Goal: Task Accomplishment & Management: Use online tool/utility

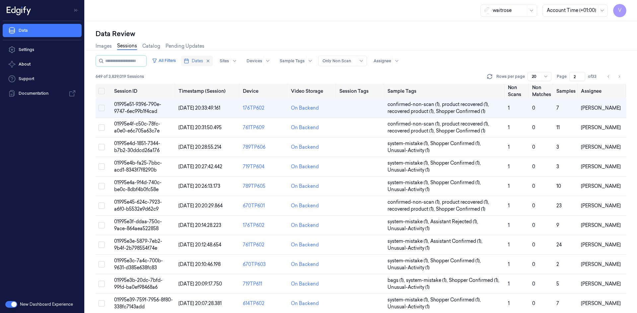
click at [203, 61] on span "Dates" at bounding box center [197, 61] width 11 height 6
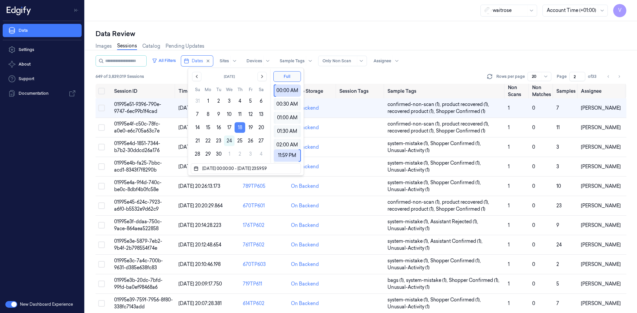
click at [242, 126] on button "18" at bounding box center [239, 127] width 11 height 11
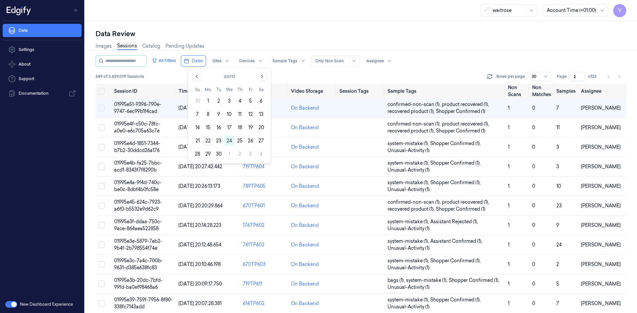
click at [207, 141] on button "22" at bounding box center [208, 141] width 11 height 11
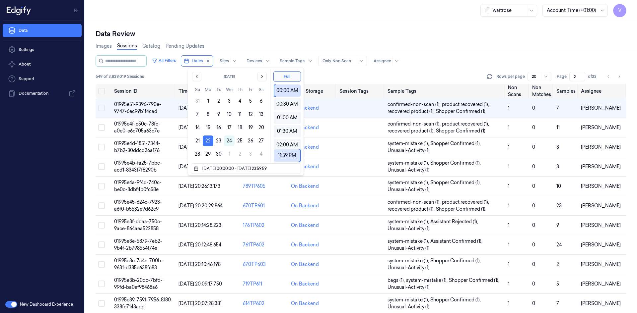
click at [307, 27] on div "Data Review Images Sessions Catalog Pending Updates All Filters Dates Sites Dev…" at bounding box center [361, 167] width 552 height 292
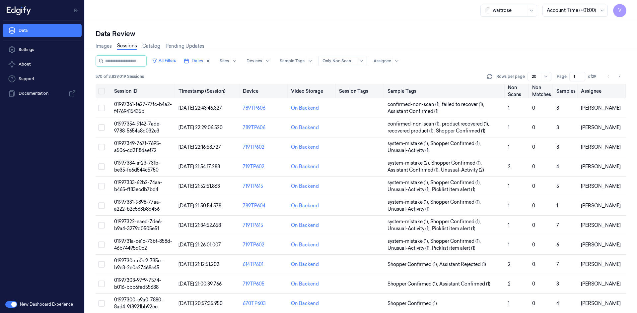
drag, startPoint x: 576, startPoint y: 76, endPoint x: 556, endPoint y: 87, distance: 23.0
click at [556, 87] on div "All Filters Dates Sites Devices Sample Tags Alert Type Only Non Scan Assignee 5…" at bounding box center [361, 184] width 531 height 258
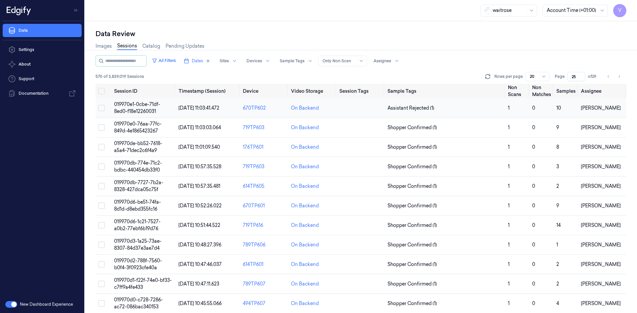
type input "25"
click at [147, 106] on span "019970e1-0cbe-71df-8ed0-f18e12260031" at bounding box center [137, 107] width 46 height 13
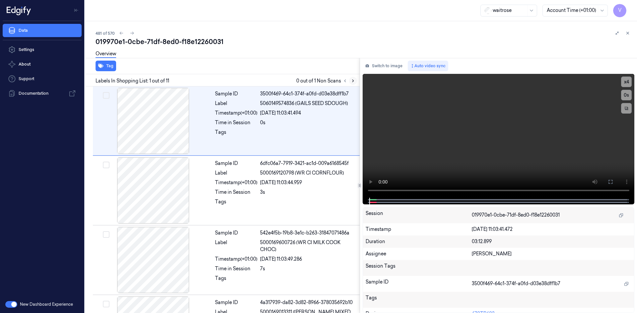
click at [352, 82] on icon at bounding box center [352, 81] width 1 height 2
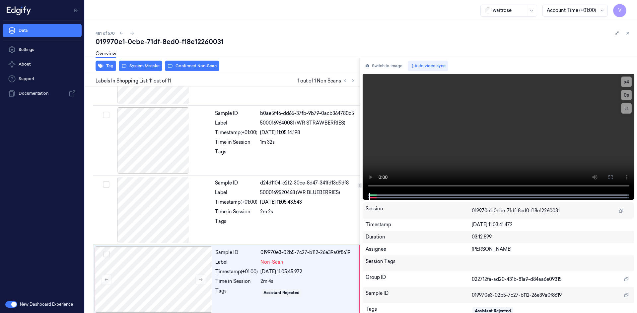
scroll to position [541, 0]
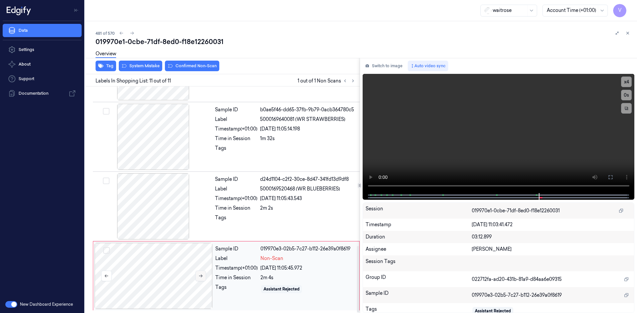
click at [204, 277] on button at bounding box center [200, 276] width 11 height 11
click at [623, 81] on button "x 4" at bounding box center [626, 82] width 11 height 11
click at [623, 81] on button "x 1" at bounding box center [626, 82] width 11 height 11
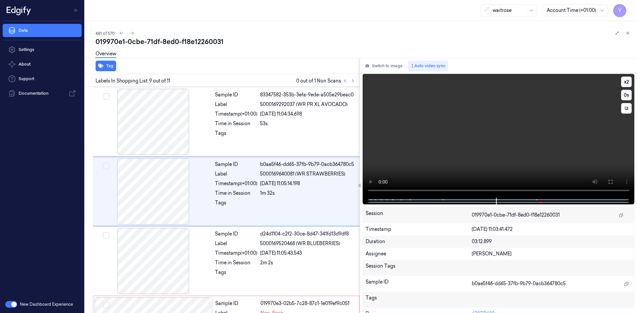
scroll to position [478, 0]
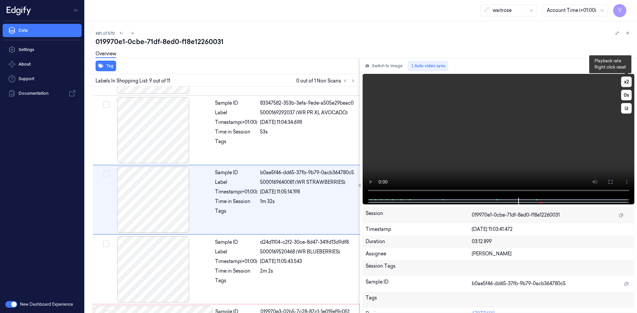
click at [626, 80] on button "x 2" at bounding box center [626, 82] width 11 height 11
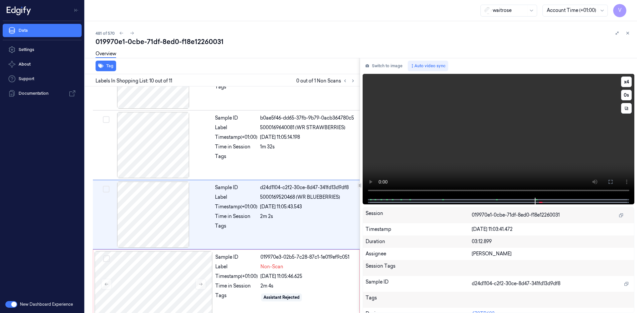
scroll to position [541, 0]
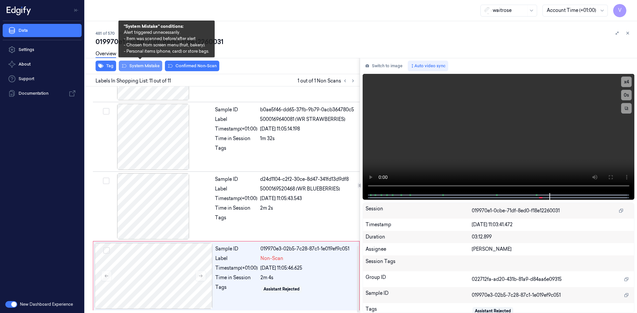
click at [149, 67] on button "System Mistake" at bounding box center [140, 66] width 43 height 11
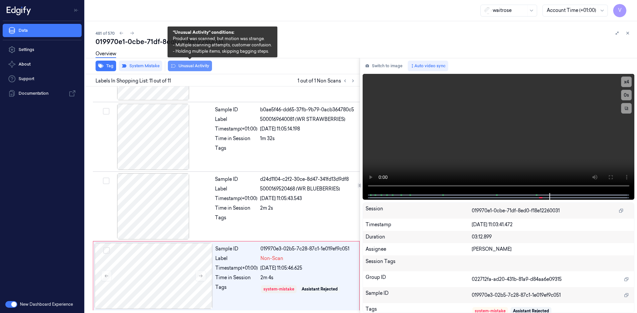
click at [194, 68] on button "Unusual Activity" at bounding box center [190, 66] width 44 height 11
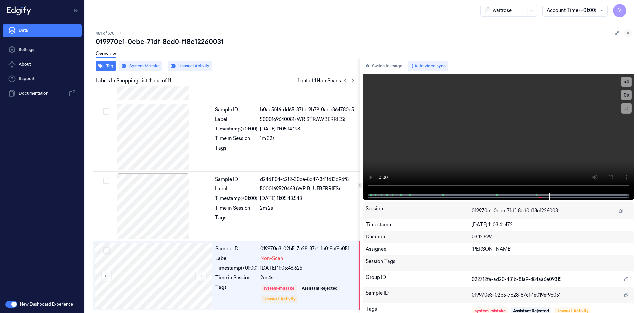
click at [630, 35] on button at bounding box center [628, 33] width 8 height 8
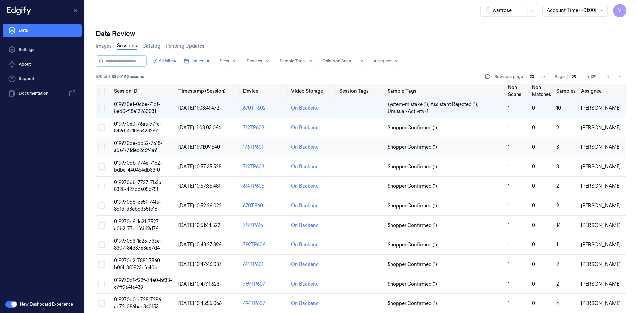
click at [140, 150] on span "019970de-bb52-7618-a5a4-71dec2c6f4a9" at bounding box center [138, 147] width 48 height 13
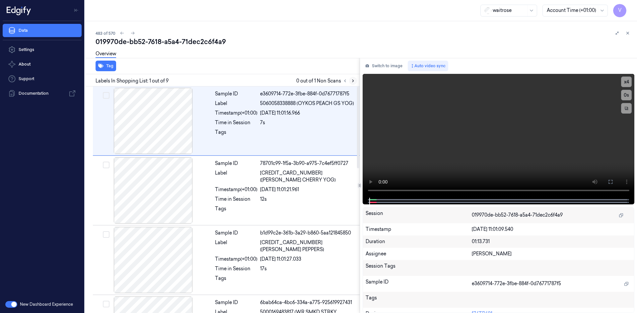
click at [352, 82] on icon at bounding box center [353, 81] width 5 height 5
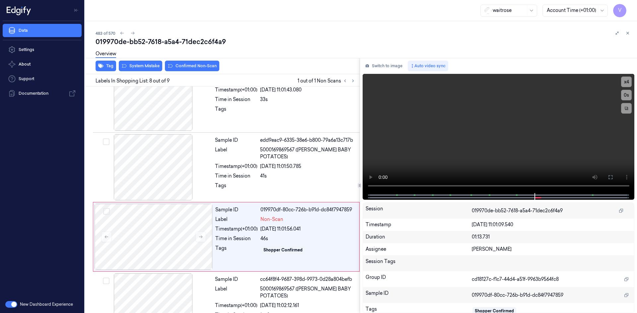
scroll to position [402, 0]
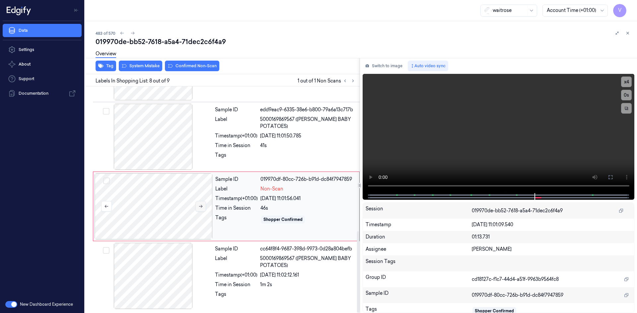
click at [200, 204] on icon at bounding box center [200, 206] width 5 height 5
click at [626, 84] on button "x 4" at bounding box center [626, 82] width 11 height 11
click at [626, 84] on button "x 1" at bounding box center [626, 82] width 11 height 11
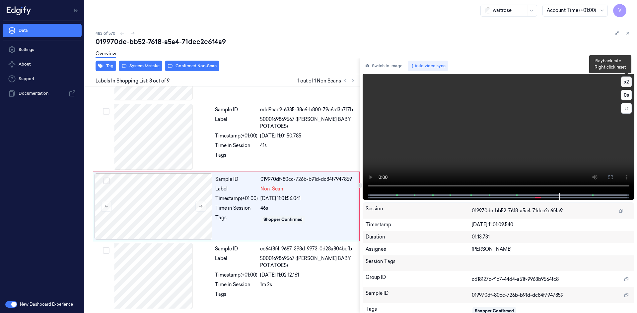
click at [625, 83] on button "x 2" at bounding box center [626, 82] width 11 height 11
click at [197, 191] on div at bounding box center [154, 206] width 118 height 66
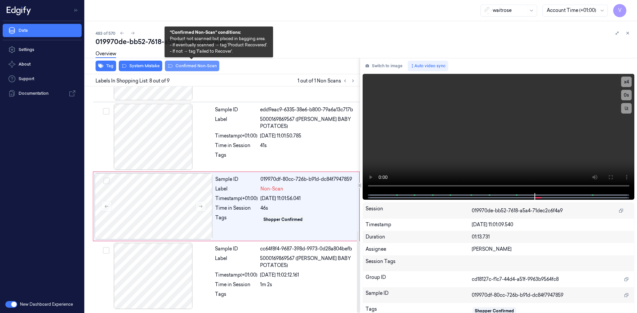
click at [195, 69] on button "Confirmed Non-Scan" at bounding box center [192, 66] width 54 height 11
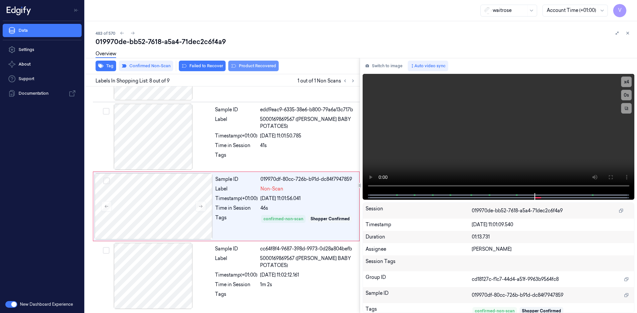
click at [256, 65] on button "Product Recovered" at bounding box center [253, 66] width 50 height 11
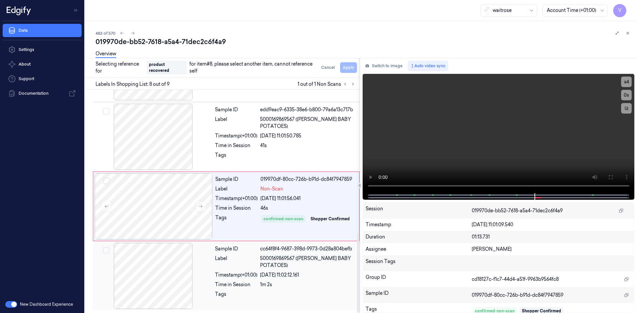
click at [201, 263] on div at bounding box center [153, 276] width 118 height 66
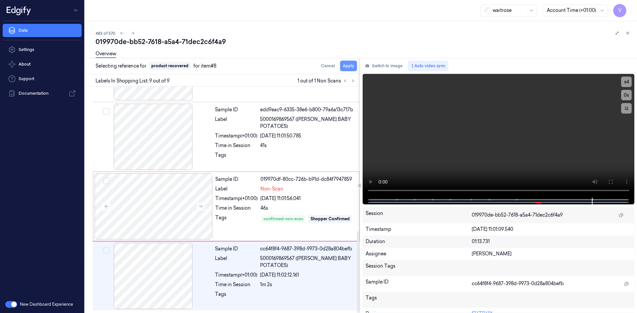
click at [351, 64] on button "Apply" at bounding box center [348, 66] width 17 height 11
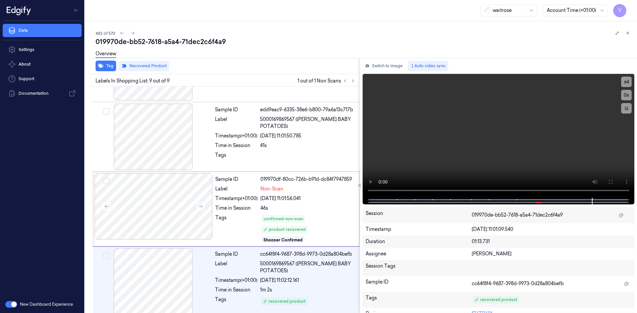
scroll to position [407, 0]
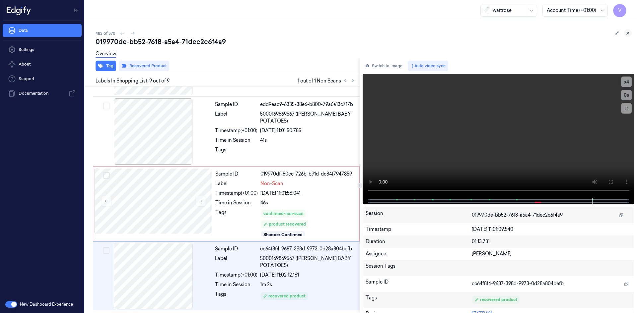
click at [629, 32] on icon at bounding box center [627, 33] width 5 height 5
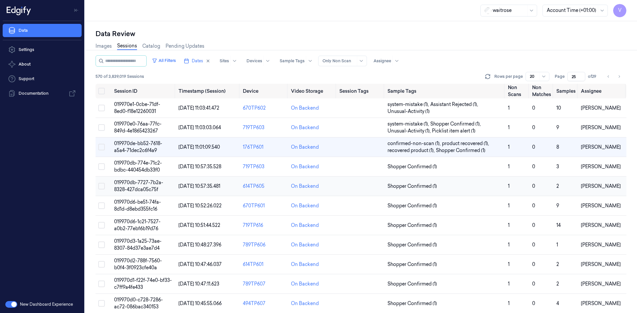
click at [148, 185] on span "019970db-7727-7b2a-8328-427dca05c75f" at bounding box center [138, 186] width 49 height 13
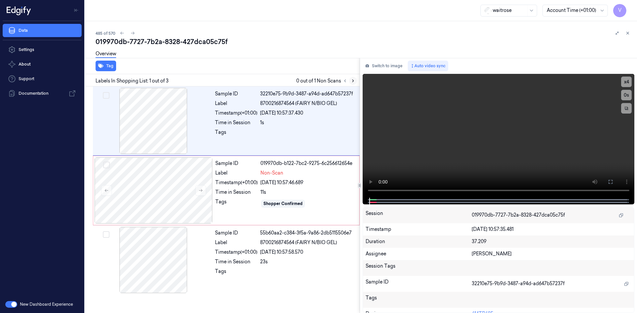
click at [352, 82] on icon at bounding box center [352, 81] width 1 height 2
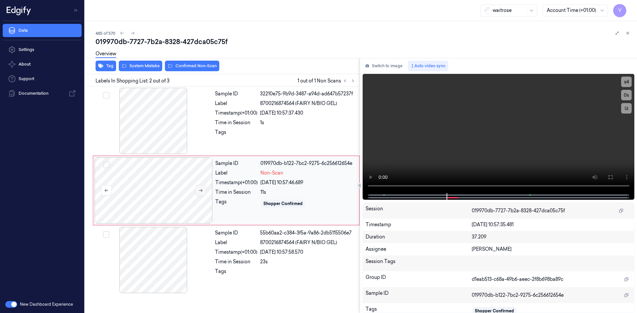
click at [200, 190] on icon at bounding box center [200, 190] width 5 height 5
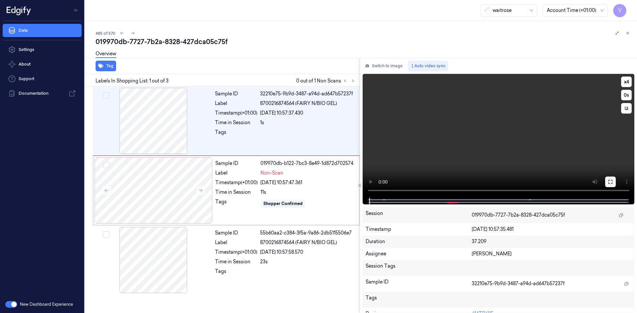
click at [612, 184] on icon at bounding box center [610, 181] width 5 height 5
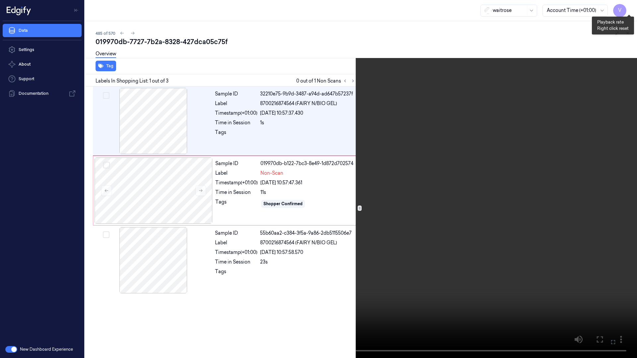
click at [631, 11] on button "x 4" at bounding box center [629, 8] width 11 height 11
click at [518, 109] on video at bounding box center [318, 179] width 637 height 358
click at [0, 0] on icon at bounding box center [0, 0] width 0 height 0
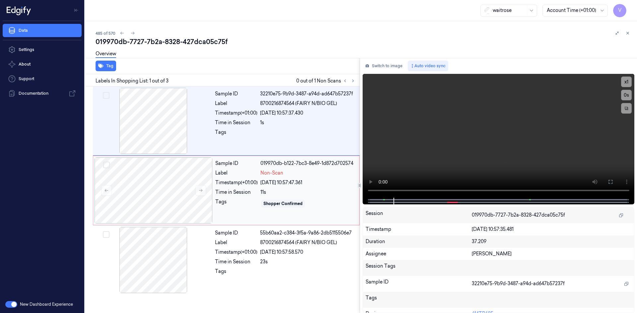
click at [321, 181] on div "22/09/2025 10:57:47.361" at bounding box center [307, 182] width 95 height 7
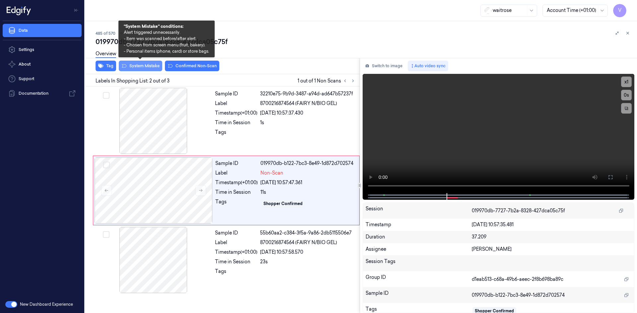
click at [142, 66] on button "System Mistake" at bounding box center [140, 66] width 43 height 11
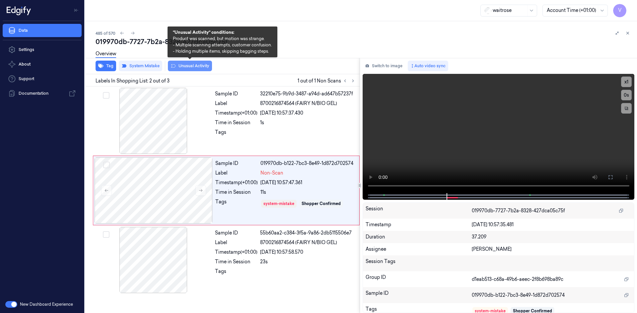
click at [201, 65] on button "Unusual Activity" at bounding box center [190, 66] width 44 height 11
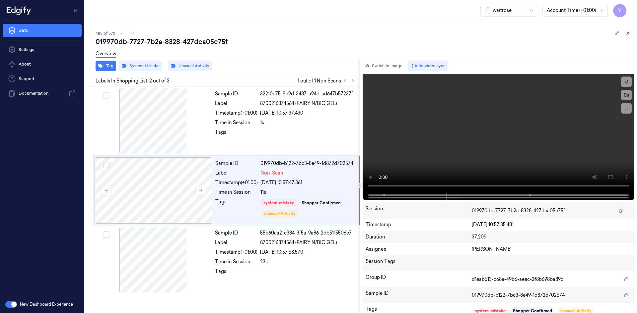
click at [627, 33] on icon at bounding box center [627, 33] width 5 height 5
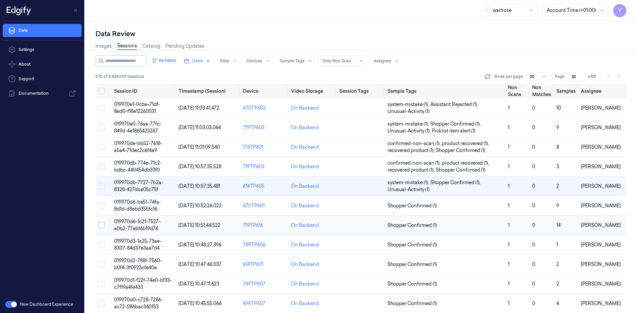
click at [129, 223] on span "019970d6-1c21-7527-a0b2-77ebf6b19d76" at bounding box center [137, 225] width 46 height 13
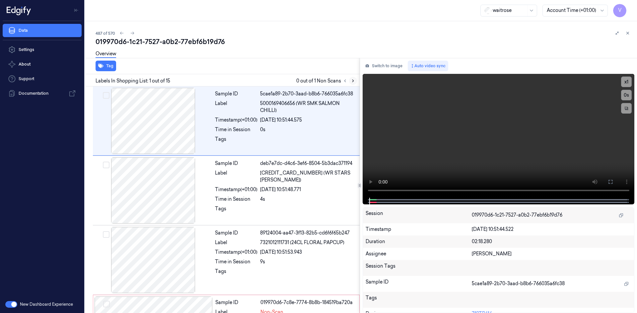
click at [351, 82] on icon at bounding box center [353, 81] width 5 height 5
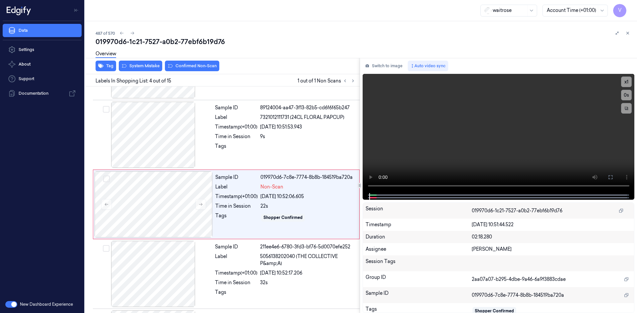
scroll to position [130, 0]
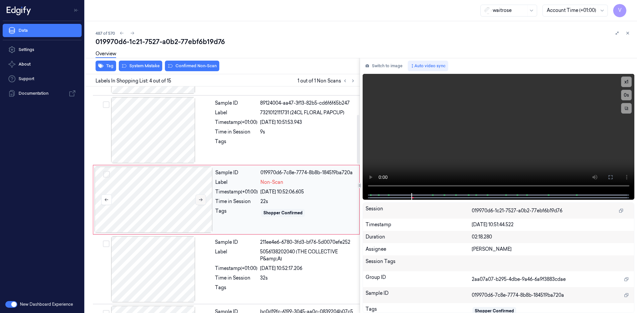
click at [201, 198] on icon at bounding box center [200, 200] width 5 height 5
click at [200, 198] on icon at bounding box center [200, 200] width 5 height 5
click at [628, 80] on button "x 1" at bounding box center [626, 82] width 11 height 11
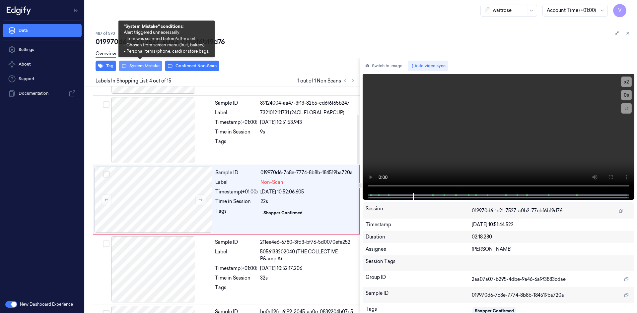
click at [152, 68] on button "System Mistake" at bounding box center [140, 66] width 43 height 11
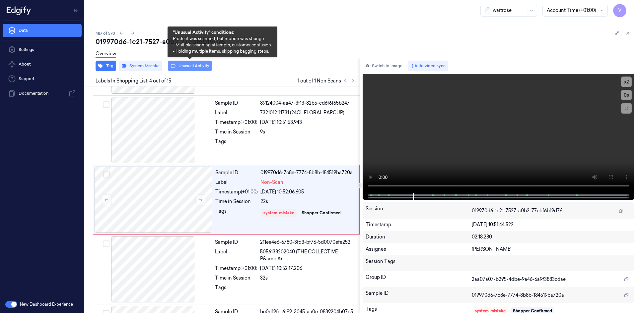
click at [194, 68] on button "Unusual Activity" at bounding box center [190, 66] width 44 height 11
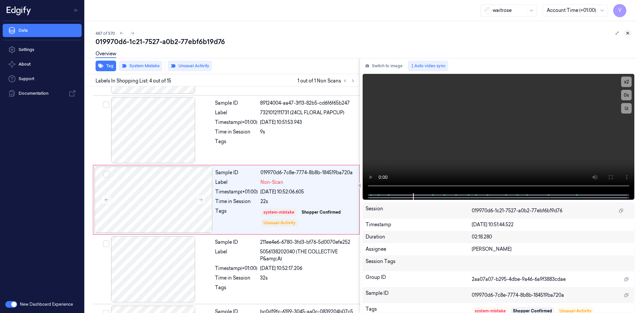
click at [630, 32] on button at bounding box center [628, 33] width 8 height 8
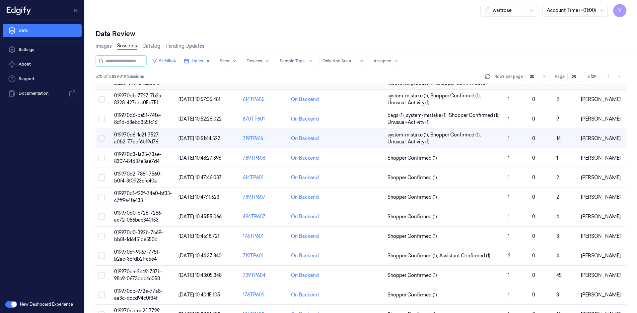
scroll to position [41, 0]
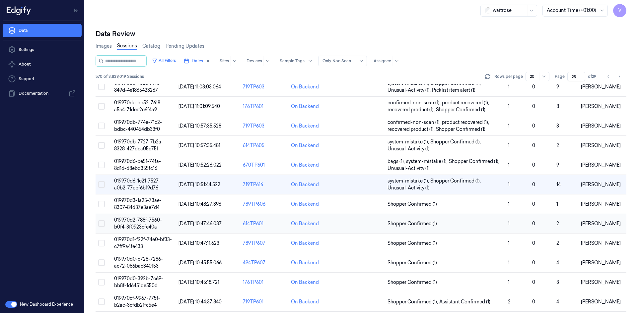
click at [125, 222] on span "019970d2-788f-7560-b0f4-3f0923cfe40a" at bounding box center [138, 223] width 48 height 13
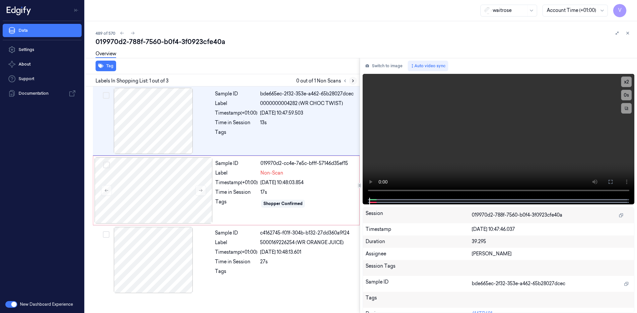
click at [353, 83] on button at bounding box center [353, 81] width 8 height 8
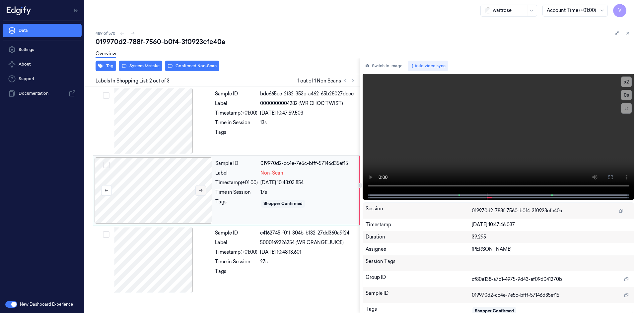
click at [201, 189] on icon at bounding box center [200, 190] width 5 height 5
click at [624, 79] on button "x 2" at bounding box center [626, 82] width 11 height 11
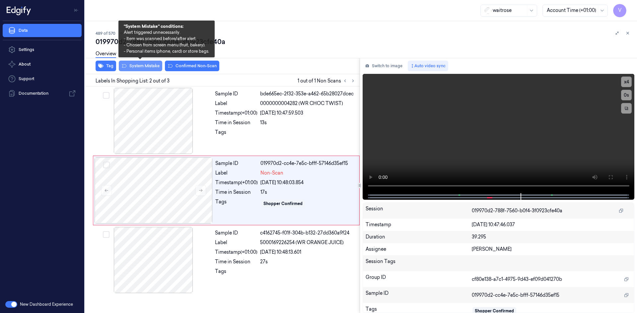
click at [142, 66] on button "System Mistake" at bounding box center [140, 66] width 43 height 11
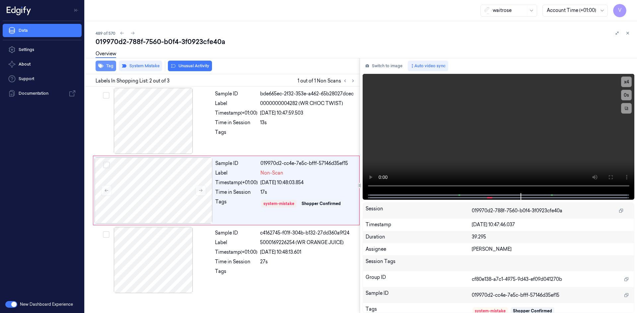
click at [112, 68] on button "Tag" at bounding box center [106, 66] width 21 height 11
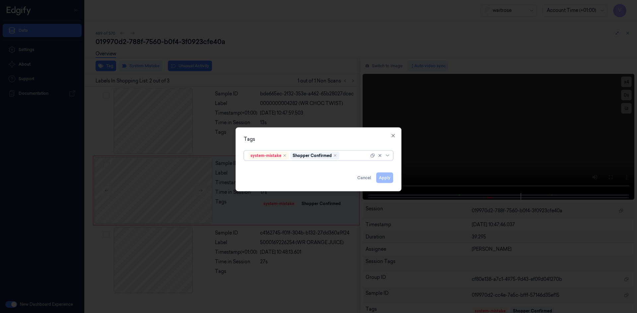
click at [344, 157] on div at bounding box center [355, 155] width 28 height 7
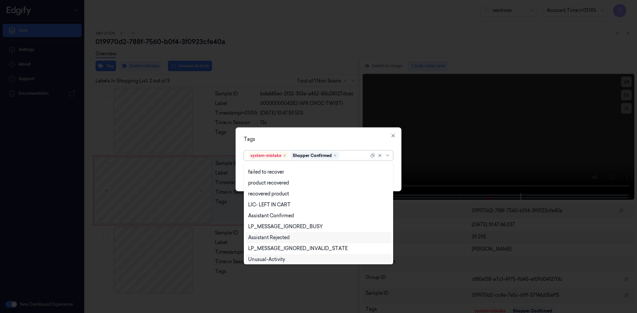
scroll to position [98, 0]
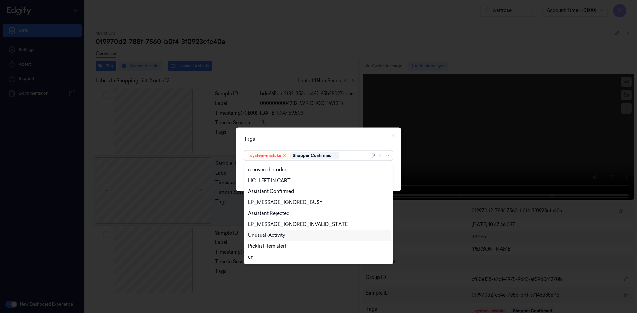
click at [268, 232] on div "Unusual-Activity" at bounding box center [318, 235] width 146 height 11
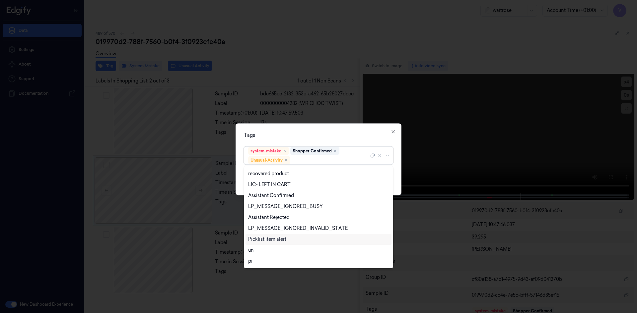
click at [268, 241] on div "Picklist item alert" at bounding box center [267, 239] width 38 height 7
click at [307, 134] on div "Tags" at bounding box center [318, 135] width 149 height 7
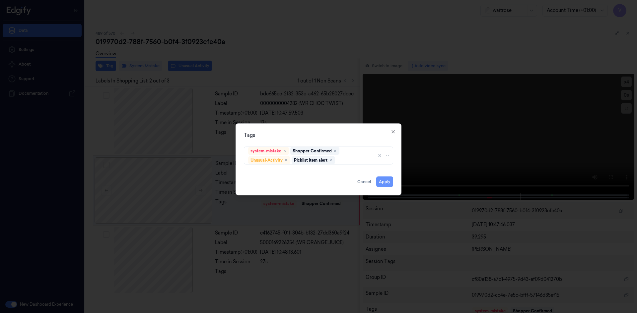
click at [379, 183] on button "Apply" at bounding box center [384, 181] width 17 height 11
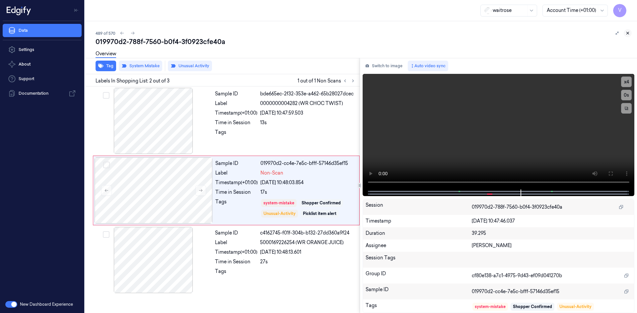
click at [628, 34] on icon at bounding box center [627, 33] width 5 height 5
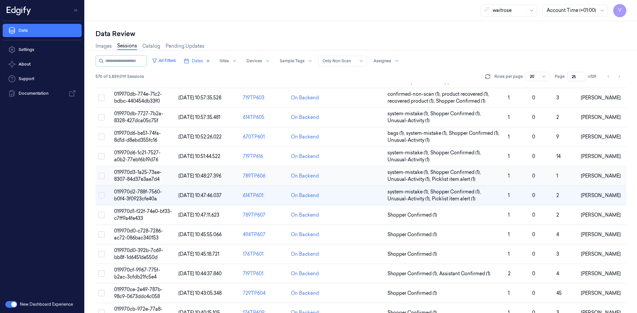
scroll to position [80, 0]
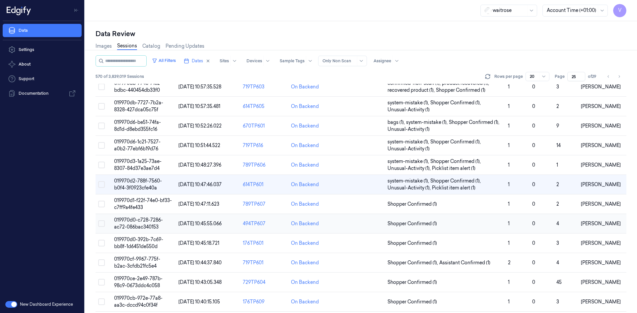
click at [138, 216] on td "019970d0-c728-7286-ac72-086bac340153" at bounding box center [143, 224] width 64 height 20
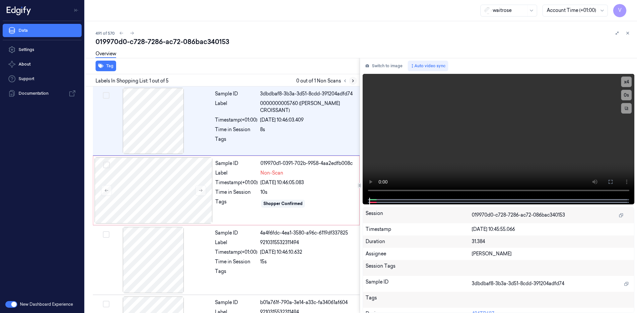
click at [353, 80] on icon at bounding box center [353, 81] width 5 height 5
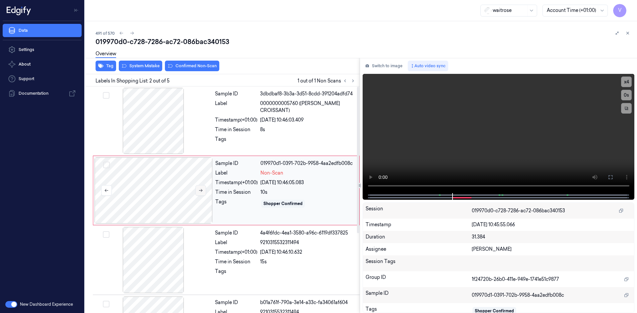
click at [204, 189] on button at bounding box center [200, 190] width 11 height 11
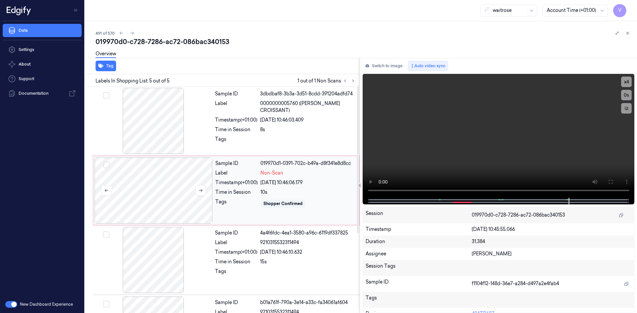
click at [126, 176] on div at bounding box center [154, 191] width 118 height 66
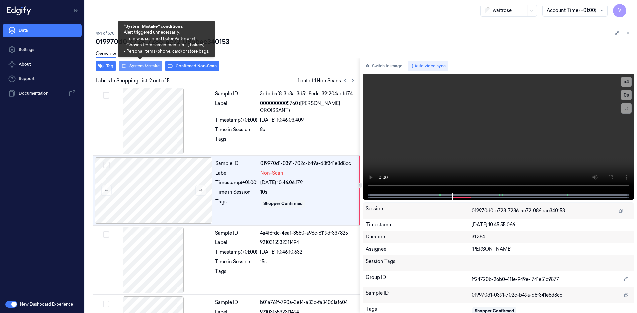
click at [139, 68] on button "System Mistake" at bounding box center [140, 66] width 43 height 11
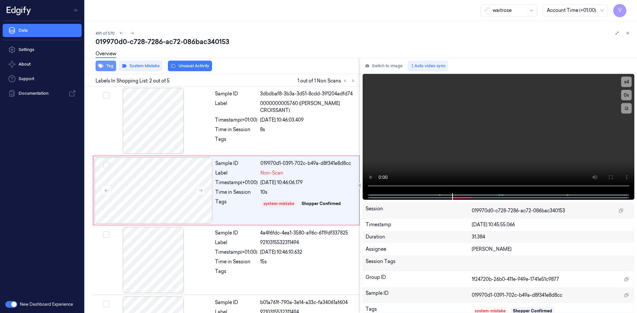
click at [109, 67] on button "Tag" at bounding box center [106, 66] width 21 height 11
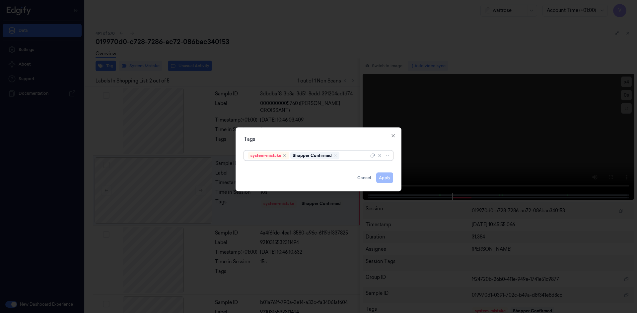
click at [349, 156] on div at bounding box center [355, 155] width 28 height 7
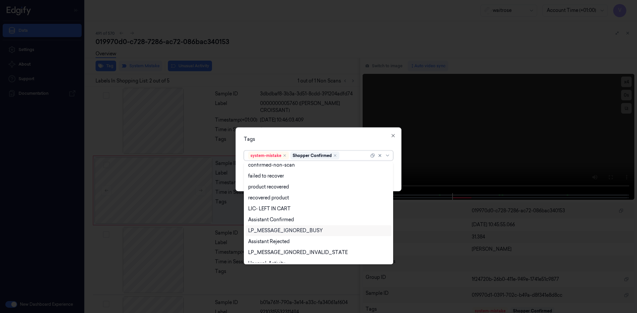
scroll to position [98, 0]
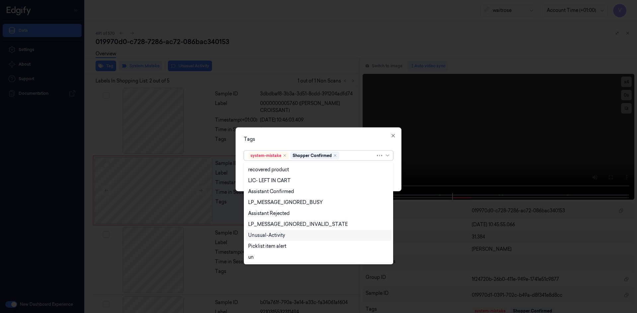
click at [264, 234] on div "Unusual-Activity" at bounding box center [266, 235] width 37 height 7
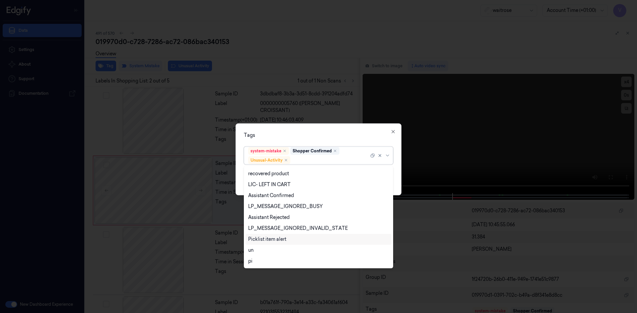
click at [260, 239] on div "Picklist item alert" at bounding box center [267, 239] width 38 height 7
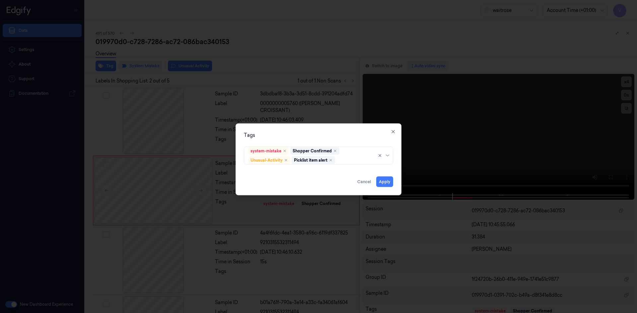
click at [318, 126] on div "Tags system-mistake Shopper Confirmed Unusual-Activity Picklist item alert Appl…" at bounding box center [318, 159] width 166 height 72
click at [382, 182] on button "Apply" at bounding box center [384, 181] width 17 height 11
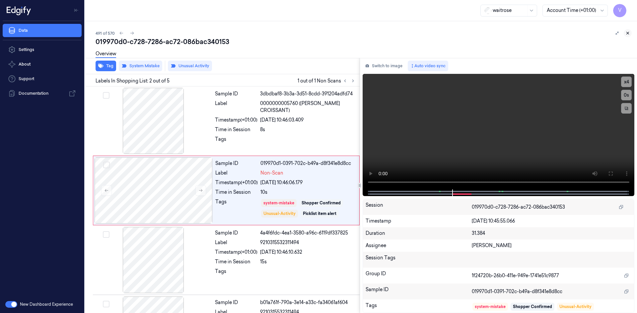
click at [627, 32] on icon at bounding box center [627, 33] width 5 height 5
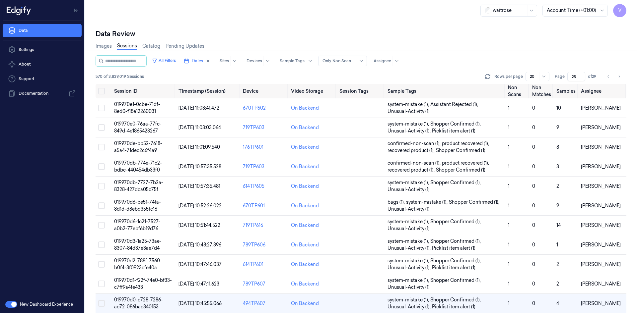
scroll to position [105, 0]
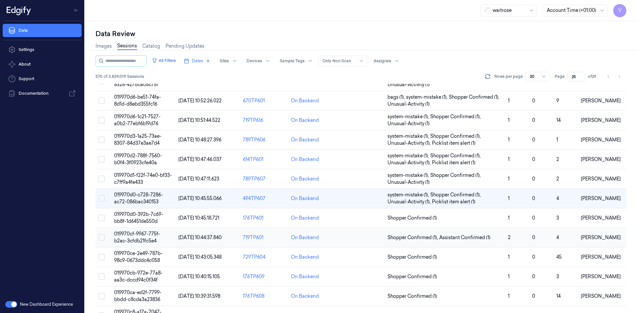
click at [138, 243] on span "019970cf-9967-775f-b2ac-3cfdb21fc5e4" at bounding box center [137, 237] width 46 height 13
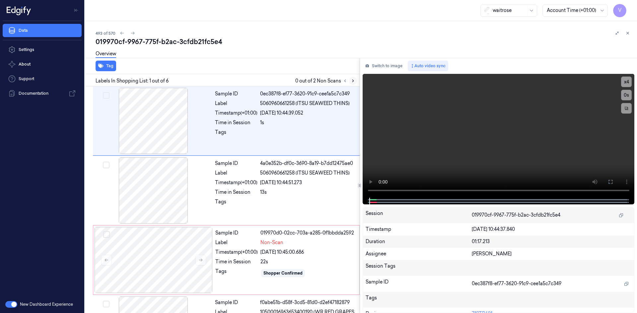
click at [352, 80] on icon at bounding box center [352, 81] width 1 height 2
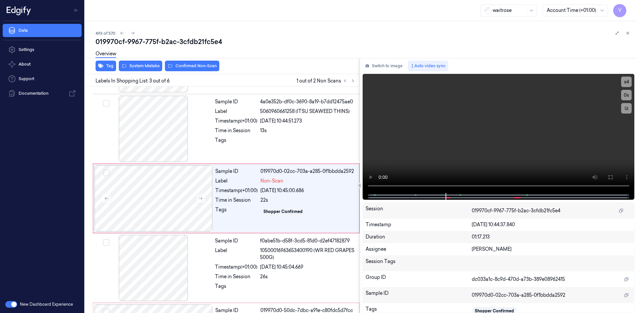
scroll to position [60, 0]
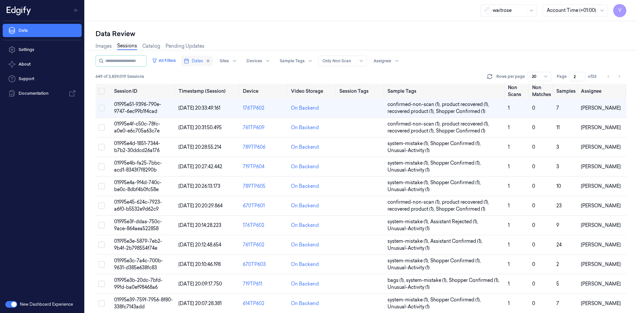
click at [198, 59] on button "Dates" at bounding box center [197, 61] width 32 height 11
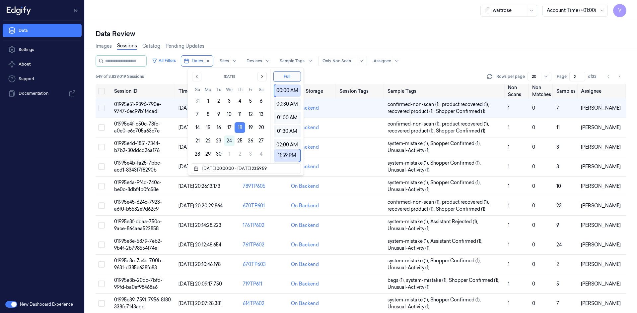
click at [235, 128] on button "18" at bounding box center [239, 127] width 11 height 11
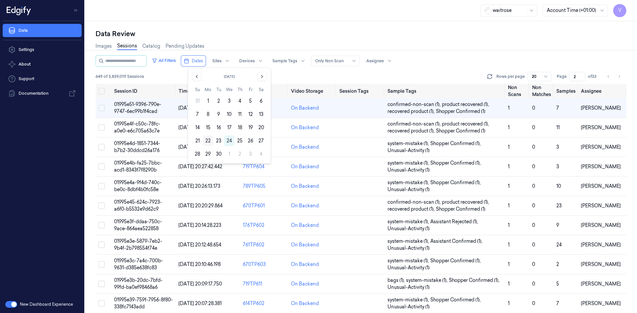
click at [212, 137] on button "22" at bounding box center [208, 141] width 11 height 11
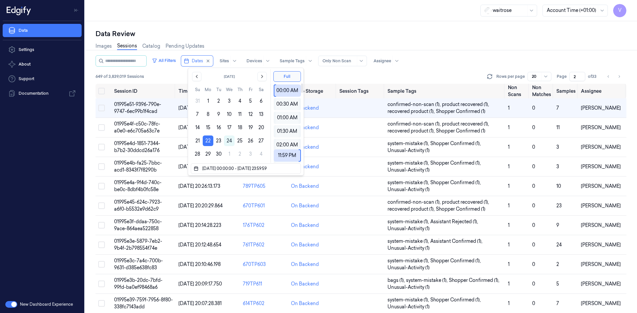
click at [244, 26] on div "Data Review Images Sessions Catalog Pending Updates All Filters Dates Sites Dev…" at bounding box center [361, 167] width 552 height 292
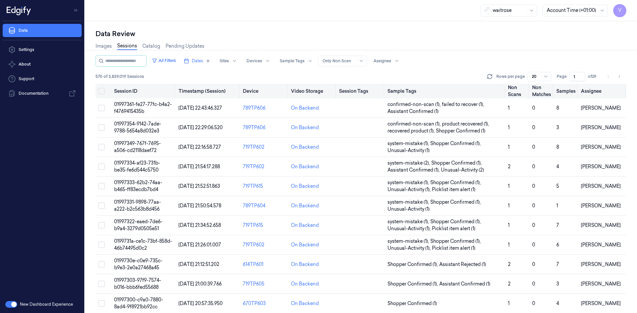
drag, startPoint x: 575, startPoint y: 76, endPoint x: 569, endPoint y: 86, distance: 11.7
click at [569, 86] on div "All Filters Dates Sites Devices Sample Tags Alert Type Only Non Scan Assignee 5…" at bounding box center [361, 184] width 531 height 258
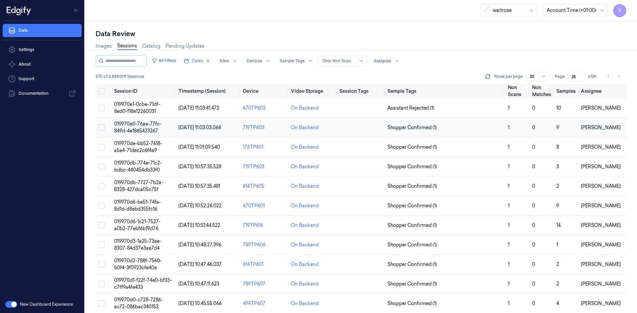
type input "25"
click at [138, 128] on td "019970e0-76aa-77fc-849d-4e1865423267" at bounding box center [143, 128] width 64 height 20
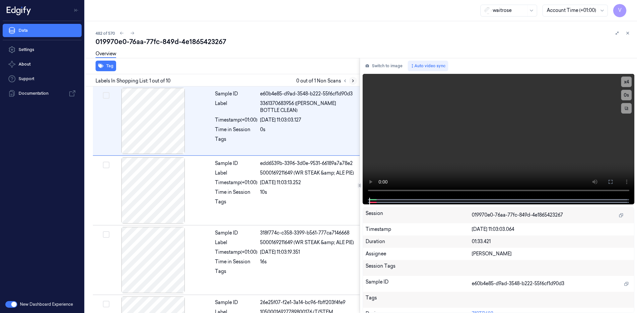
click at [352, 79] on icon at bounding box center [353, 81] width 5 height 5
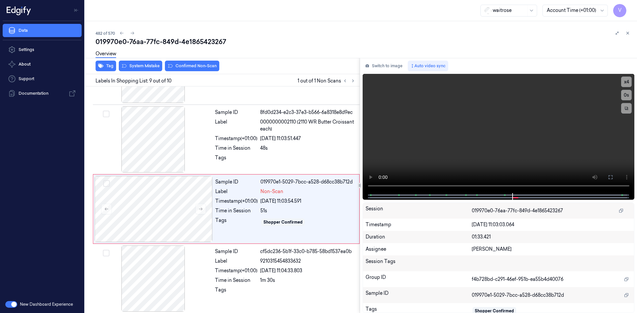
scroll to position [472, 0]
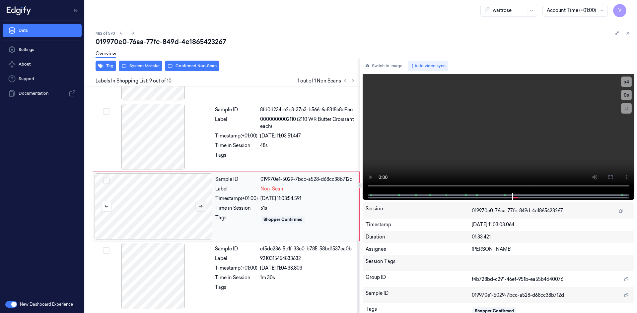
click at [203, 207] on icon at bounding box center [200, 206] width 5 height 5
click at [202, 207] on icon at bounding box center [201, 206] width 4 height 3
click at [470, 194] on div at bounding box center [498, 196] width 258 height 7
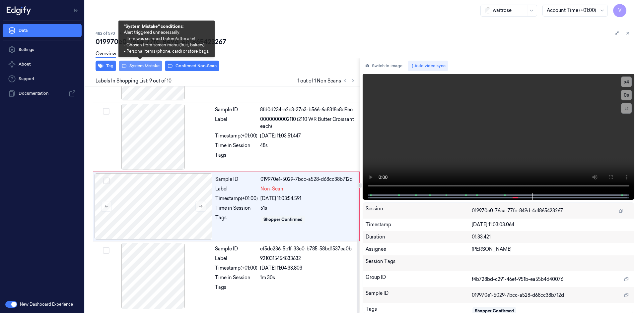
click at [145, 67] on button "System Mistake" at bounding box center [140, 66] width 43 height 11
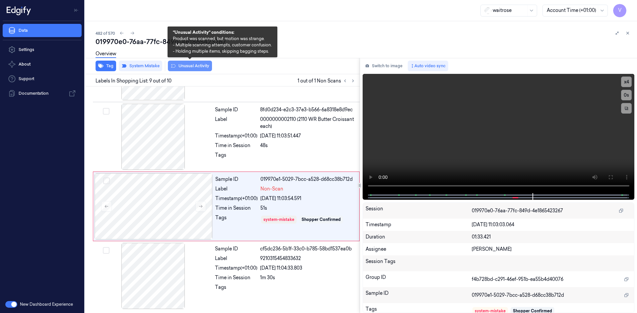
click at [193, 66] on button "Unusual Activity" at bounding box center [190, 66] width 44 height 11
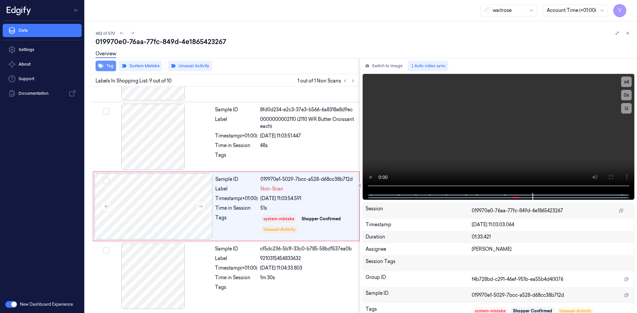
click at [108, 66] on button "Tag" at bounding box center [106, 66] width 21 height 11
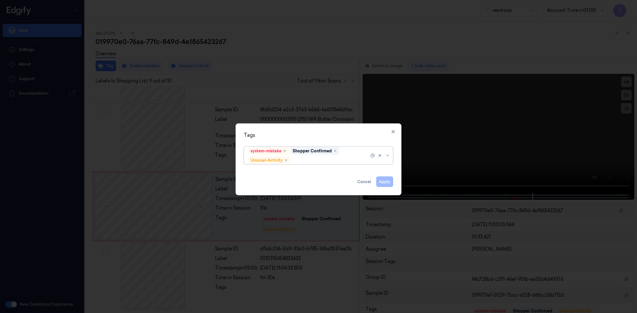
click at [305, 161] on div at bounding box center [330, 160] width 77 height 7
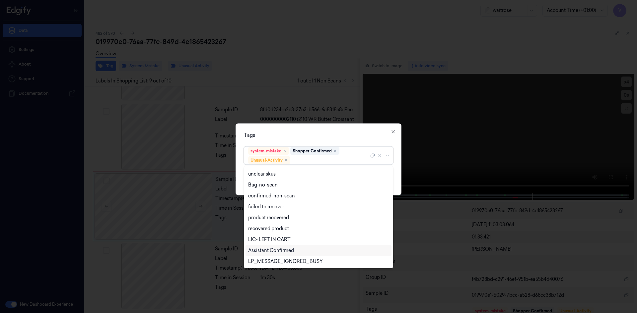
scroll to position [87, 0]
click at [269, 249] on div "Picklist item alert" at bounding box center [267, 250] width 38 height 7
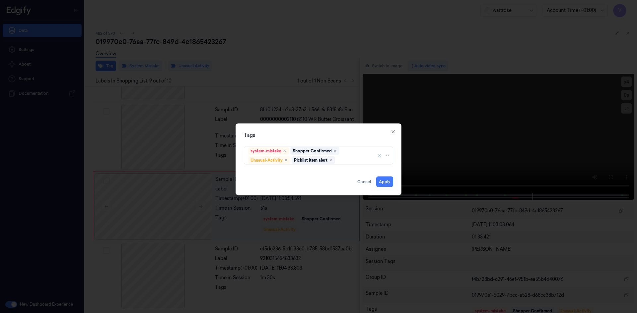
click at [296, 129] on div "Tags system-mistake Shopper Confirmed Unusual-Activity Picklist item alert Appl…" at bounding box center [318, 159] width 166 height 72
click at [379, 181] on button "Apply" at bounding box center [384, 181] width 17 height 11
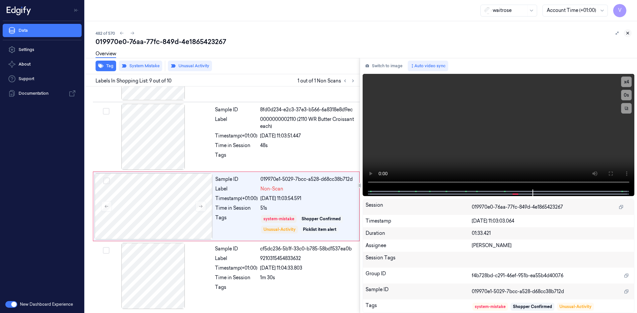
click at [627, 33] on icon at bounding box center [628, 33] width 2 height 2
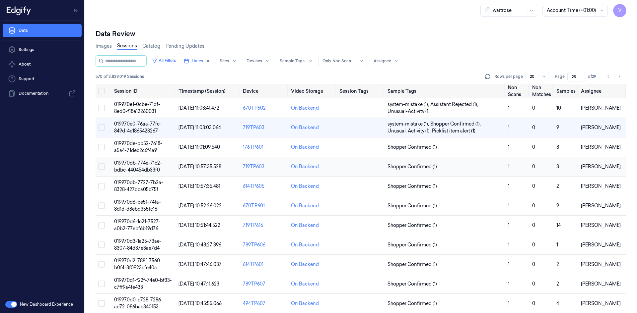
click at [143, 164] on span "019970db-774e-71c2-bdbc-440454db33f0" at bounding box center [138, 166] width 48 height 13
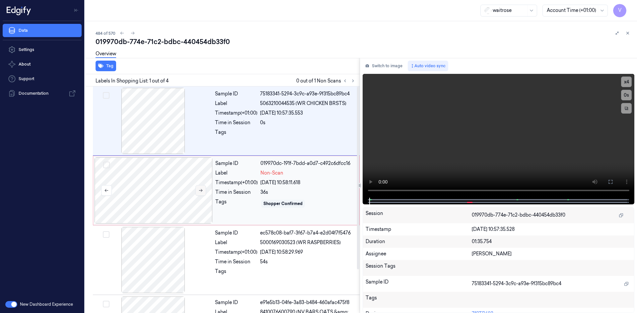
click at [202, 193] on icon at bounding box center [200, 190] width 5 height 5
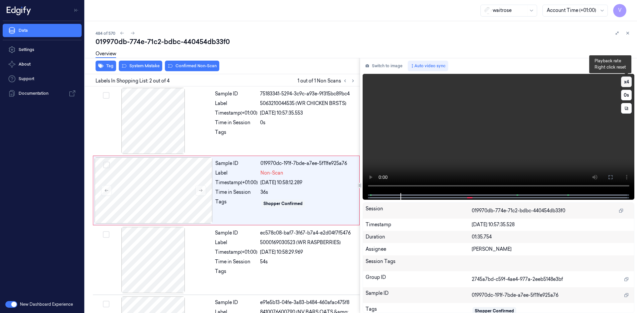
click at [627, 83] on button "x 4" at bounding box center [626, 82] width 11 height 11
click at [626, 83] on button "x 1" at bounding box center [626, 82] width 11 height 11
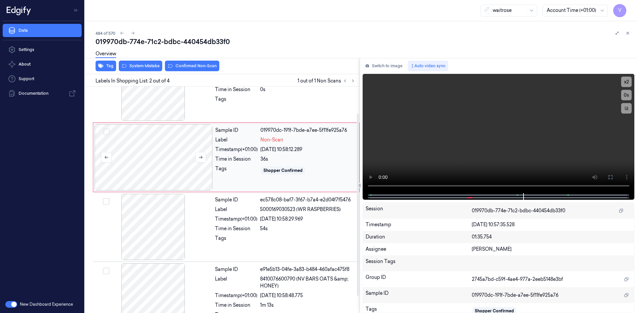
click at [183, 155] on div at bounding box center [154, 157] width 118 height 66
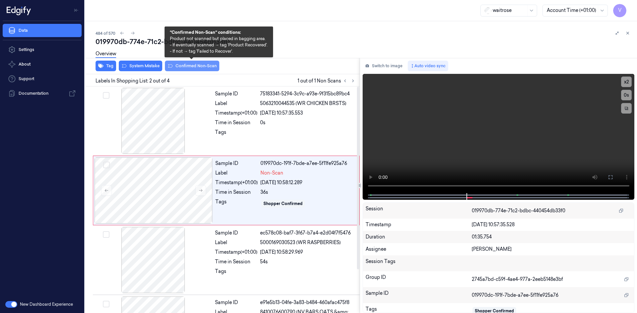
click at [201, 66] on button "Confirmed Non-Scan" at bounding box center [192, 66] width 54 height 11
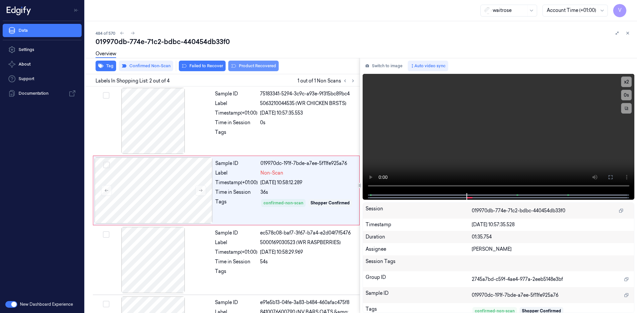
click at [251, 66] on button "Product Recovered" at bounding box center [253, 66] width 50 height 11
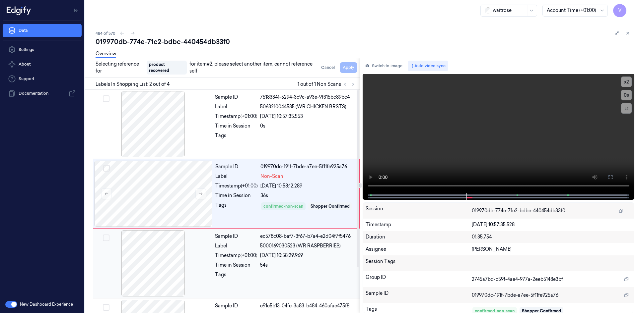
click at [190, 267] on div at bounding box center [153, 264] width 118 height 66
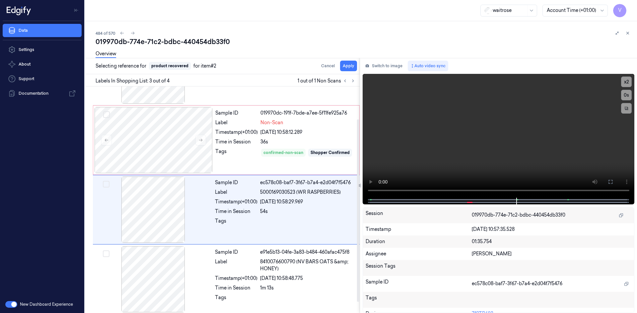
scroll to position [54, 0]
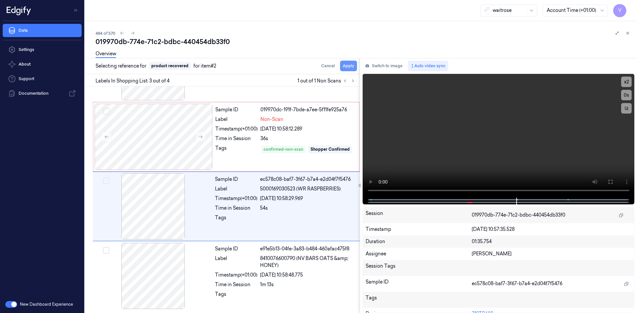
click at [350, 65] on button "Apply" at bounding box center [348, 66] width 17 height 11
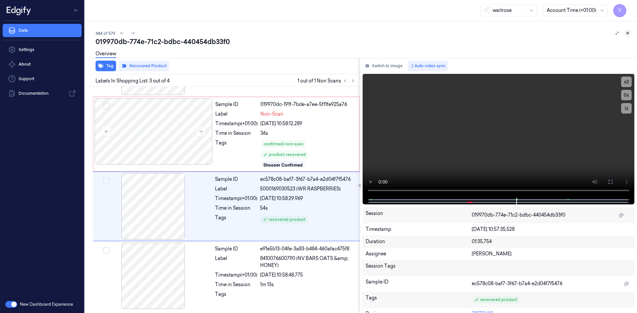
click at [628, 32] on icon at bounding box center [627, 33] width 5 height 5
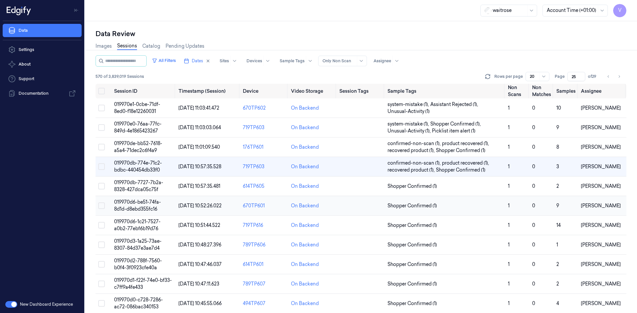
click at [141, 202] on span "019970d6-be51-74fa-8d1d-d8ebd355fc16" at bounding box center [137, 205] width 47 height 13
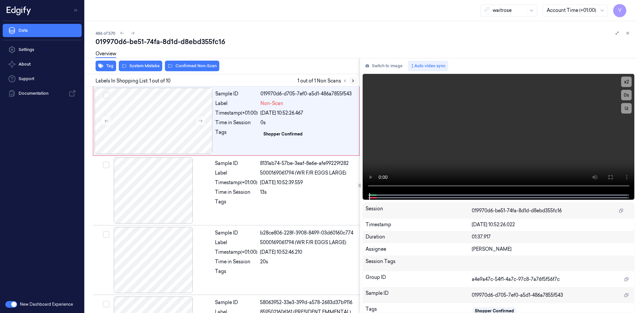
click at [355, 81] on icon at bounding box center [353, 81] width 5 height 5
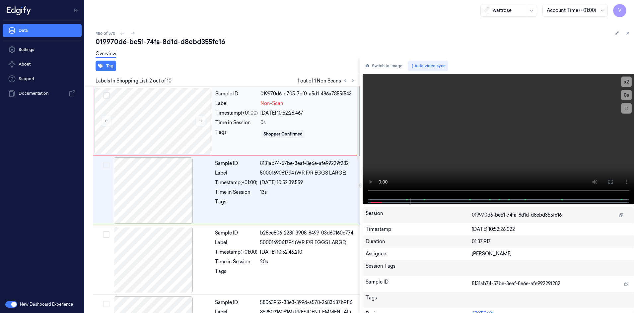
click at [226, 102] on div "Label" at bounding box center [236, 103] width 42 height 7
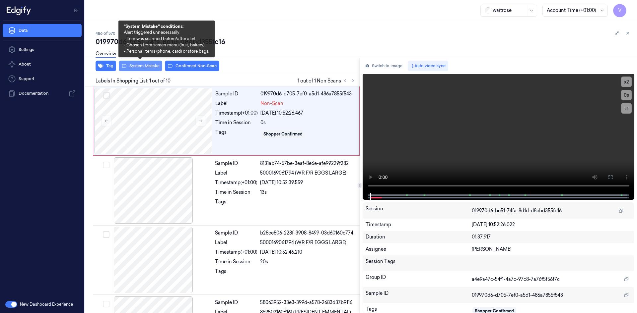
click at [145, 68] on button "System Mistake" at bounding box center [140, 66] width 43 height 11
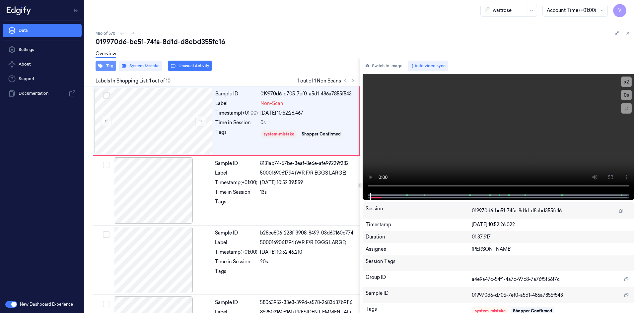
click at [111, 67] on button "Tag" at bounding box center [106, 66] width 21 height 11
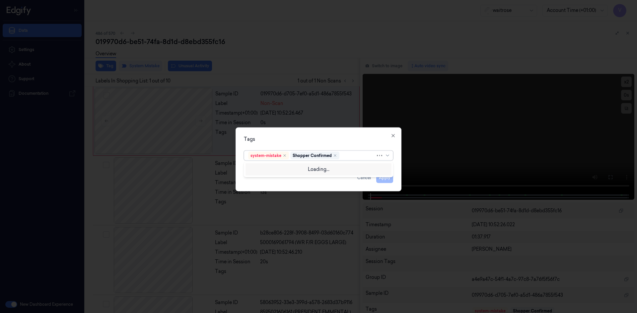
click at [350, 155] on div at bounding box center [358, 155] width 35 height 7
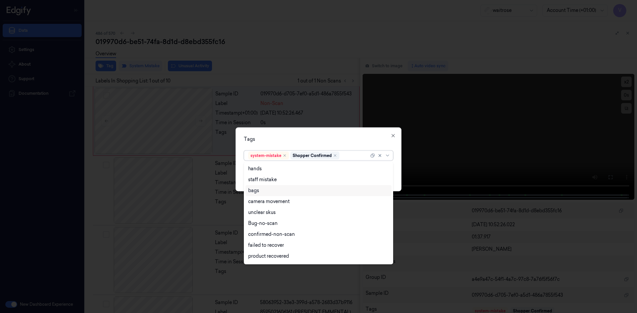
click at [268, 190] on div "bags" at bounding box center [318, 190] width 141 height 7
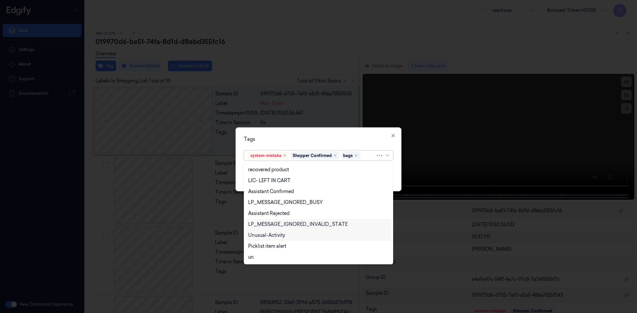
drag, startPoint x: 268, startPoint y: 234, endPoint x: 275, endPoint y: 230, distance: 7.6
click at [268, 234] on div "Unusual-Activity" at bounding box center [266, 235] width 37 height 7
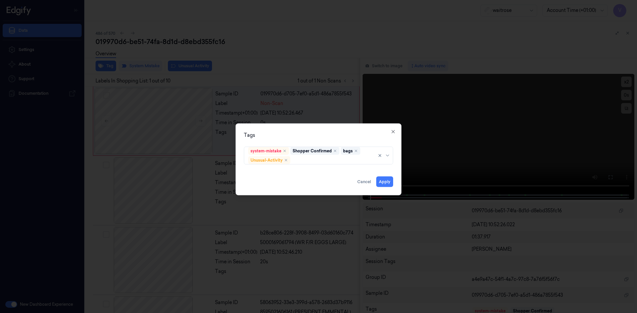
click at [313, 138] on div "Tags" at bounding box center [318, 135] width 149 height 7
click at [388, 180] on button "Apply" at bounding box center [384, 181] width 17 height 11
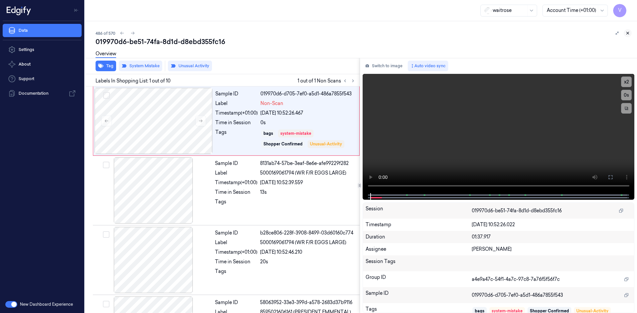
click at [628, 31] on icon at bounding box center [627, 33] width 5 height 5
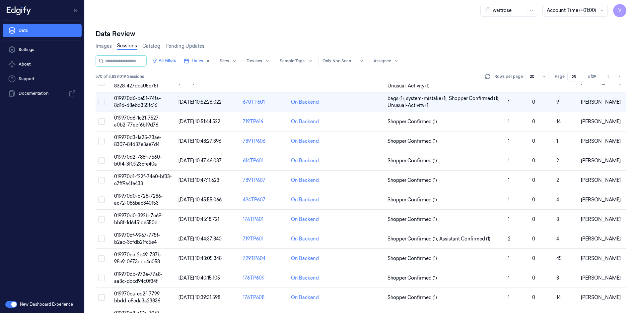
scroll to position [21, 0]
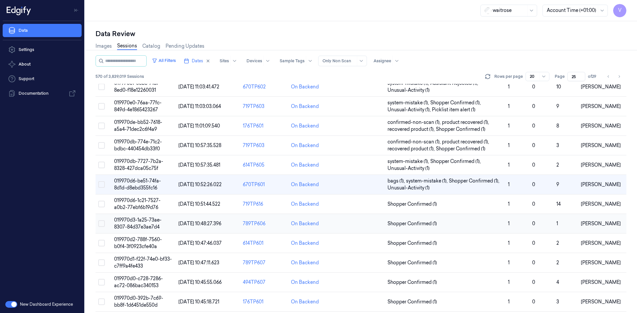
click at [138, 221] on span "019970d3-1a25-73ae-8307-84d37e3ae7d4" at bounding box center [137, 223] width 47 height 13
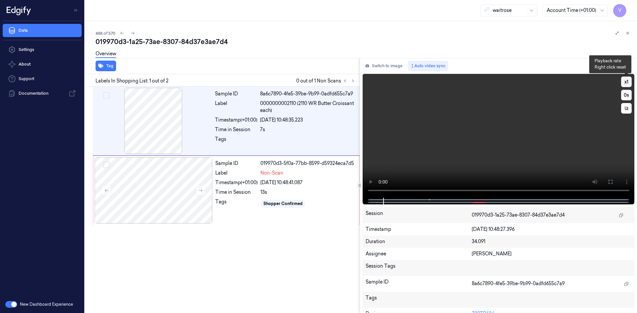
click at [627, 83] on button "x 1" at bounding box center [626, 82] width 11 height 11
click at [627, 83] on button "x 2" at bounding box center [626, 82] width 11 height 11
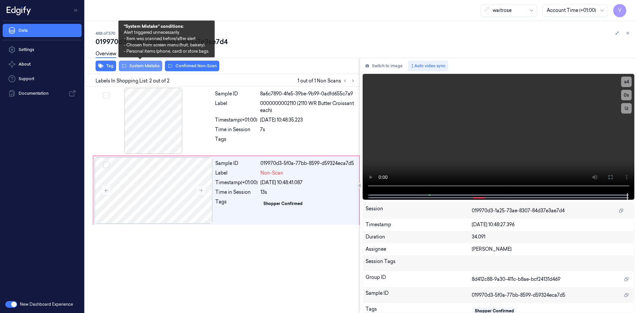
click at [151, 67] on button "System Mistake" at bounding box center [140, 66] width 43 height 11
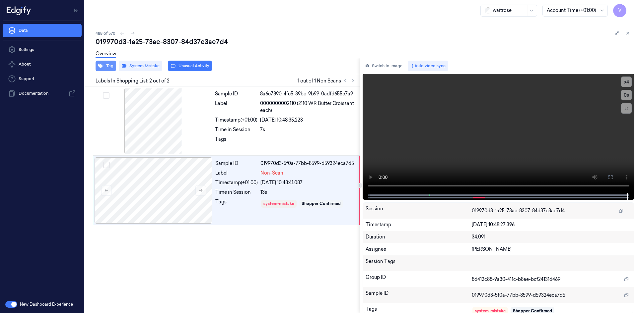
click at [104, 66] on button "Tag" at bounding box center [106, 66] width 21 height 11
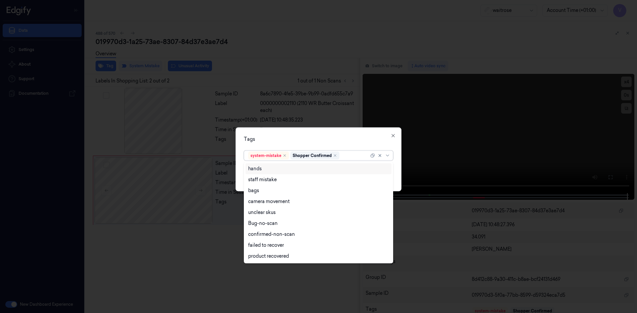
click at [353, 155] on div at bounding box center [355, 155] width 28 height 7
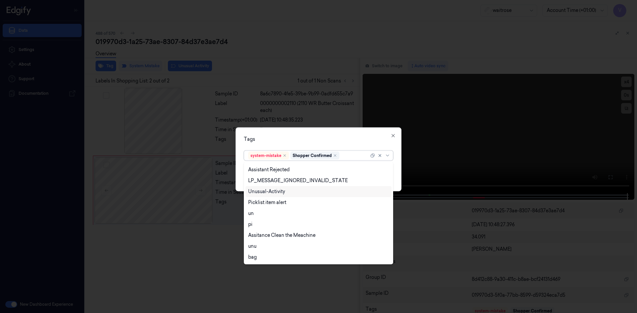
click at [286, 190] on div "Unusual-Activity" at bounding box center [318, 191] width 141 height 7
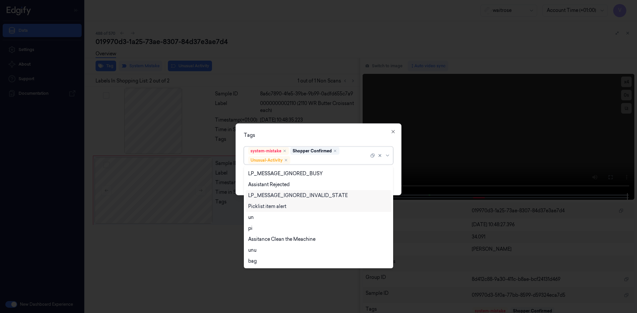
drag, startPoint x: 275, startPoint y: 207, endPoint x: 280, endPoint y: 203, distance: 6.3
click at [274, 207] on div "Picklist item alert" at bounding box center [267, 206] width 38 height 7
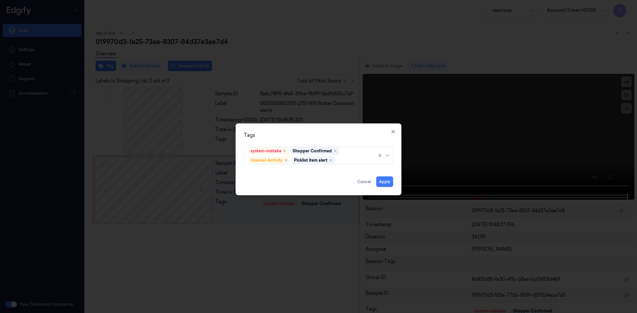
click at [318, 134] on div "Tags" at bounding box center [318, 135] width 149 height 7
click at [388, 182] on button "Apply" at bounding box center [384, 181] width 17 height 11
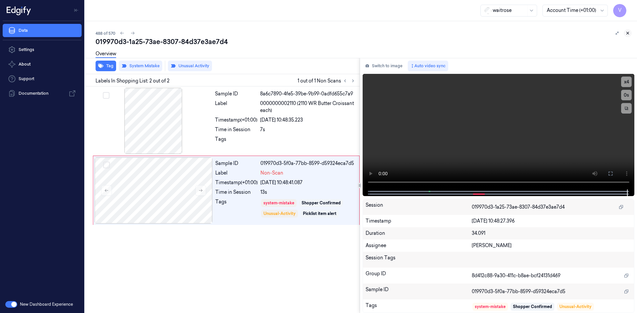
click at [629, 34] on icon at bounding box center [627, 33] width 5 height 5
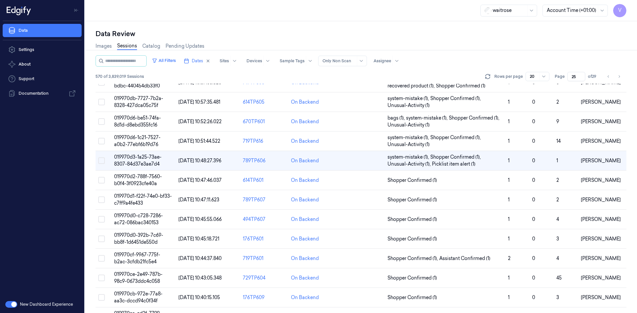
scroll to position [57, 0]
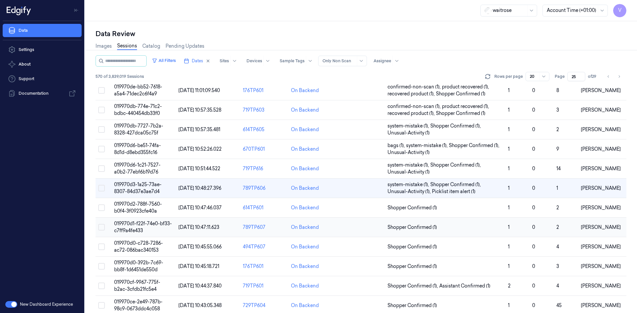
click at [145, 223] on span "019970d1-f22f-74e0-bf33-c7ff9a4fe433" at bounding box center [143, 227] width 58 height 13
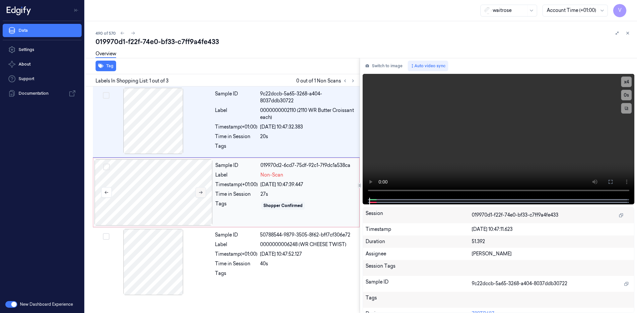
click at [201, 190] on icon at bounding box center [200, 192] width 5 height 5
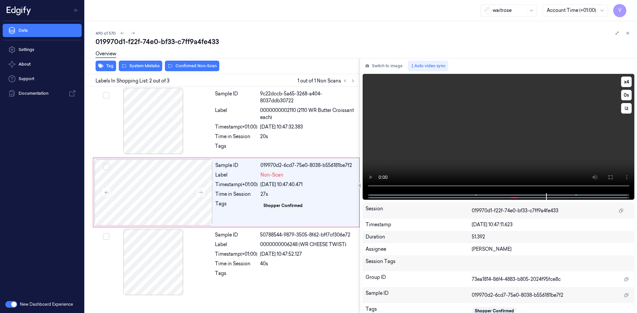
click at [500, 142] on video at bounding box center [499, 133] width 272 height 119
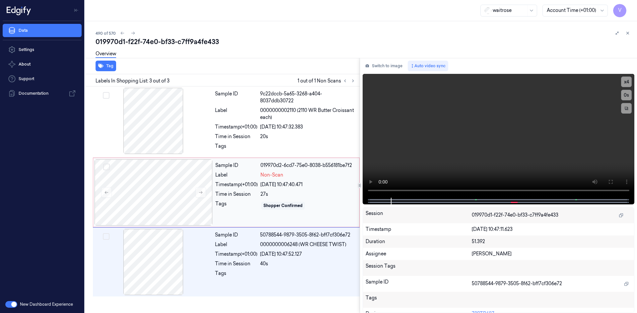
click at [237, 188] on div "Sample ID 019970d2-6cd7-75e0-8038-b556181be7f2 Label Non-Scan Timestamp (+01:00…" at bounding box center [285, 193] width 145 height 66
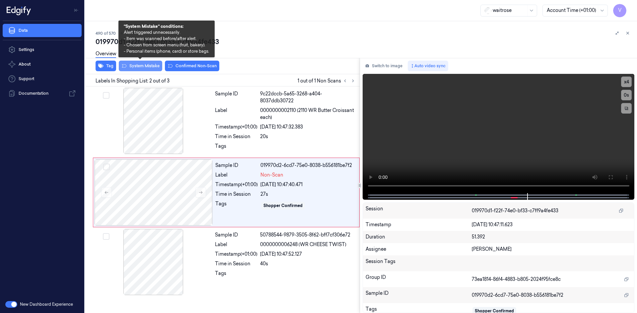
click at [140, 65] on button "System Mistake" at bounding box center [140, 66] width 43 height 11
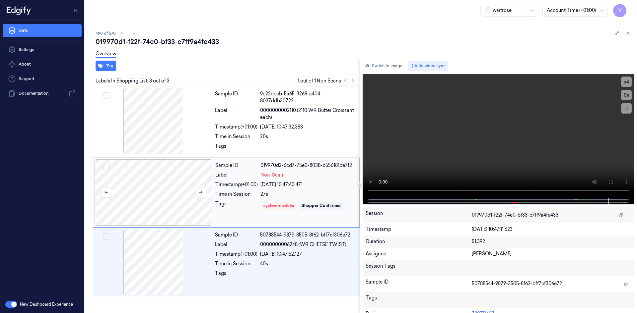
click at [176, 181] on div at bounding box center [154, 193] width 118 height 66
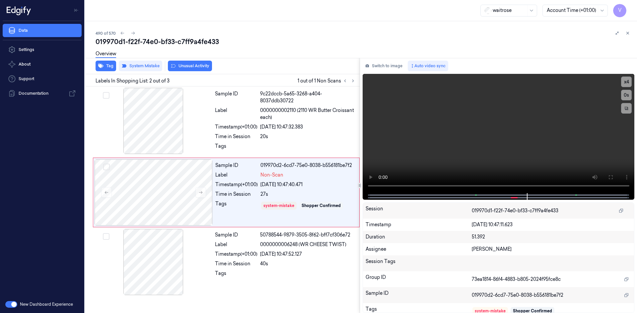
click at [188, 63] on div "Overview" at bounding box center [364, 54] width 536 height 17
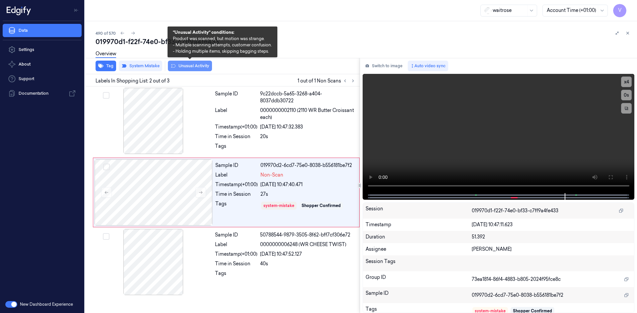
click at [198, 67] on button "Unusual Activity" at bounding box center [190, 66] width 44 height 11
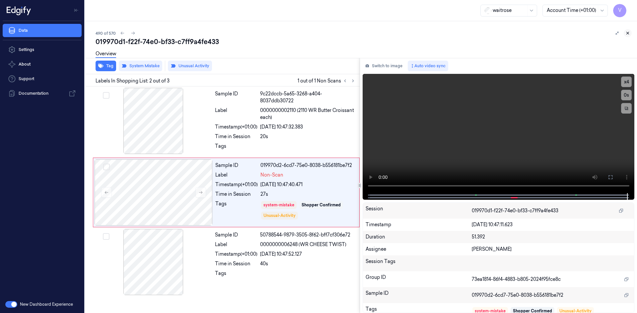
click at [626, 33] on icon at bounding box center [627, 33] width 5 height 5
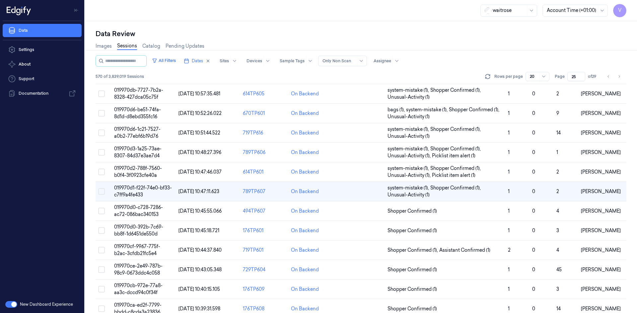
scroll to position [86, 0]
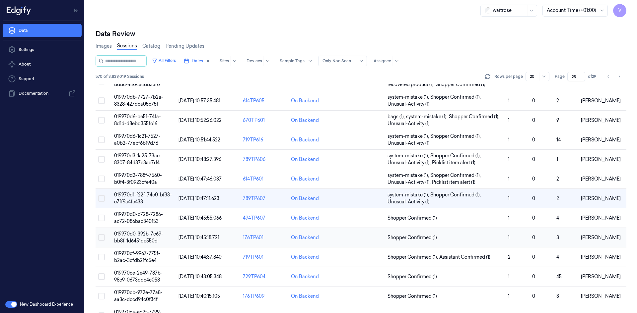
click at [140, 239] on span "019970d0-392b-7c69-bb8f-1d6451de550d" at bounding box center [138, 237] width 49 height 13
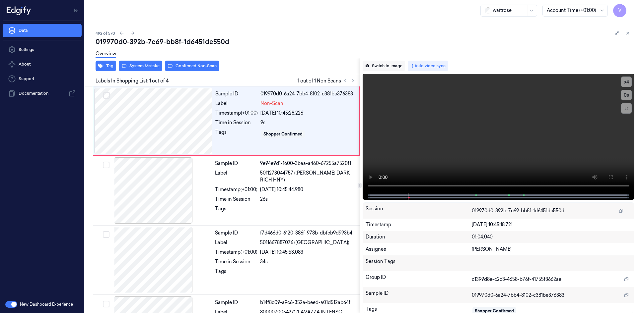
click at [387, 65] on button "Switch to image" at bounding box center [384, 66] width 42 height 11
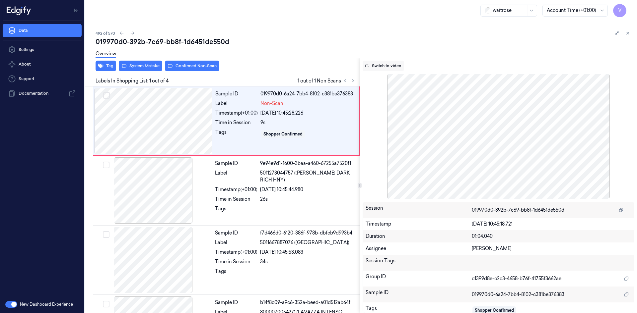
click at [394, 65] on button "Switch to video" at bounding box center [383, 66] width 41 height 11
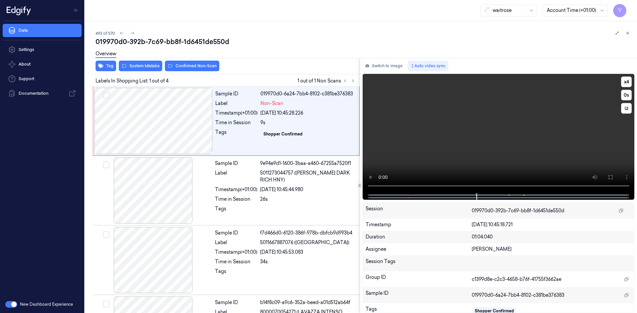
click at [513, 147] on video at bounding box center [499, 133] width 272 height 119
click at [626, 83] on button "x 4" at bounding box center [626, 82] width 11 height 11
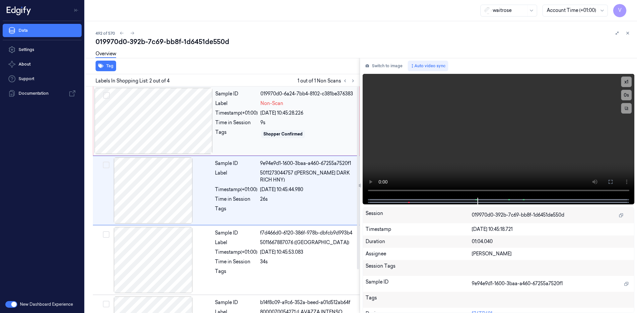
click at [143, 116] on div at bounding box center [154, 121] width 118 height 66
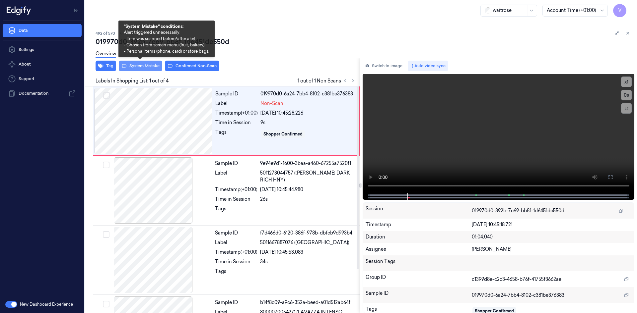
click at [149, 68] on button "System Mistake" at bounding box center [140, 66] width 43 height 11
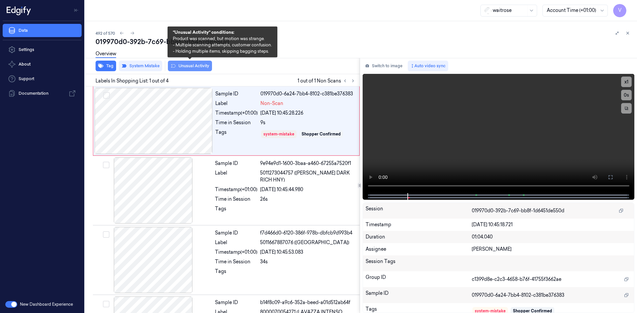
click at [190, 66] on button "Unusual Activity" at bounding box center [190, 66] width 44 height 11
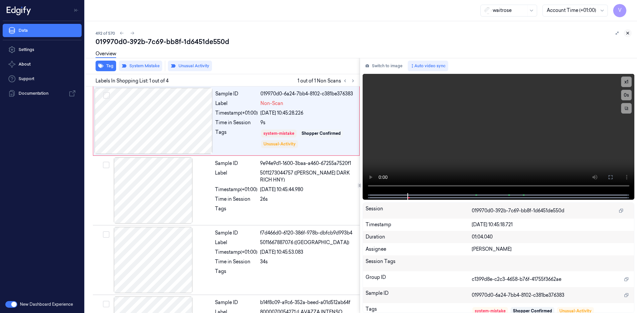
click at [629, 31] on icon at bounding box center [627, 33] width 5 height 5
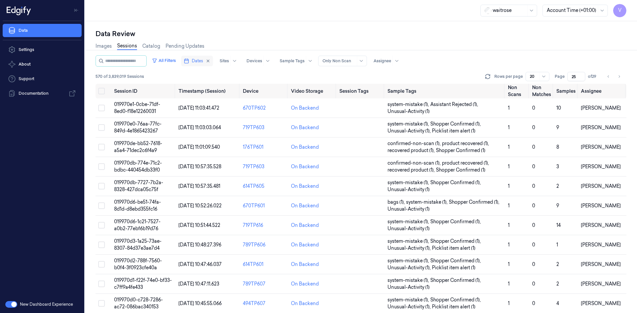
click at [203, 63] on span "Dates" at bounding box center [197, 61] width 11 height 6
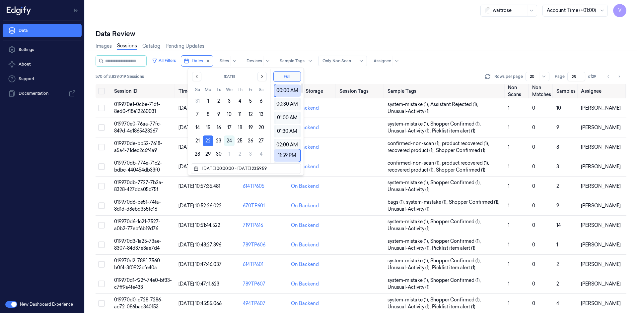
click at [300, 30] on div "Data Review" at bounding box center [361, 33] width 531 height 9
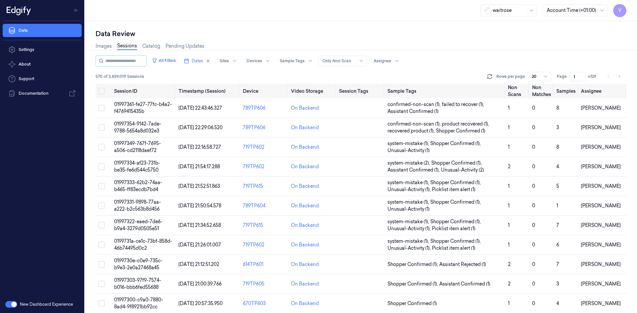
drag, startPoint x: 576, startPoint y: 76, endPoint x: 569, endPoint y: 81, distance: 9.5
click at [569, 81] on div "All Filters Dates Sites Devices Sample Tags Alert Type Only Non Scan Assignee 5…" at bounding box center [361, 69] width 531 height 29
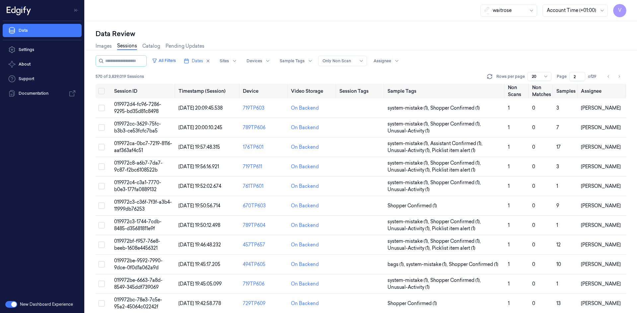
type input "2"
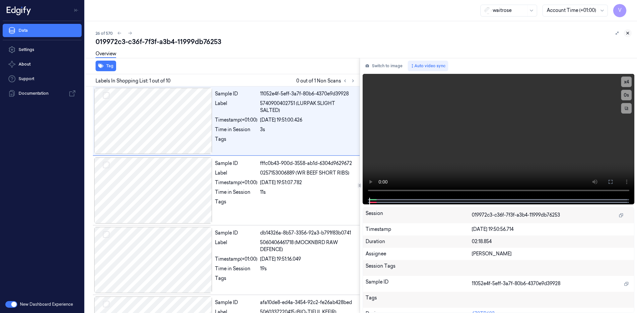
click at [627, 31] on icon at bounding box center [627, 33] width 5 height 5
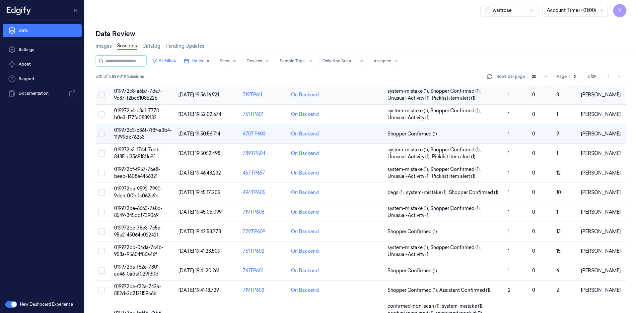
scroll to position [7, 0]
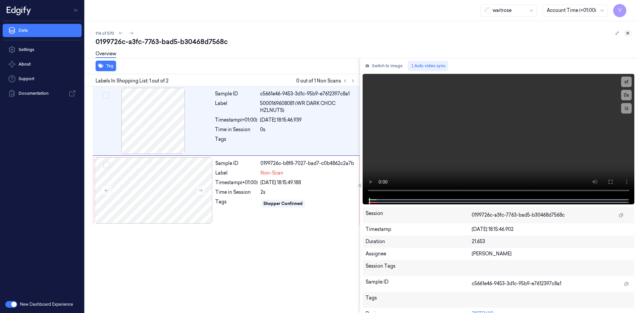
click at [626, 33] on icon at bounding box center [627, 33] width 5 height 5
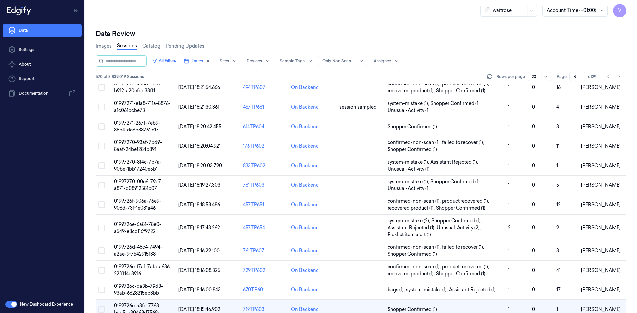
scroll to position [181, 0]
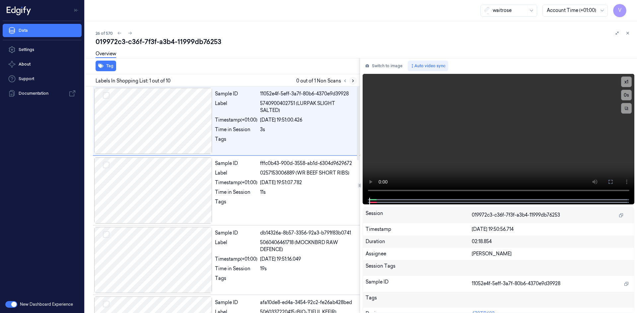
click at [351, 82] on icon at bounding box center [353, 81] width 5 height 5
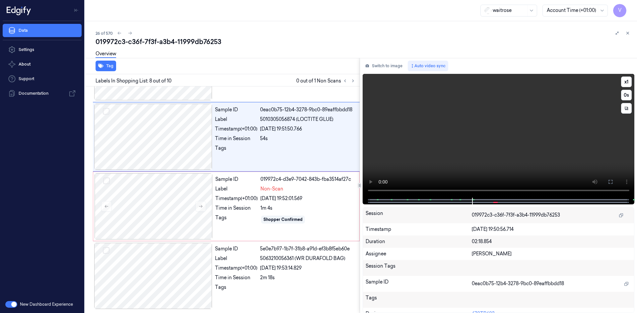
scroll to position [409, 0]
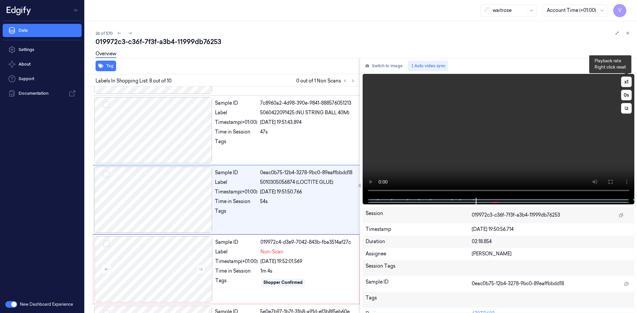
click at [623, 80] on button "x 1" at bounding box center [626, 82] width 11 height 11
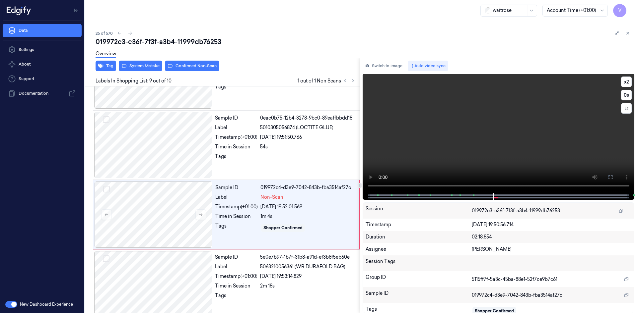
scroll to position [472, 0]
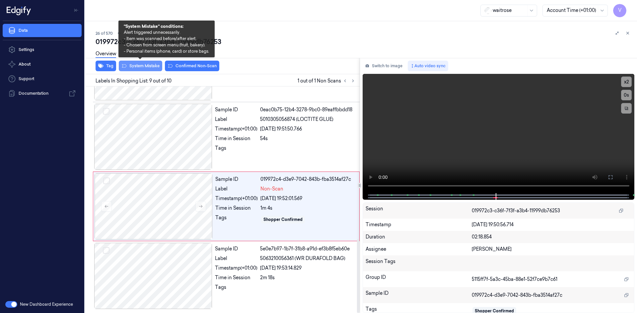
click at [144, 67] on button "System Mistake" at bounding box center [140, 66] width 43 height 11
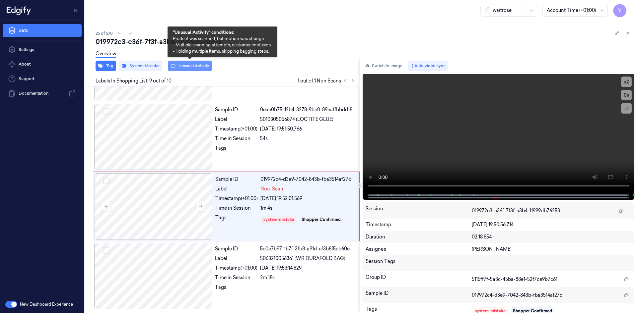
click at [192, 67] on button "Unusual Activity" at bounding box center [190, 66] width 44 height 11
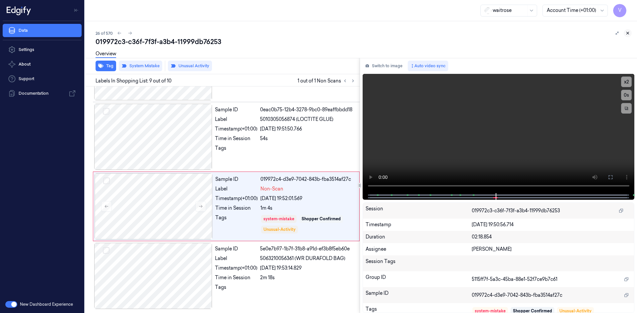
click at [626, 32] on icon at bounding box center [627, 33] width 5 height 5
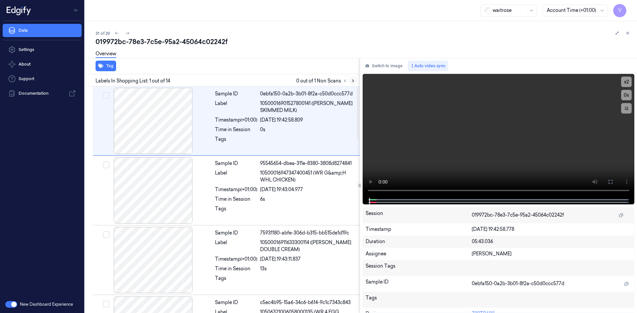
click at [353, 79] on icon at bounding box center [353, 81] width 5 height 5
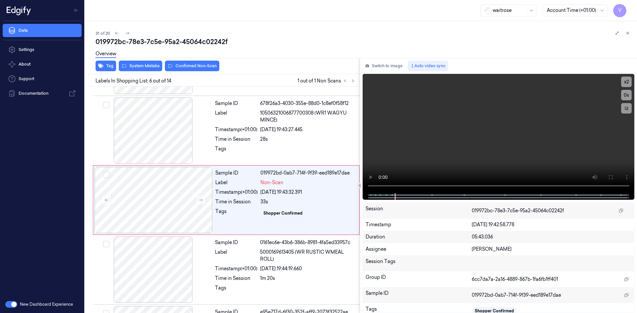
scroll to position [269, 0]
click at [628, 78] on button "x 2" at bounding box center [626, 82] width 11 height 11
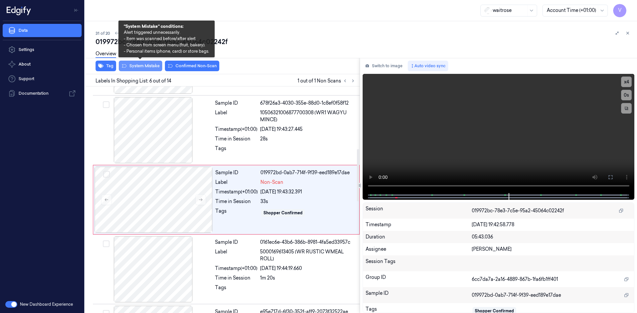
click at [144, 67] on button "System Mistake" at bounding box center [140, 66] width 43 height 11
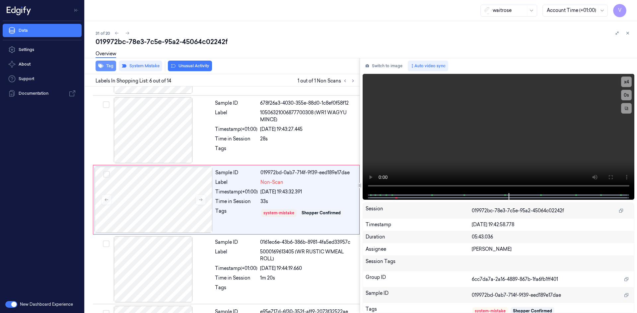
click at [105, 65] on button "Tag" at bounding box center [106, 66] width 21 height 11
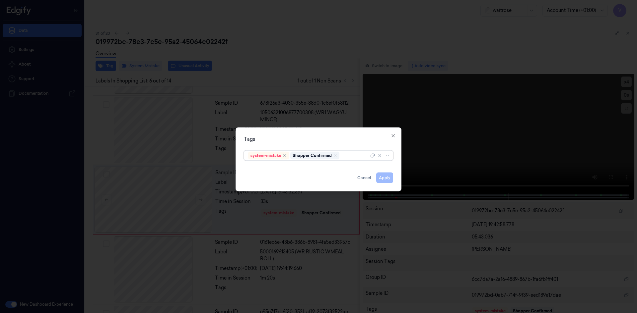
click at [349, 157] on div at bounding box center [355, 155] width 28 height 7
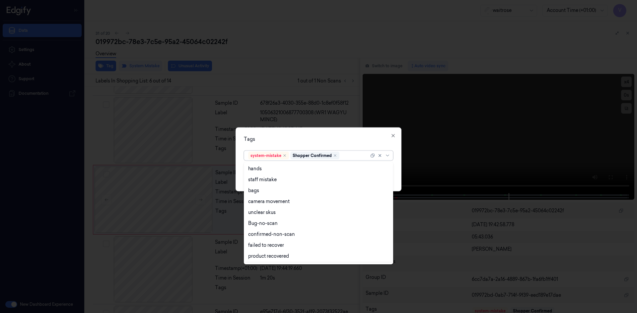
scroll to position [98, 0]
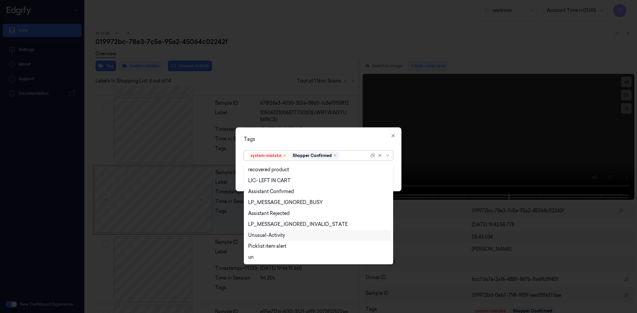
click at [275, 235] on div "Unusual-Activity" at bounding box center [266, 235] width 37 height 7
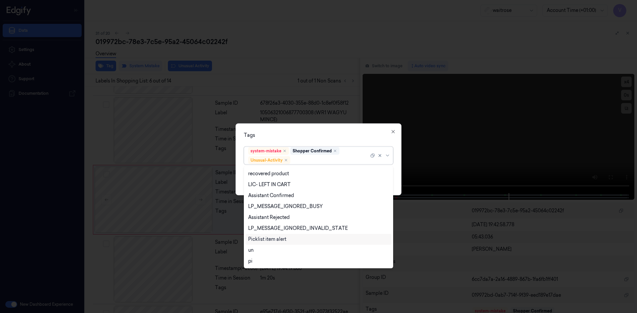
click at [277, 240] on div "Picklist item alert" at bounding box center [267, 239] width 38 height 7
click at [308, 135] on div "Tags" at bounding box center [318, 135] width 149 height 7
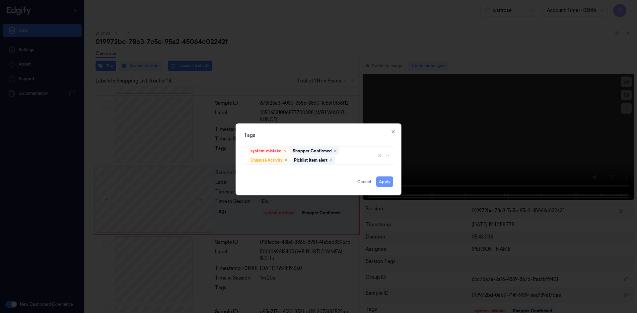
click at [386, 182] on button "Apply" at bounding box center [384, 181] width 17 height 11
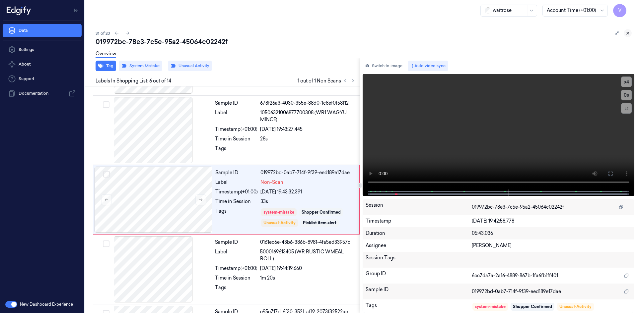
click at [629, 32] on icon at bounding box center [627, 33] width 5 height 5
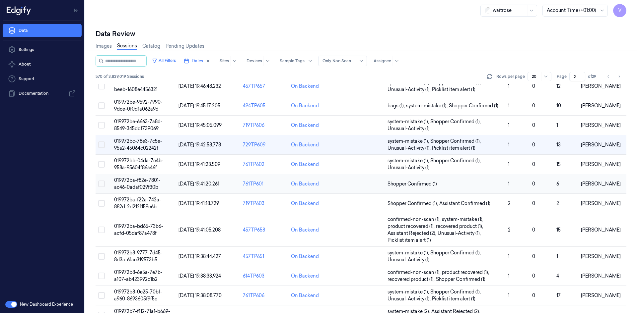
scroll to position [171, 0]
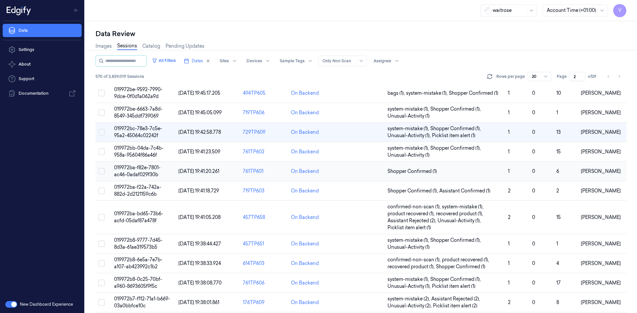
click at [137, 170] on span "019972ba-f82e-7801-ac46-0adaf029f30b" at bounding box center [137, 171] width 46 height 13
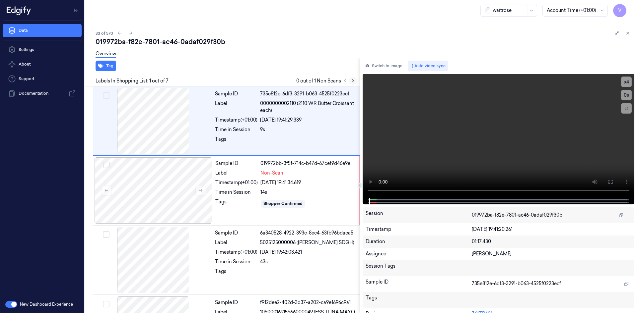
click at [353, 81] on icon at bounding box center [352, 81] width 1 height 2
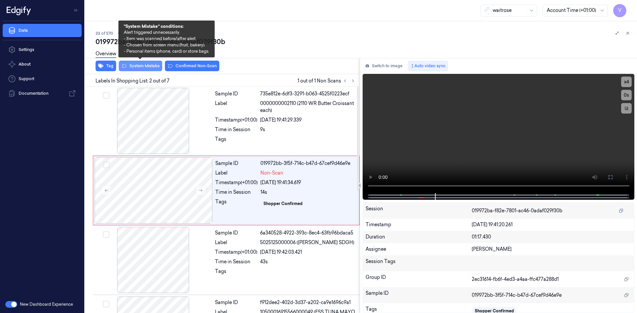
click at [153, 67] on button "System Mistake" at bounding box center [140, 66] width 43 height 11
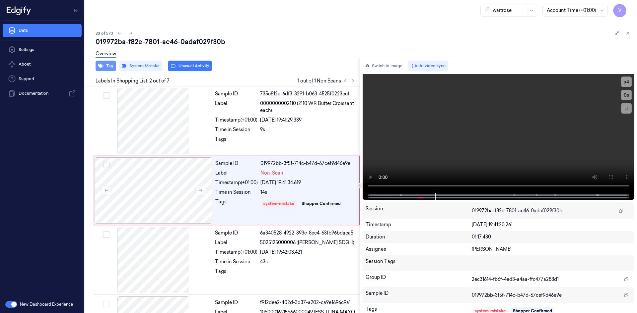
click at [113, 66] on button "Tag" at bounding box center [106, 66] width 21 height 11
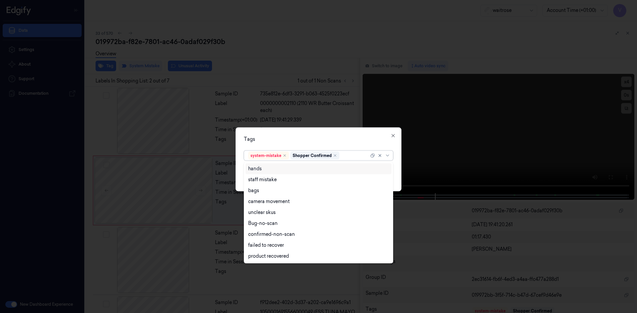
click at [348, 156] on div at bounding box center [355, 155] width 28 height 7
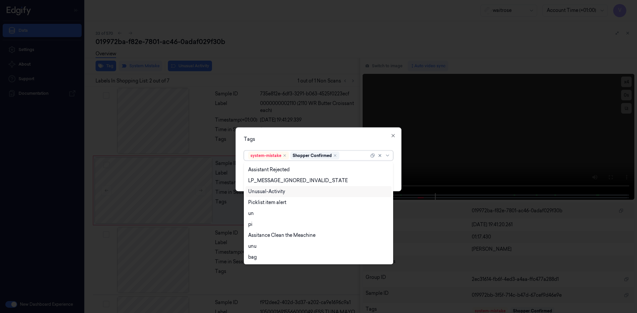
click at [278, 192] on div "Unusual-Activity" at bounding box center [266, 191] width 37 height 7
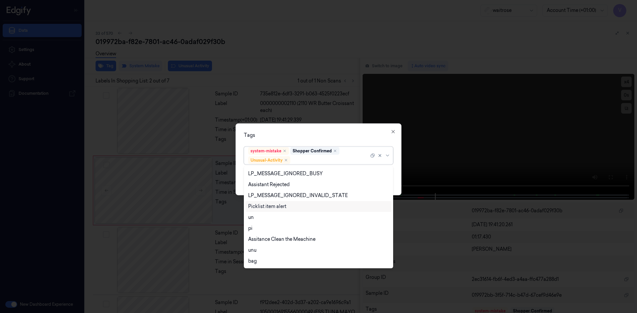
click at [272, 207] on div "Picklist item alert" at bounding box center [267, 206] width 38 height 7
drag, startPoint x: 317, startPoint y: 138, endPoint x: 323, endPoint y: 144, distance: 9.1
click at [319, 141] on div "Tags option Picklist item alert, selected. 20 results available. Use Up and Dow…" at bounding box center [318, 159] width 166 height 72
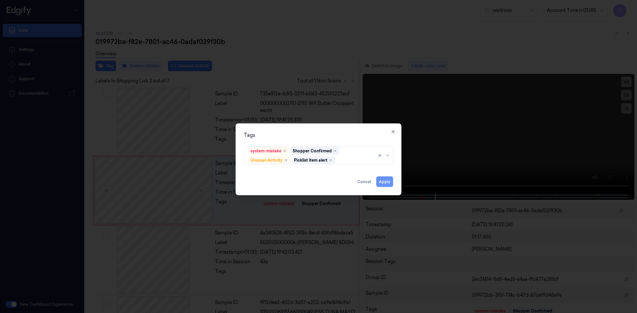
click at [387, 181] on button "Apply" at bounding box center [384, 181] width 17 height 11
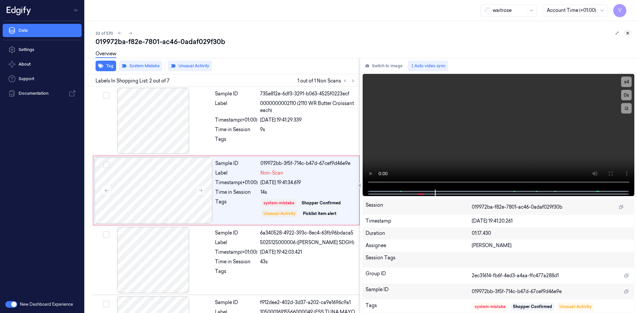
click at [628, 33] on icon at bounding box center [627, 33] width 5 height 5
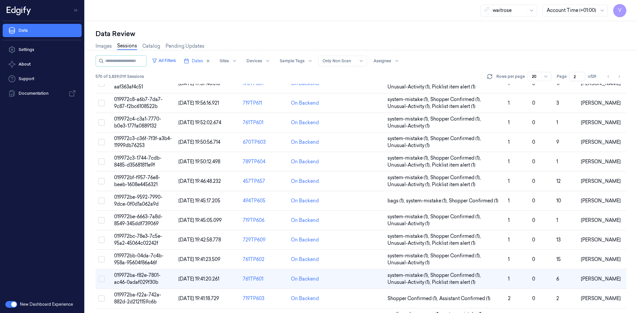
scroll to position [144, 0]
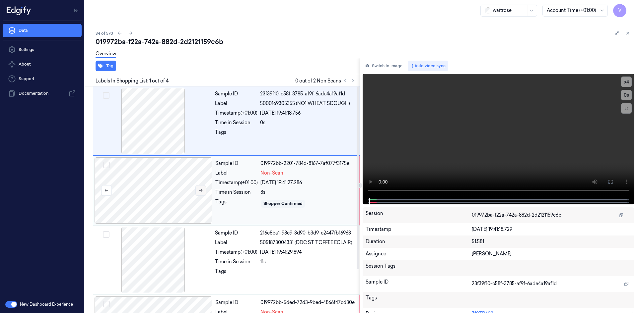
click at [199, 191] on icon at bounding box center [200, 190] width 5 height 5
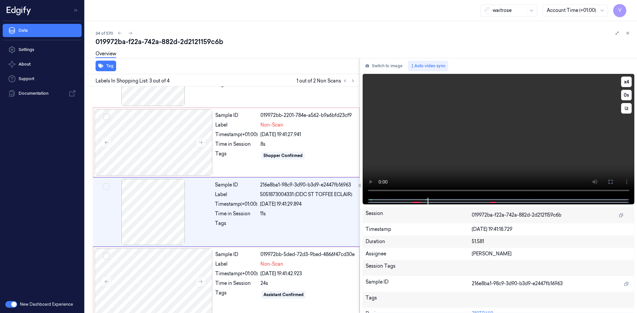
scroll to position [54, 0]
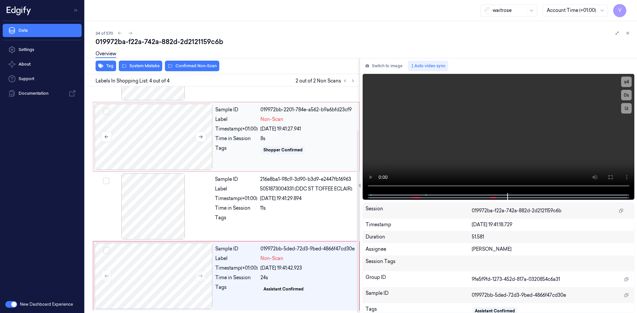
click at [146, 129] on div at bounding box center [154, 137] width 118 height 66
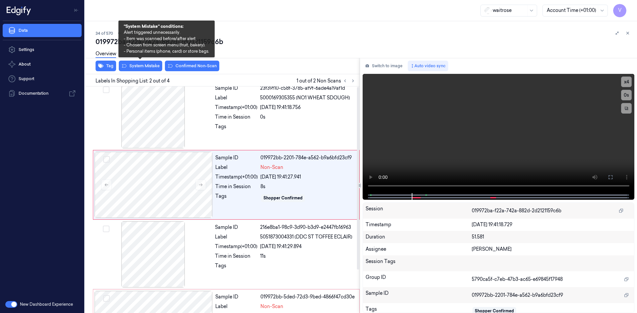
scroll to position [0, 0]
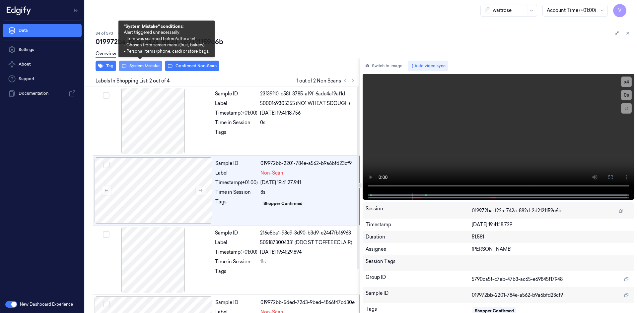
click at [144, 68] on button "System Mistake" at bounding box center [140, 66] width 43 height 11
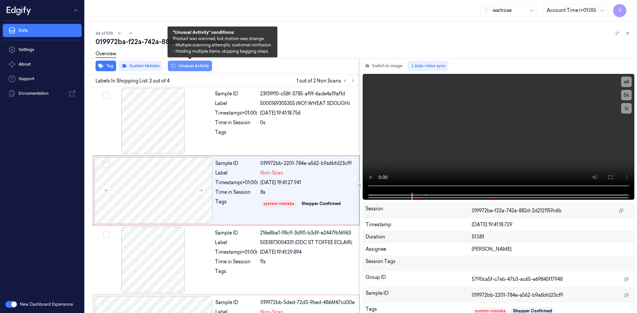
click at [200, 67] on button "Unusual Activity" at bounding box center [190, 66] width 44 height 11
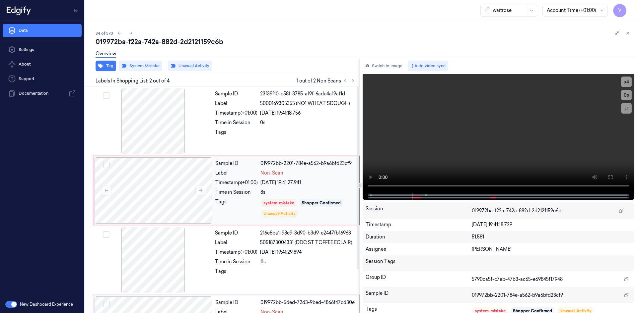
scroll to position [54, 0]
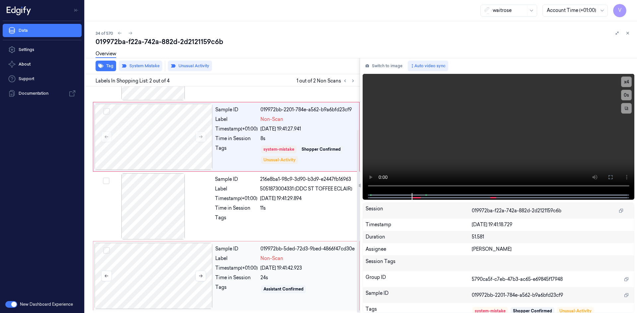
click at [175, 262] on div at bounding box center [154, 276] width 118 height 66
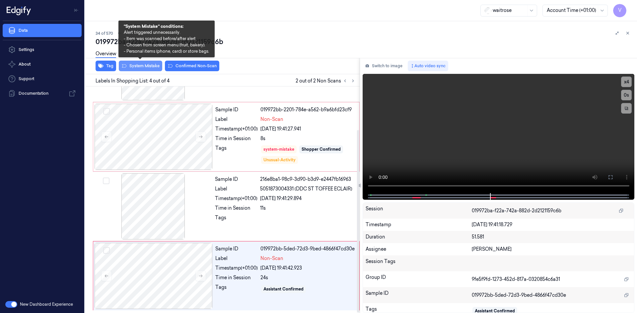
click at [141, 65] on button "System Mistake" at bounding box center [140, 66] width 43 height 11
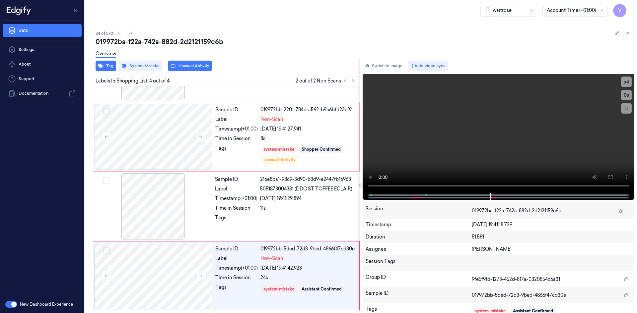
click at [196, 67] on button "Unusual Activity" at bounding box center [190, 66] width 44 height 11
click at [628, 31] on icon at bounding box center [627, 33] width 5 height 5
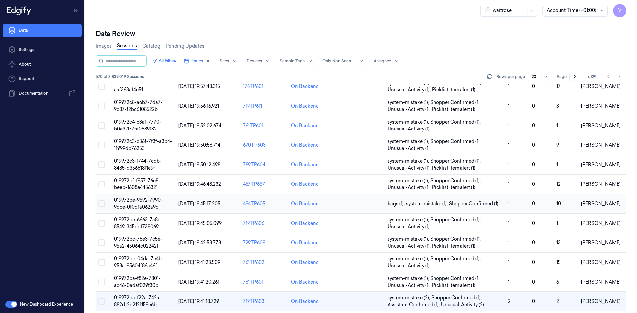
scroll to position [164, 0]
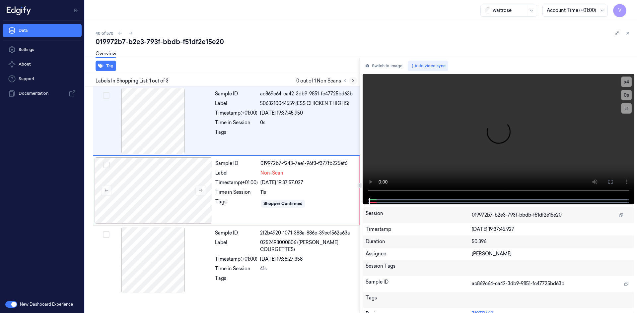
click at [353, 80] on icon at bounding box center [353, 81] width 5 height 5
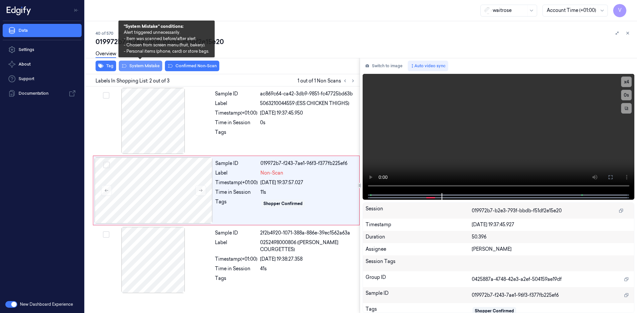
click at [144, 66] on button "System Mistake" at bounding box center [140, 66] width 43 height 11
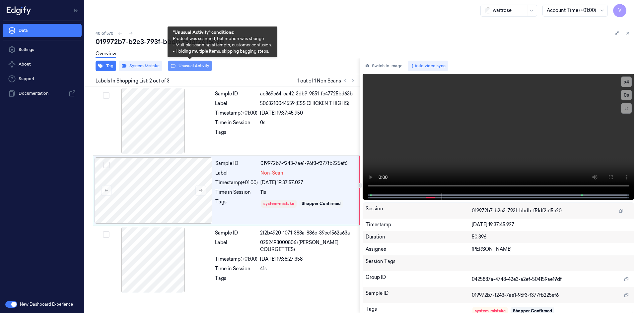
click at [201, 66] on button "Unusual Activity" at bounding box center [190, 66] width 44 height 11
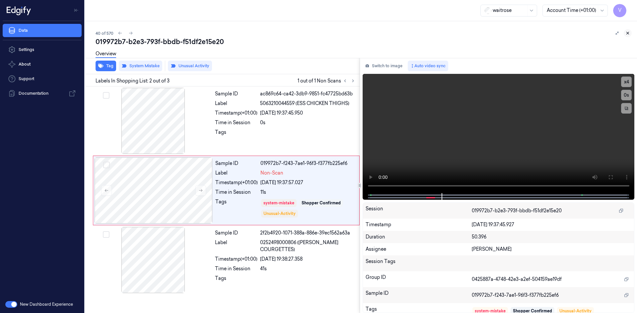
click at [626, 33] on icon at bounding box center [627, 33] width 5 height 5
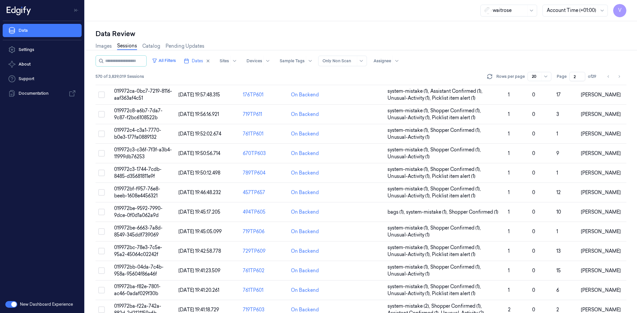
scroll to position [195, 0]
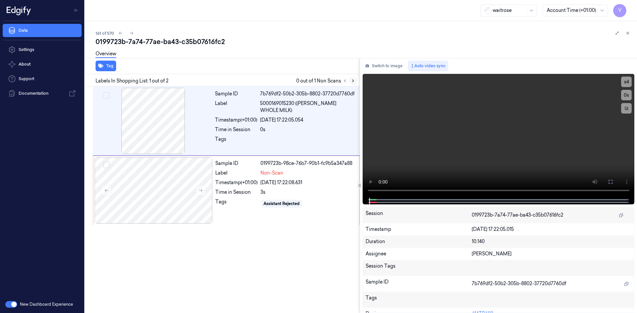
click at [354, 81] on icon at bounding box center [353, 81] width 5 height 5
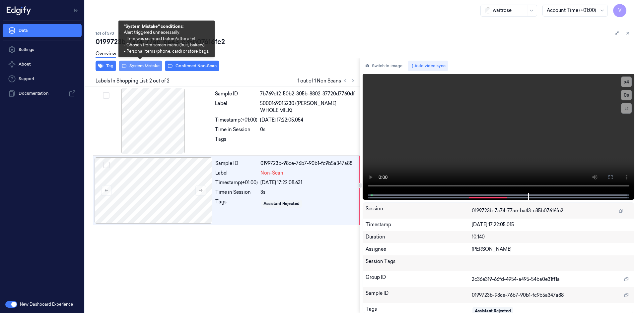
click at [150, 63] on button "System Mistake" at bounding box center [140, 66] width 43 height 11
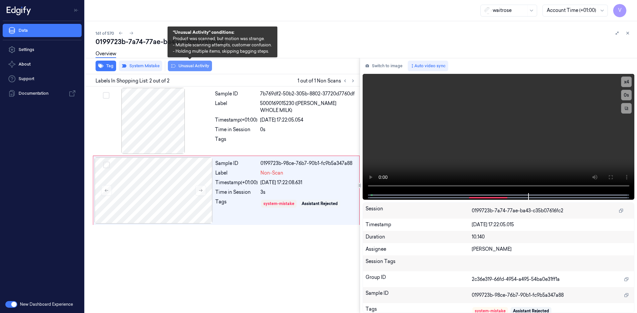
click at [198, 67] on button "Unusual Activity" at bounding box center [190, 66] width 44 height 11
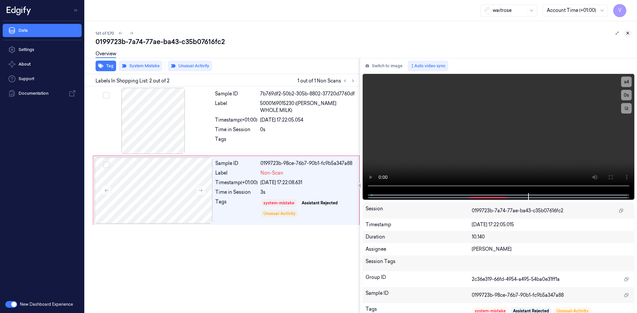
click at [626, 32] on icon at bounding box center [627, 33] width 5 height 5
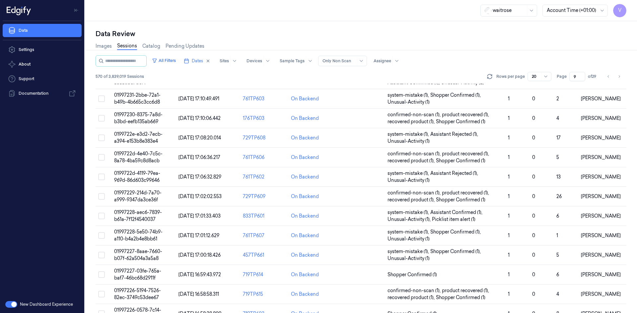
scroll to position [181, 0]
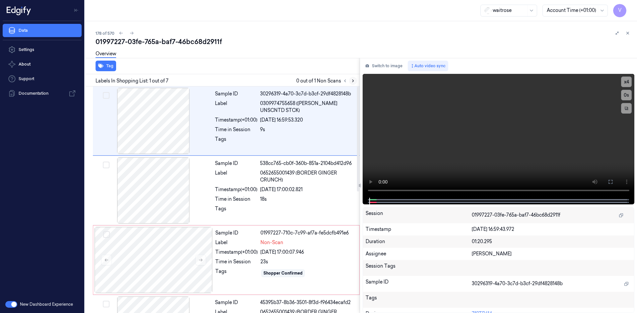
click at [354, 80] on icon at bounding box center [353, 81] width 5 height 5
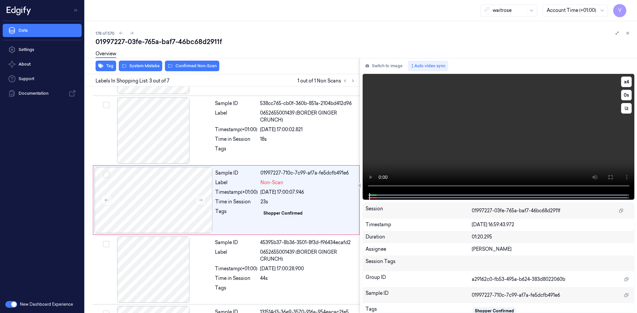
scroll to position [60, 0]
click at [202, 198] on icon at bounding box center [200, 200] width 5 height 5
click at [165, 182] on div at bounding box center [154, 200] width 118 height 66
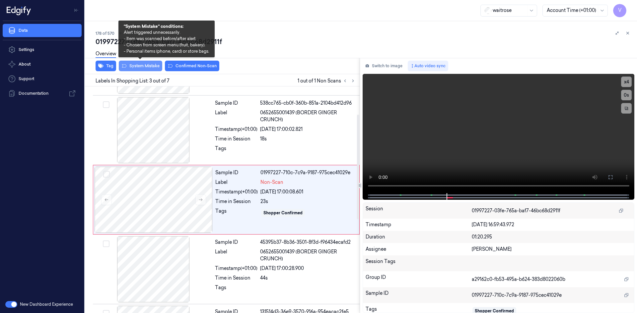
click at [151, 65] on button "System Mistake" at bounding box center [140, 66] width 43 height 11
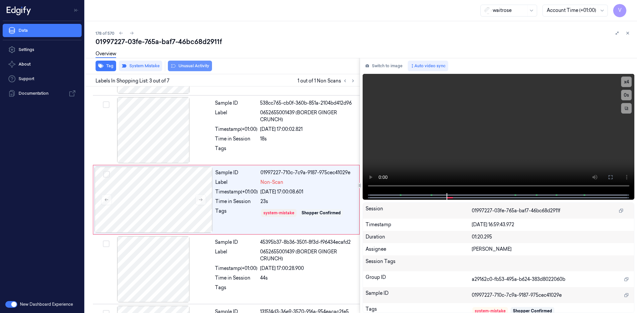
click at [198, 64] on button "Unusual Activity" at bounding box center [190, 66] width 44 height 11
click at [627, 33] on icon at bounding box center [627, 33] width 5 height 5
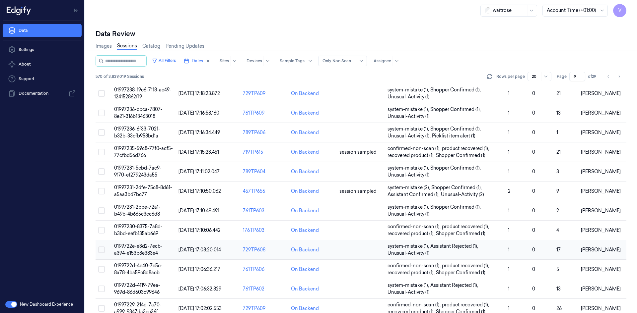
scroll to position [181, 0]
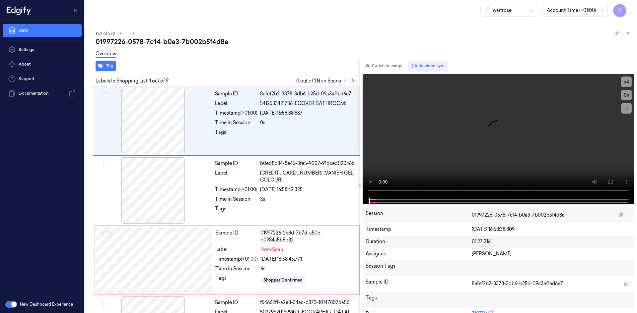
click at [353, 81] on icon at bounding box center [352, 81] width 1 height 2
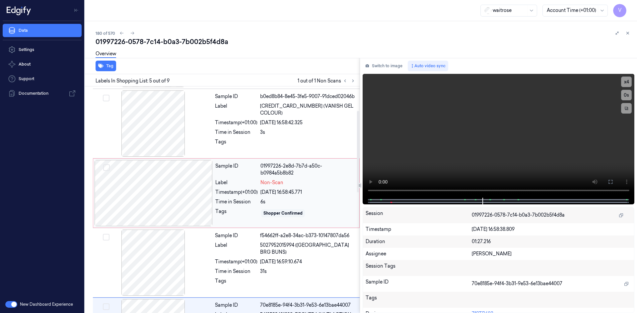
click at [170, 174] on div at bounding box center [154, 193] width 118 height 66
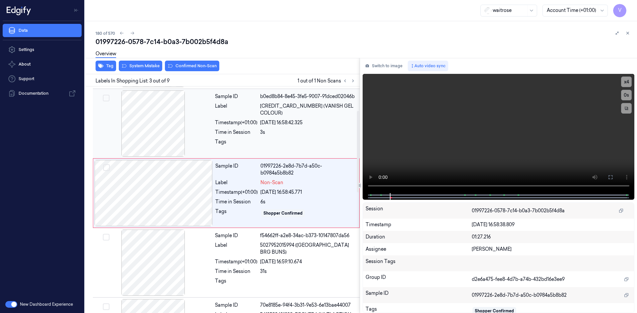
scroll to position [60, 0]
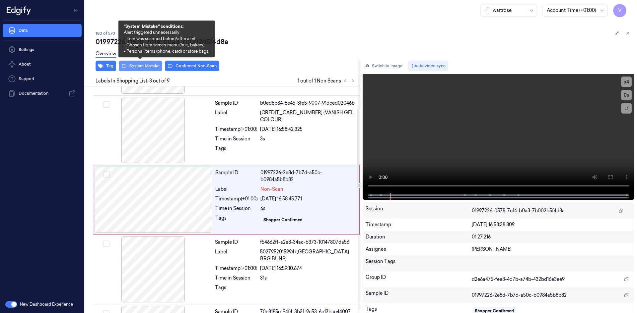
click at [151, 67] on button "System Mistake" at bounding box center [140, 66] width 43 height 11
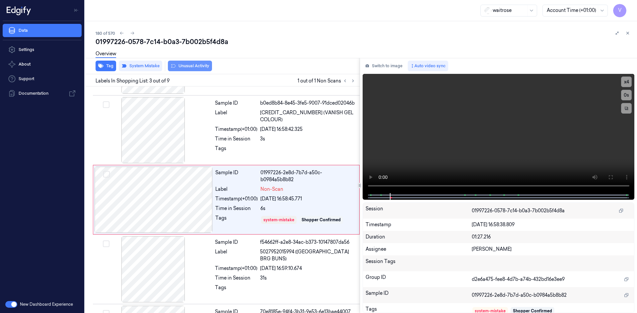
click at [190, 66] on button "Unusual Activity" at bounding box center [190, 66] width 44 height 11
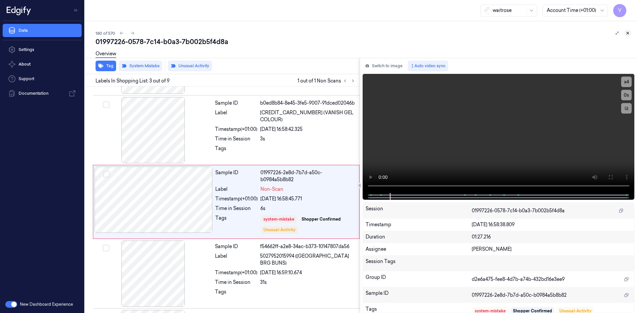
click at [626, 32] on icon at bounding box center [627, 33] width 5 height 5
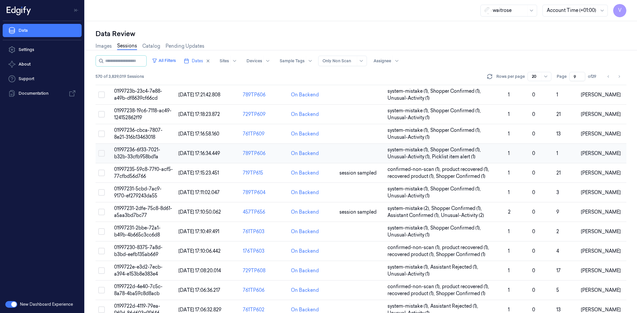
scroll to position [181, 0]
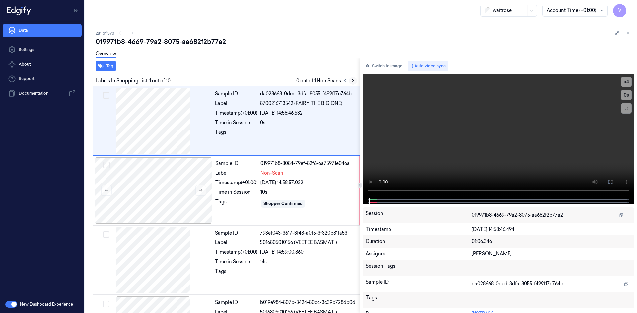
click at [355, 81] on icon at bounding box center [353, 81] width 5 height 5
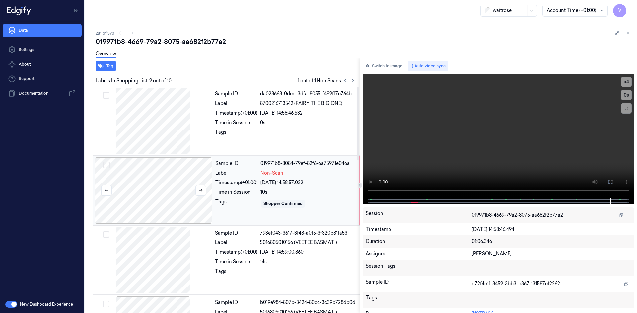
click at [208, 185] on div at bounding box center [154, 191] width 118 height 66
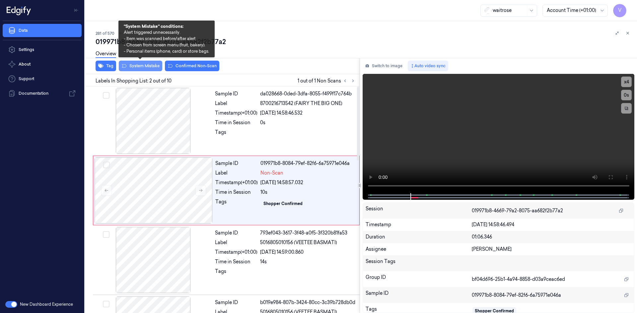
click at [154, 65] on button "System Mistake" at bounding box center [140, 66] width 43 height 11
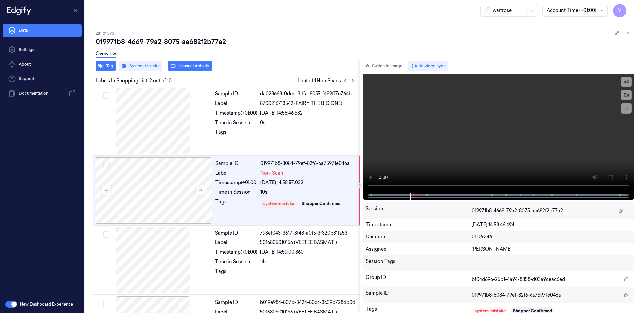
click at [189, 67] on button "Unusual Activity" at bounding box center [190, 66] width 44 height 11
click at [628, 31] on button at bounding box center [628, 33] width 8 height 8
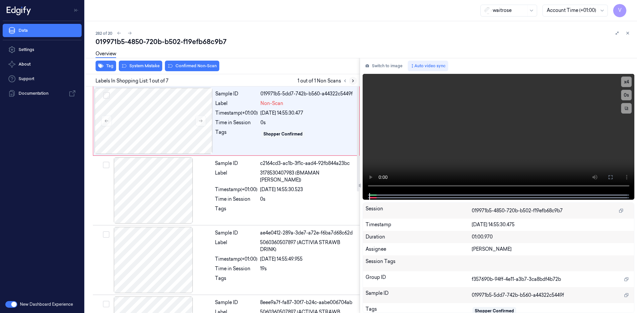
click at [352, 80] on icon at bounding box center [353, 81] width 5 height 5
click at [626, 79] on button "x 4" at bounding box center [626, 82] width 11 height 11
click at [626, 80] on button "x 1" at bounding box center [626, 82] width 11 height 11
click at [202, 122] on icon at bounding box center [200, 121] width 5 height 5
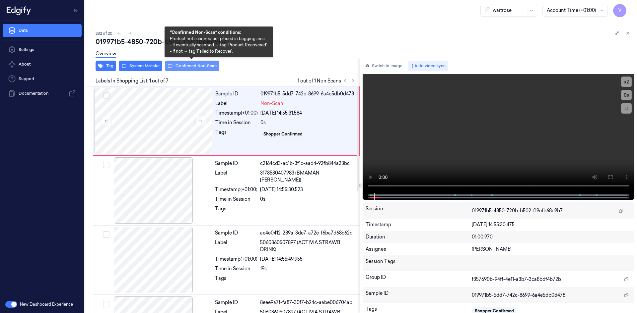
click at [209, 66] on button "Confirmed Non-Scan" at bounding box center [192, 66] width 54 height 11
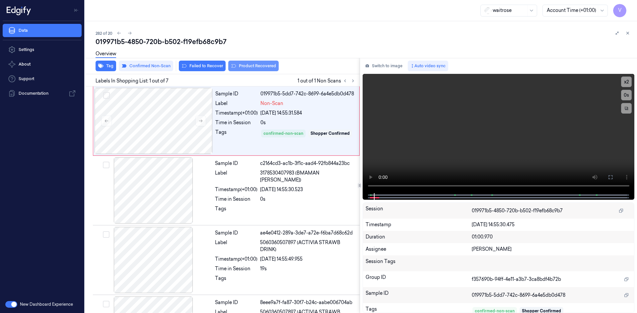
click at [249, 65] on button "Product Recovered" at bounding box center [253, 66] width 50 height 11
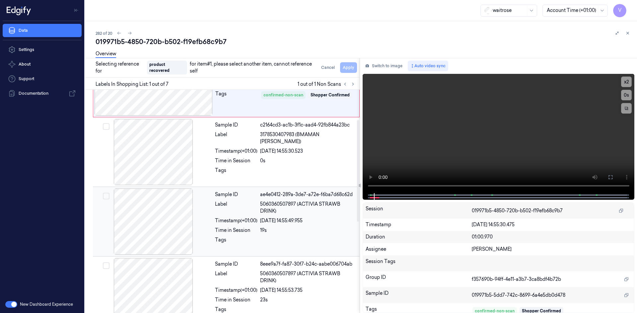
scroll to position [66, 0]
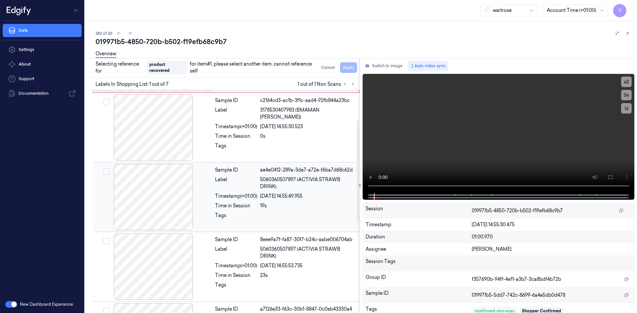
click at [235, 191] on div "Sample ID ae4e0412-289a-3de7-a72e-f6ba7d68c62d Label 5060360507897 (ACTIVIA STR…" at bounding box center [285, 197] width 146 height 66
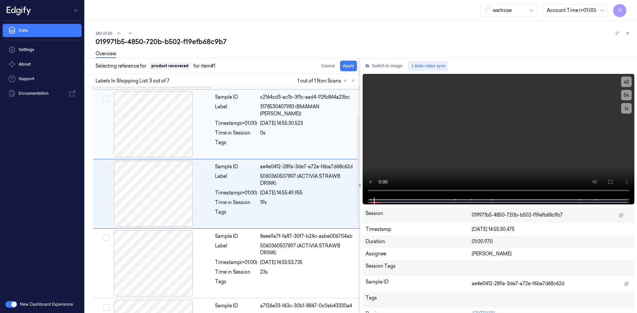
scroll to position [60, 0]
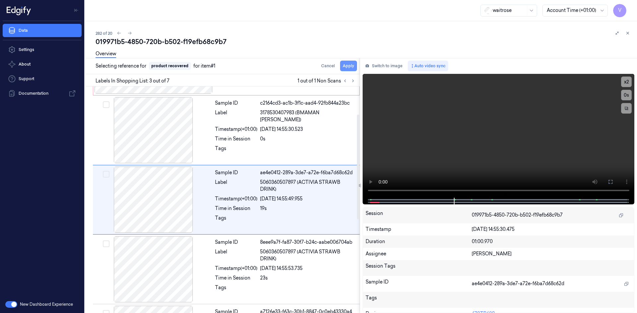
click at [353, 67] on button "Apply" at bounding box center [348, 66] width 17 height 11
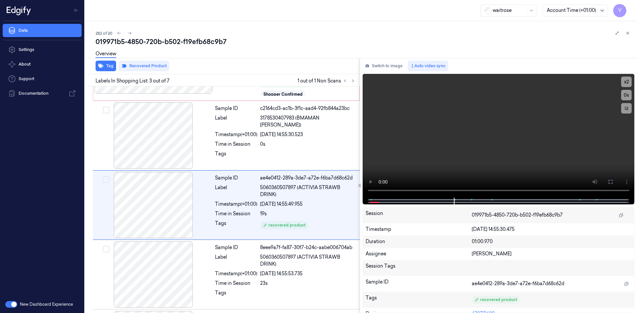
scroll to position [66, 0]
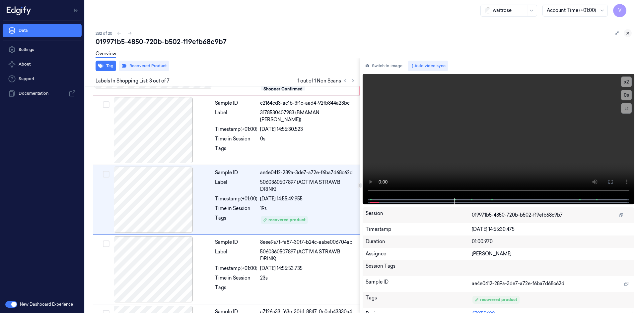
click at [629, 33] on icon at bounding box center [627, 33] width 5 height 5
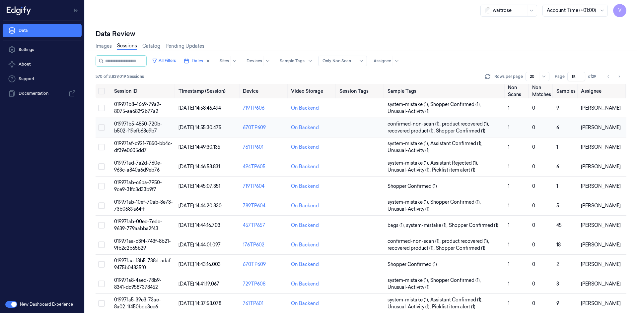
click at [127, 129] on span "019971b5-4850-720b-b502-f19efb68c9b7" at bounding box center [138, 127] width 48 height 13
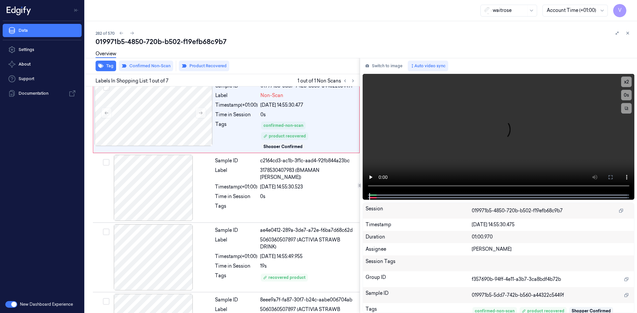
scroll to position [8, 0]
click at [627, 33] on icon at bounding box center [627, 33] width 5 height 5
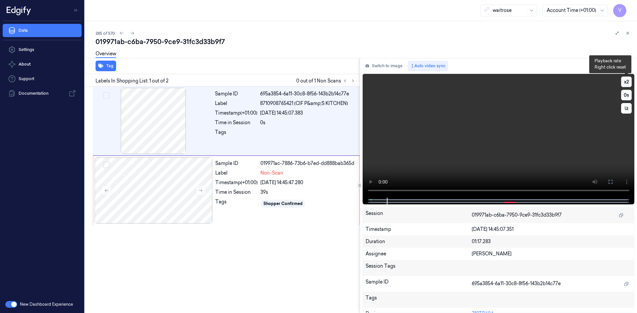
click at [626, 84] on button "x 2" at bounding box center [626, 82] width 11 height 11
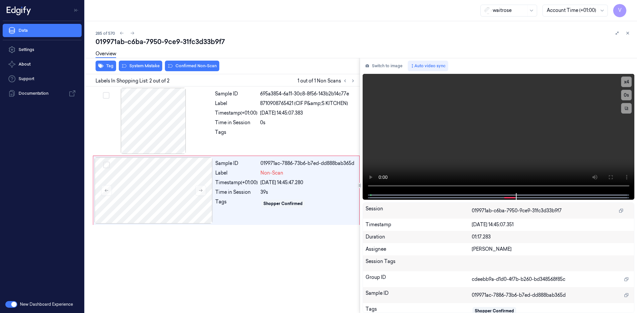
click at [361, 179] on div "Tag System Mistake Confirmed Non-Scan Labels In Shopping List: 2 out of 2 1 out…" at bounding box center [359, 185] width 555 height 255
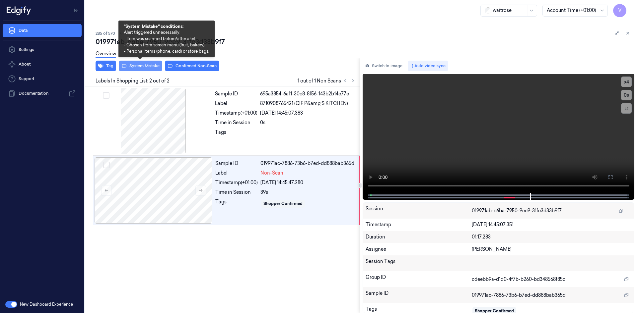
click at [133, 65] on button "System Mistake" at bounding box center [140, 66] width 43 height 11
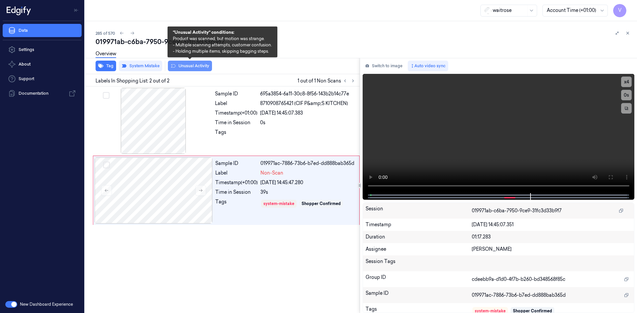
click at [192, 66] on button "Unusual Activity" at bounding box center [190, 66] width 44 height 11
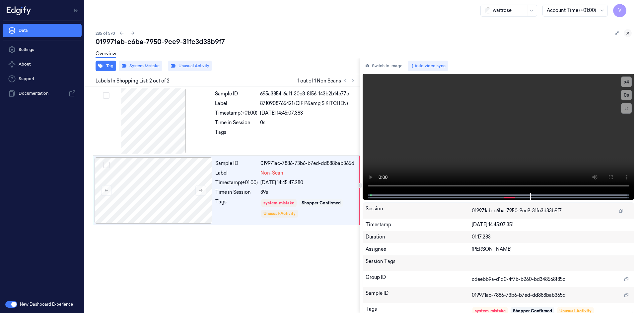
click at [627, 33] on icon at bounding box center [627, 33] width 5 height 5
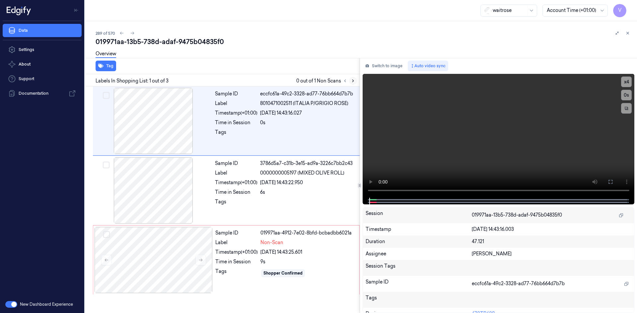
click at [352, 82] on icon at bounding box center [353, 81] width 5 height 5
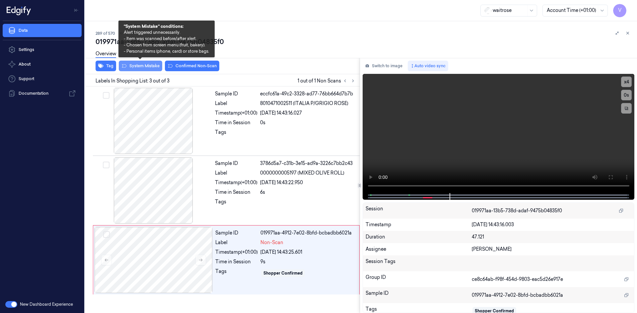
click at [149, 68] on button "System Mistake" at bounding box center [140, 66] width 43 height 11
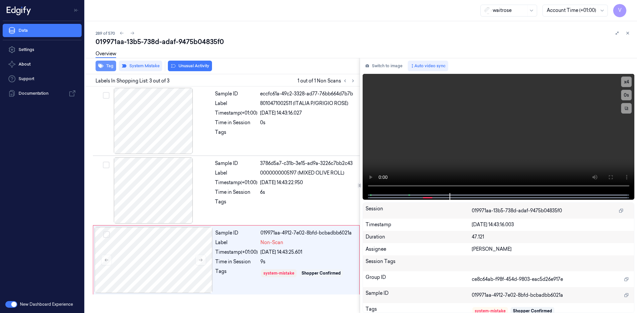
click at [109, 66] on button "Tag" at bounding box center [106, 66] width 21 height 11
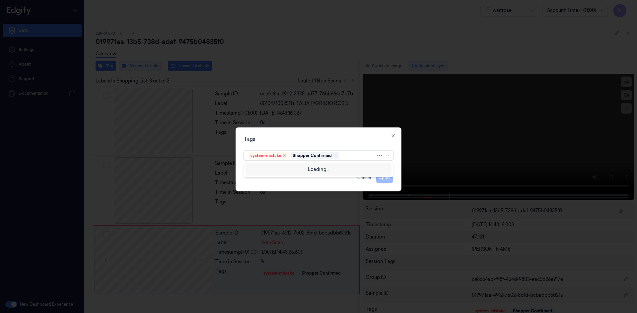
click at [344, 157] on div at bounding box center [358, 155] width 35 height 7
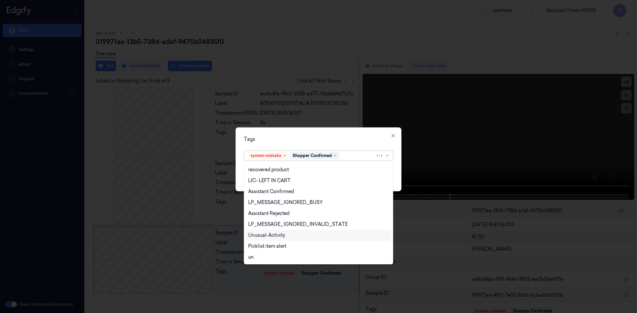
click at [265, 234] on div "Unusual-Activity" at bounding box center [266, 235] width 37 height 7
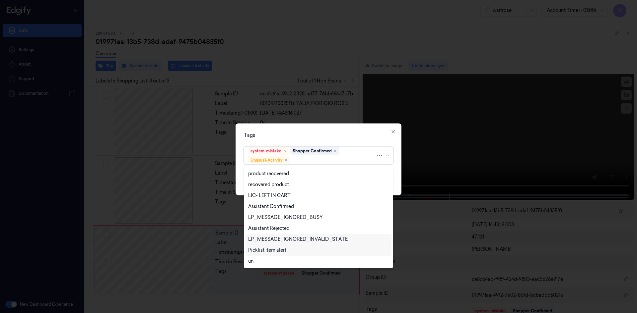
scroll to position [98, 0]
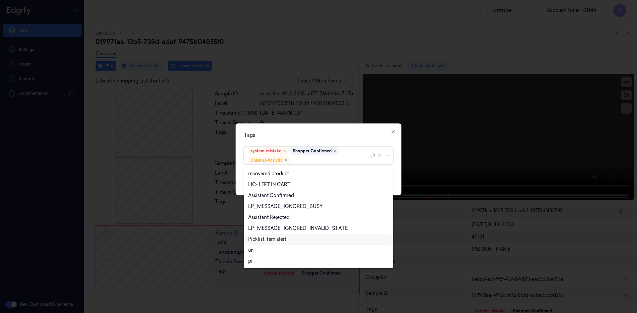
click at [265, 240] on div "Picklist item alert" at bounding box center [267, 239] width 38 height 7
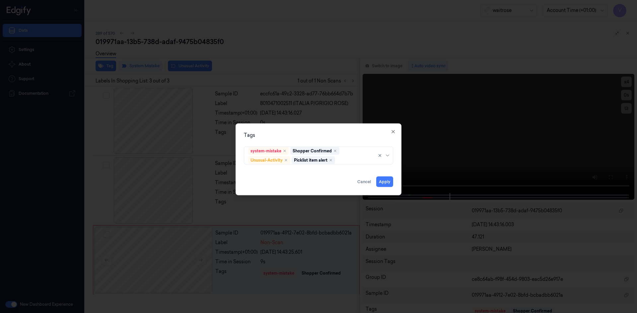
click at [295, 133] on div "Tags" at bounding box center [318, 135] width 149 height 7
click at [389, 181] on button "Apply" at bounding box center [384, 181] width 17 height 11
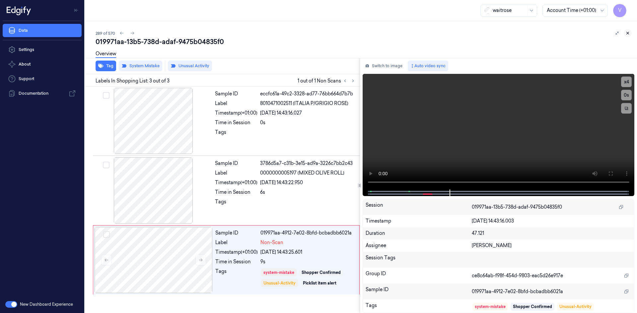
click at [628, 32] on icon at bounding box center [627, 33] width 5 height 5
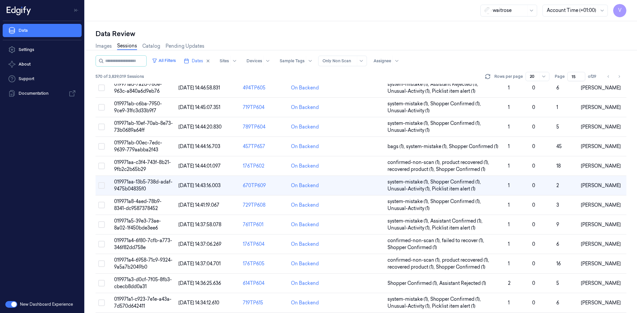
scroll to position [73, 0]
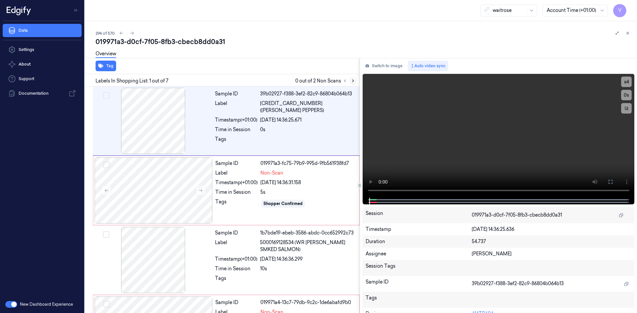
click at [355, 81] on icon at bounding box center [353, 81] width 5 height 5
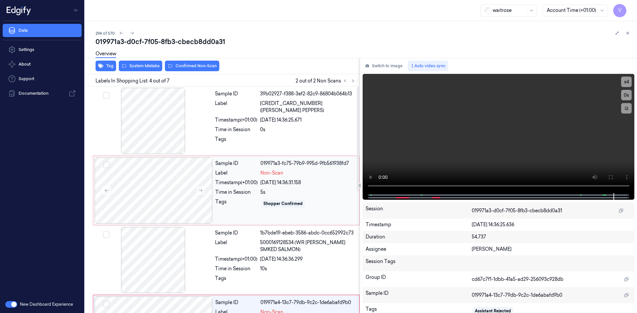
click at [252, 177] on div "Sample ID 019971a3-fc75-79b9-995d-9fb561938fd7 Label Non-Scan Timestamp (+01:00…" at bounding box center [285, 191] width 145 height 66
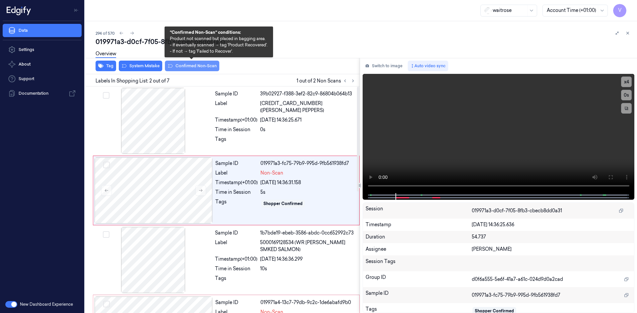
click at [198, 65] on button "Confirmed Non-Scan" at bounding box center [192, 66] width 54 height 11
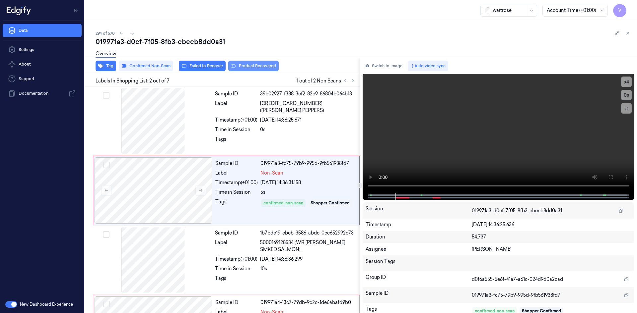
click at [260, 65] on button "Product Recovered" at bounding box center [253, 66] width 50 height 11
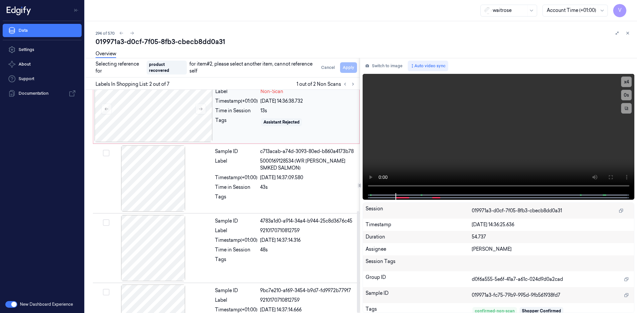
scroll to position [266, 0]
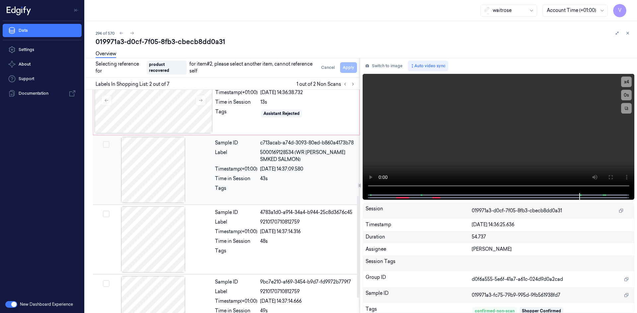
click at [312, 171] on div "[DATE] 14:37:09.580" at bounding box center [308, 169] width 96 height 7
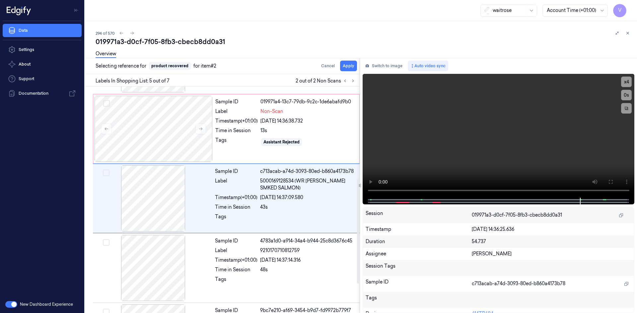
scroll to position [200, 0]
click at [349, 65] on button "Apply" at bounding box center [348, 66] width 17 height 11
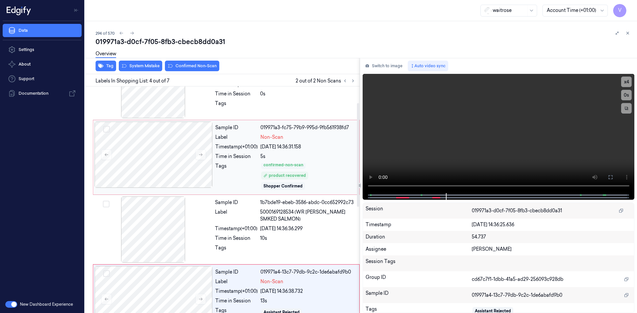
scroll to position [3, 0]
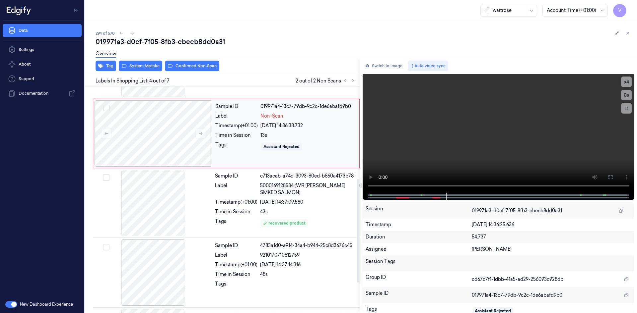
click at [239, 113] on div "Label" at bounding box center [236, 116] width 42 height 7
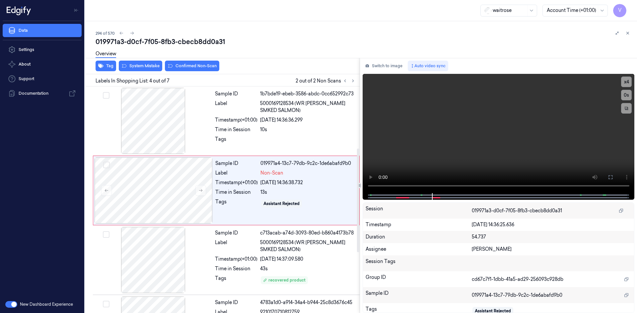
scroll to position [135, 0]
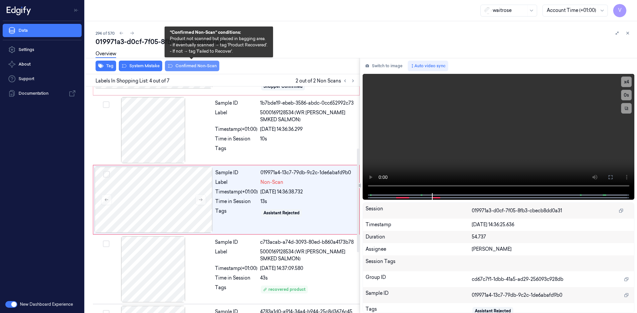
click at [206, 67] on button "Confirmed Non-Scan" at bounding box center [192, 66] width 54 height 11
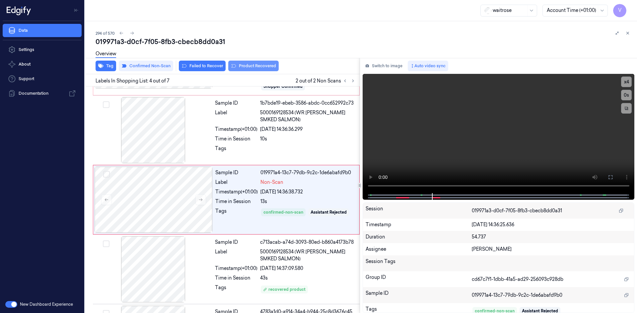
click at [265, 66] on button "Product Recovered" at bounding box center [253, 66] width 50 height 11
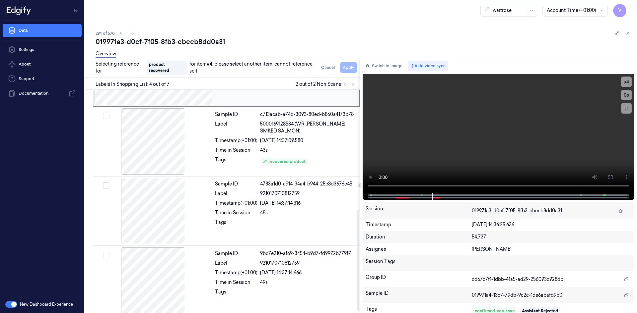
scroll to position [268, 0]
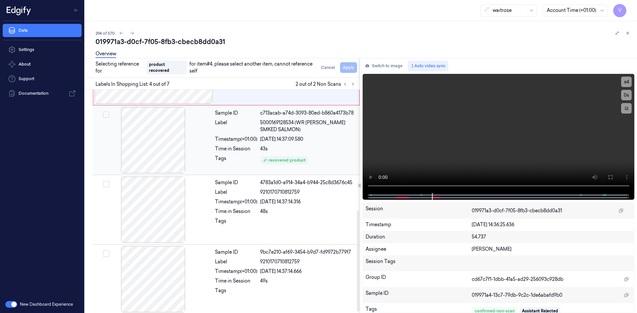
click at [210, 123] on div at bounding box center [153, 140] width 118 height 66
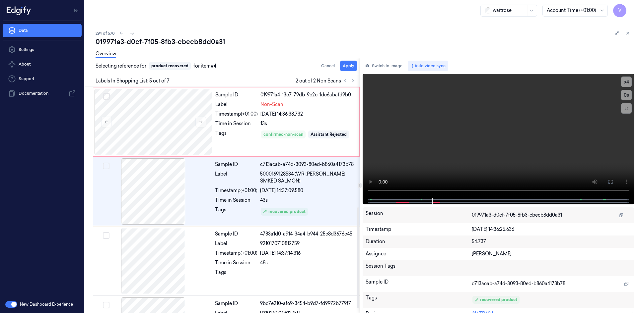
scroll to position [205, 0]
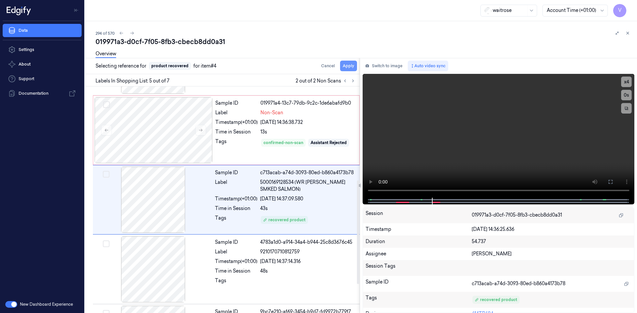
click at [351, 66] on button "Apply" at bounding box center [348, 66] width 17 height 11
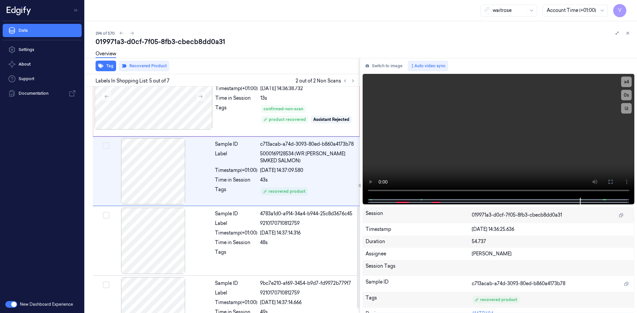
scroll to position [207, 0]
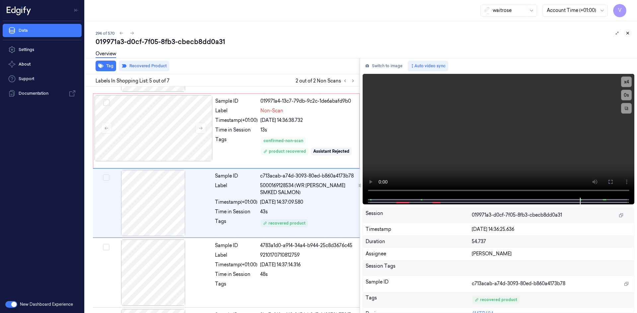
click at [628, 32] on icon at bounding box center [627, 33] width 5 height 5
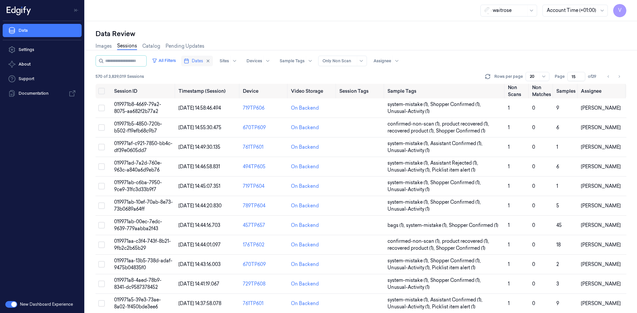
click at [203, 61] on span "Dates" at bounding box center [197, 61] width 11 height 6
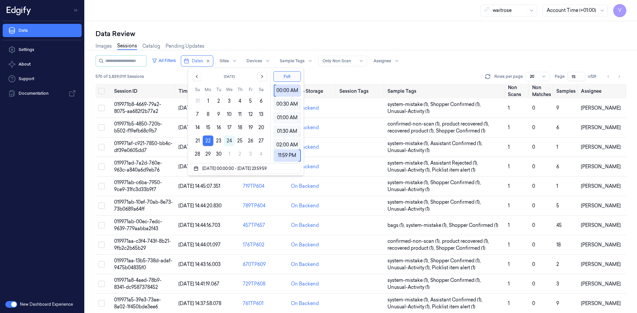
click at [328, 25] on div "Data Review Images Sessions Catalog Pending Updates All Filters Dates Sites Dev…" at bounding box center [361, 167] width 552 height 292
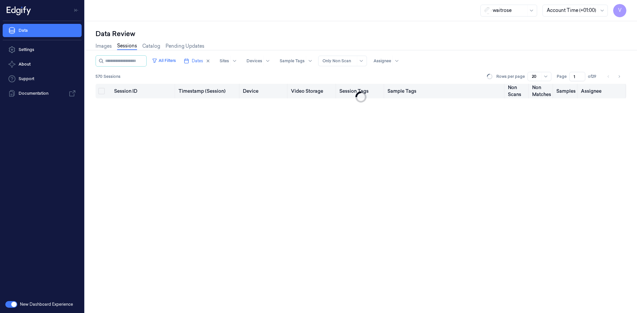
drag, startPoint x: 576, startPoint y: 75, endPoint x: 561, endPoint y: 86, distance: 18.8
click at [561, 86] on div "All Filters Dates Sites Devices Sample Tags Alert Type Only Non Scan Assignee 5…" at bounding box center [361, 184] width 531 height 258
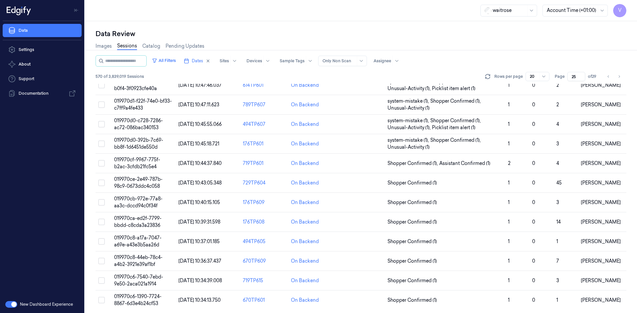
scroll to position [181, 0]
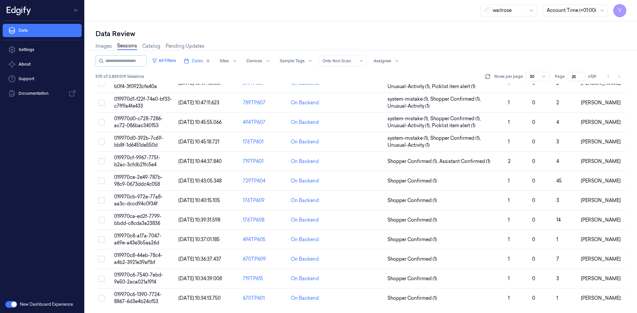
type input "25"
click at [147, 141] on span "019970d0-392b-7c69-bb8f-1d6451de550d" at bounding box center [138, 141] width 49 height 13
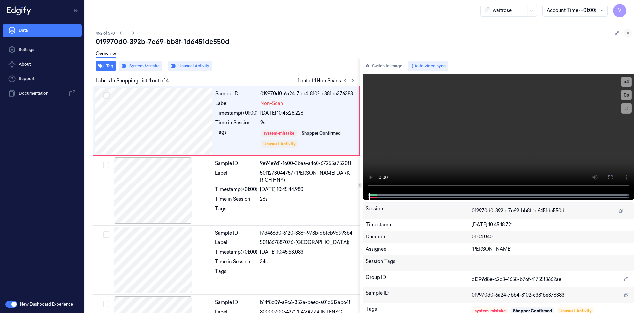
click at [626, 32] on icon at bounding box center [627, 33] width 5 height 5
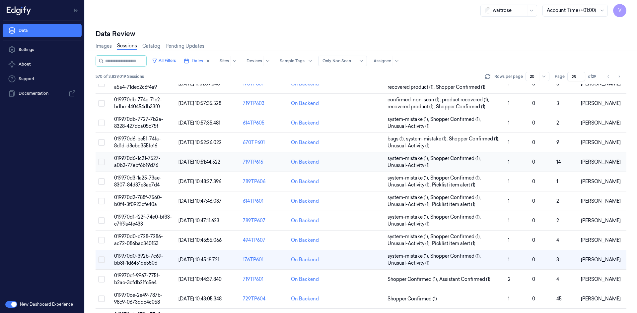
scroll to position [125, 0]
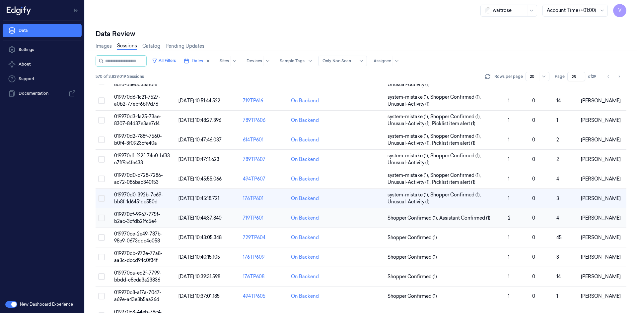
click at [134, 214] on span "019970cf-9967-775f-b2ac-3cfdb21fc5e4" at bounding box center [137, 218] width 46 height 13
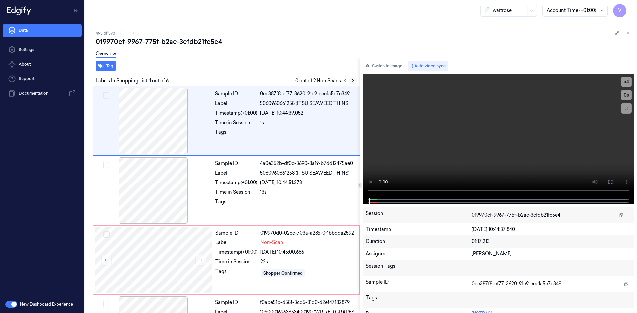
click at [353, 81] on icon at bounding box center [353, 81] width 5 height 5
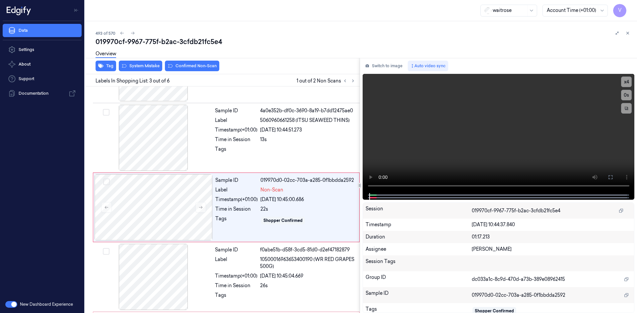
scroll to position [60, 0]
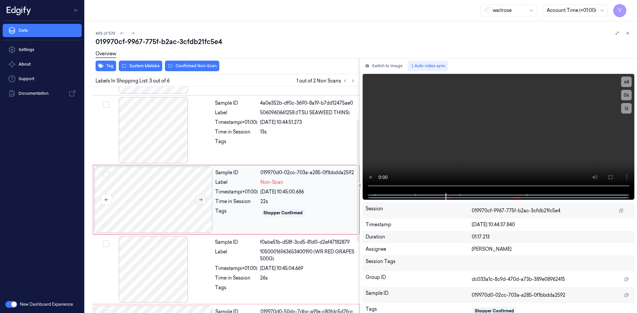
click at [204, 199] on button at bounding box center [200, 200] width 11 height 11
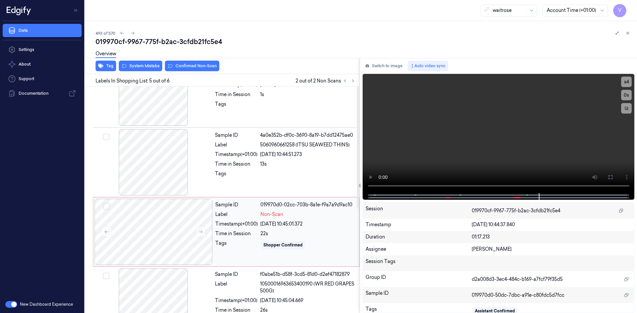
scroll to position [0, 0]
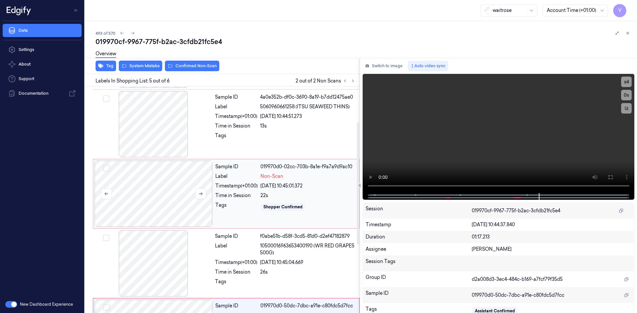
click at [126, 173] on div at bounding box center [154, 194] width 118 height 66
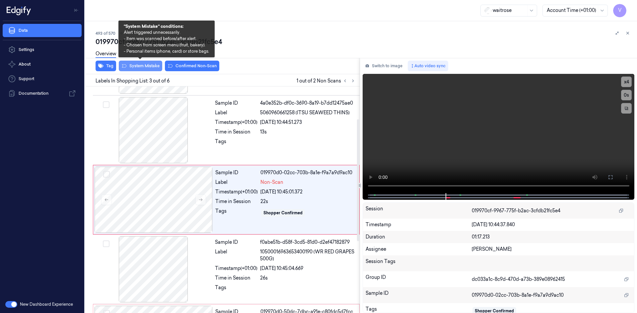
click at [142, 66] on button "System Mistake" at bounding box center [140, 66] width 43 height 11
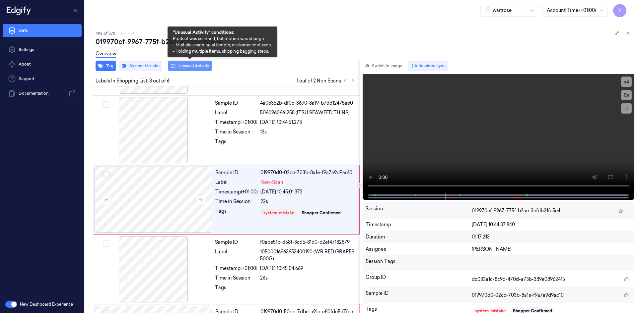
click at [191, 65] on button "Unusual Activity" at bounding box center [190, 66] width 44 height 11
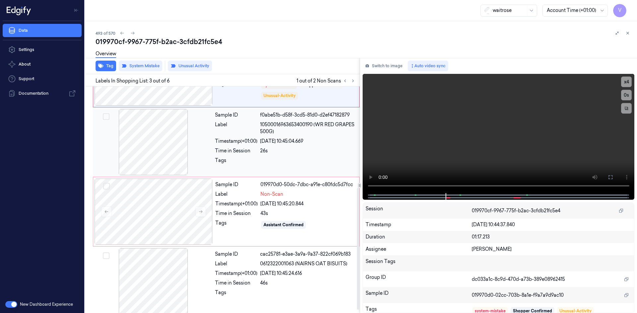
scroll to position [193, 0]
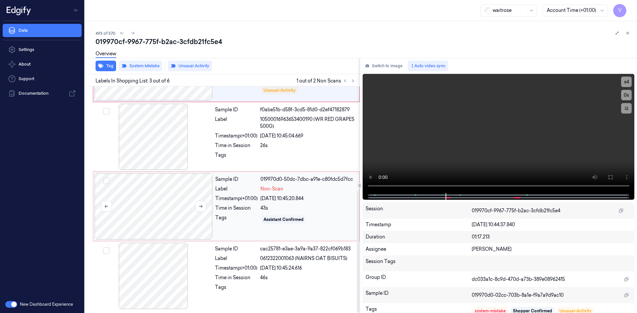
click at [208, 200] on div at bounding box center [154, 206] width 118 height 66
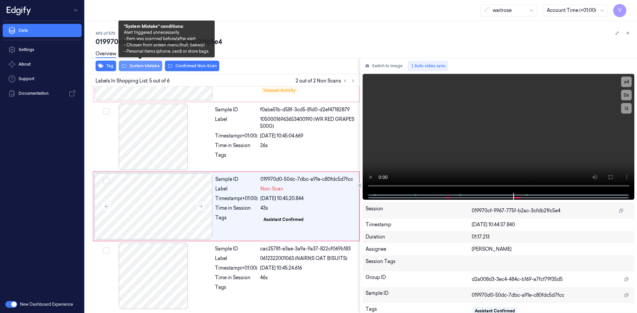
click at [149, 64] on button "System Mistake" at bounding box center [140, 66] width 43 height 11
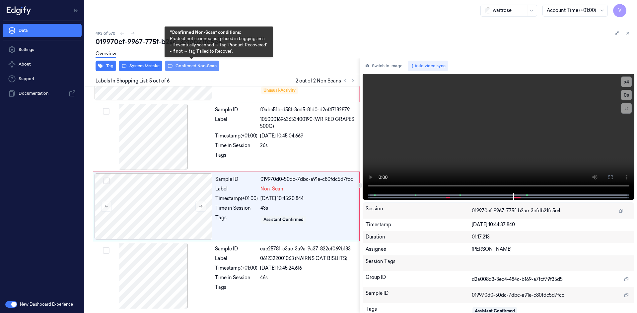
click at [201, 64] on button "Confirmed Non-Scan" at bounding box center [192, 66] width 54 height 11
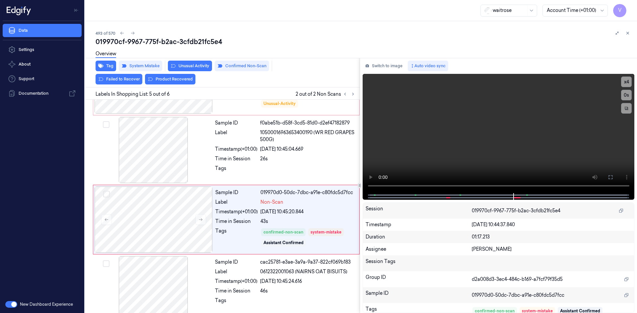
scroll to position [206, 0]
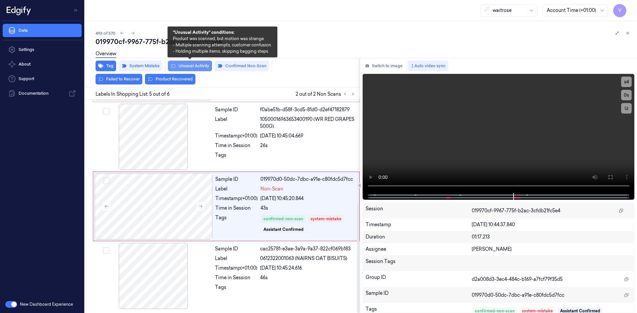
click at [197, 64] on button "Unusual Activity" at bounding box center [190, 66] width 44 height 11
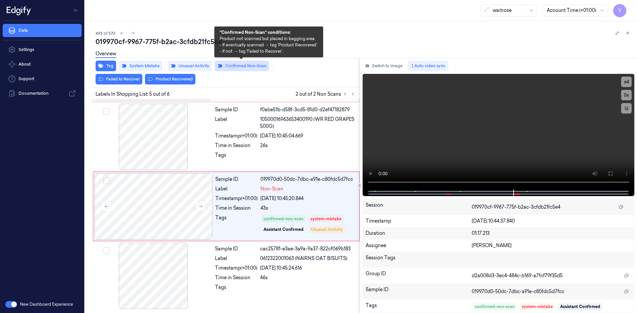
click at [237, 64] on button "Confirmed Non-Scan" at bounding box center [242, 66] width 54 height 11
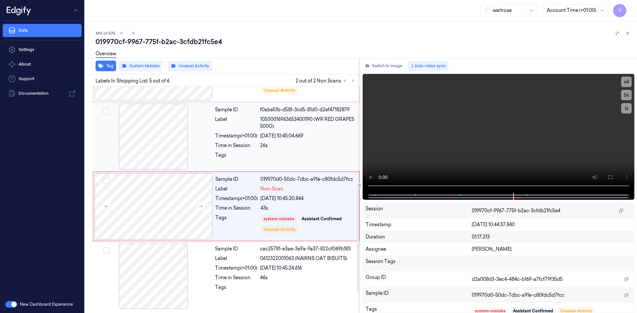
scroll to position [193, 0]
click at [627, 33] on icon at bounding box center [627, 33] width 5 height 5
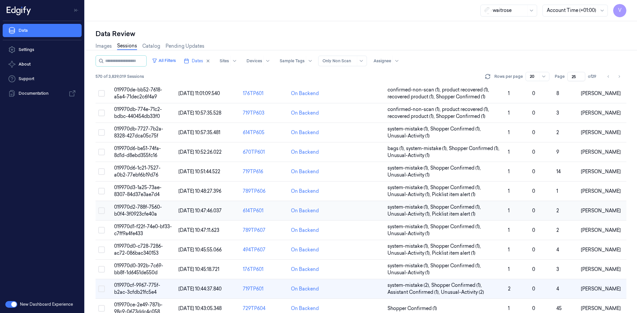
scroll to position [144, 0]
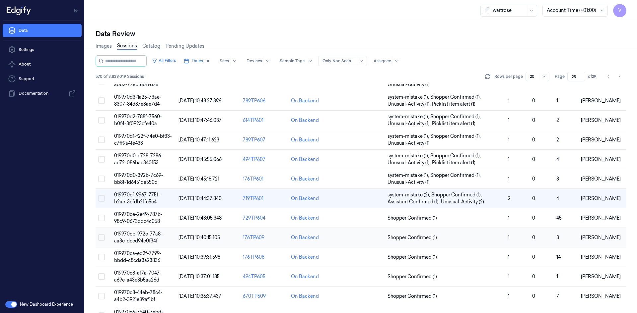
click at [139, 233] on span "019970cb-972e-77a8-aa3c-dccd94c0f34f" at bounding box center [138, 237] width 48 height 13
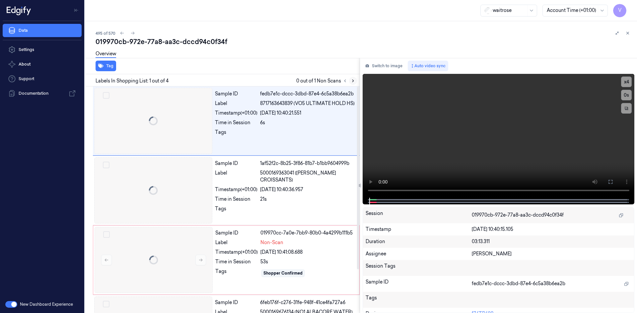
click at [352, 79] on icon at bounding box center [353, 81] width 5 height 5
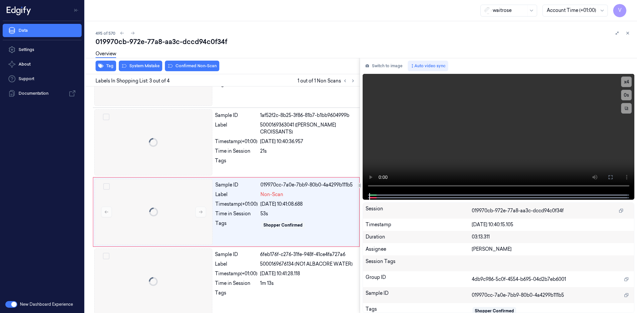
scroll to position [54, 0]
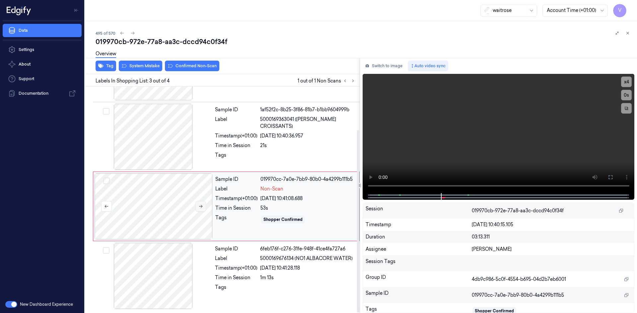
click at [200, 208] on icon at bounding box center [200, 206] width 5 height 5
click at [197, 206] on button at bounding box center [200, 206] width 11 height 11
click at [198, 206] on icon at bounding box center [200, 206] width 5 height 5
click at [149, 182] on div at bounding box center [154, 206] width 118 height 66
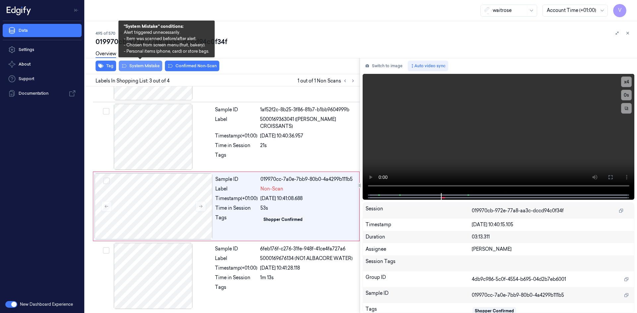
click at [144, 66] on button "System Mistake" at bounding box center [140, 66] width 43 height 11
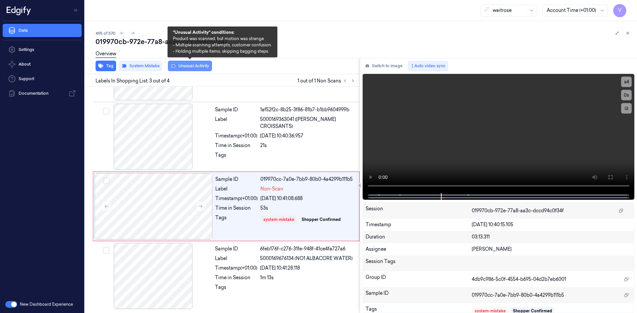
click at [189, 65] on button "Unusual Activity" at bounding box center [190, 66] width 44 height 11
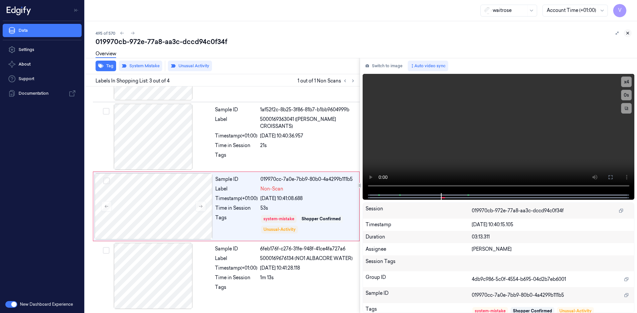
click at [626, 33] on icon at bounding box center [627, 33] width 5 height 5
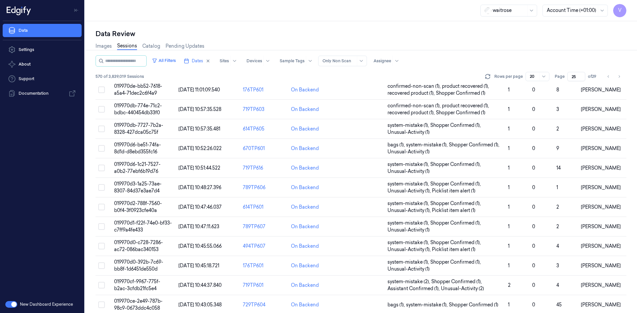
scroll to position [181, 0]
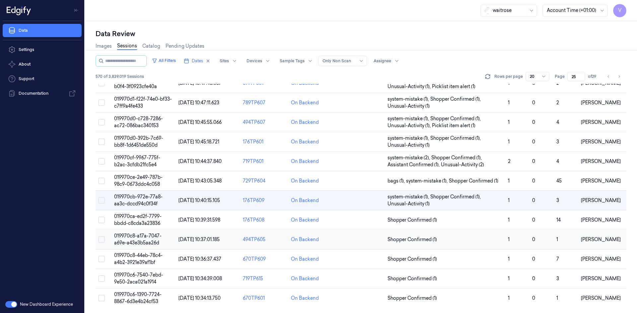
click at [136, 236] on span "019970c8-a17a-7047-a69e-a43e3b5aa26d" at bounding box center [137, 239] width 47 height 13
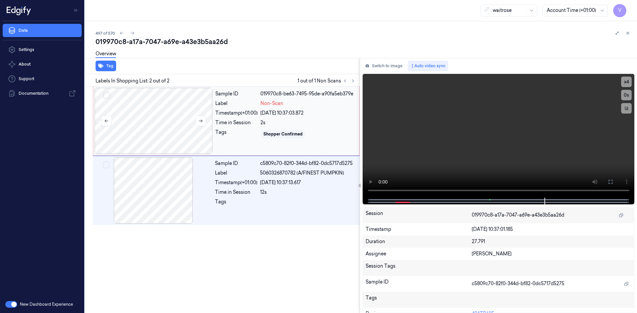
click at [135, 99] on div at bounding box center [154, 121] width 118 height 66
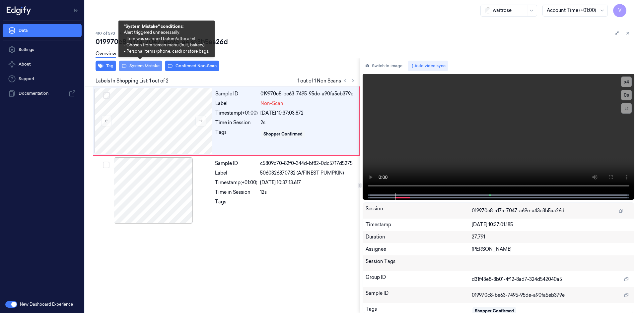
click at [145, 66] on button "System Mistake" at bounding box center [140, 66] width 43 height 11
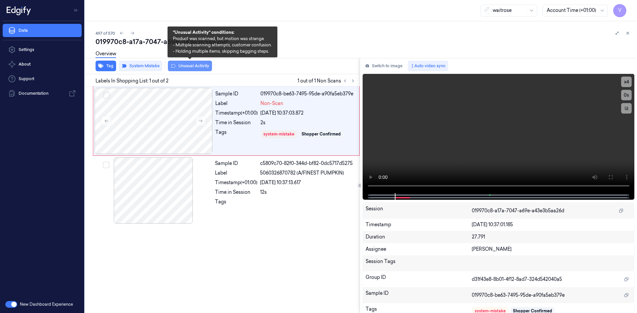
click at [185, 64] on button "Unusual Activity" at bounding box center [190, 66] width 44 height 11
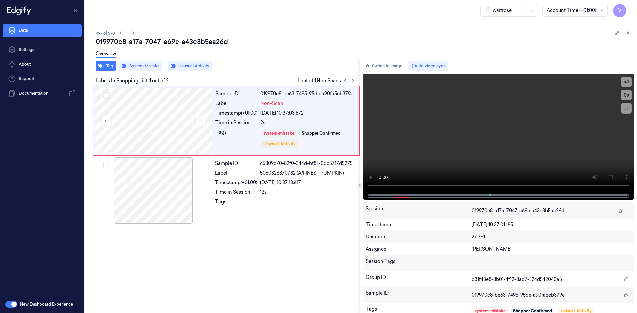
click at [628, 34] on icon at bounding box center [627, 33] width 5 height 5
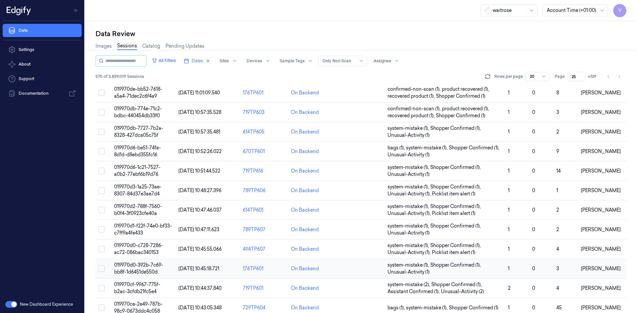
scroll to position [181, 0]
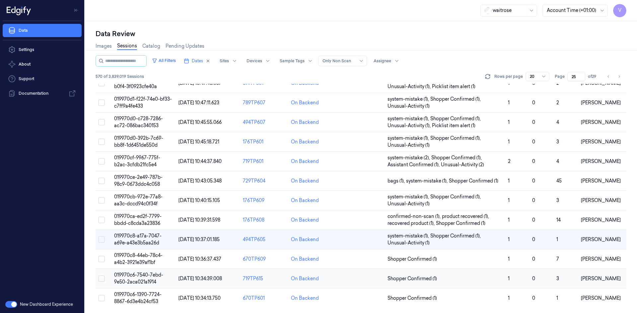
click at [146, 277] on span "019970c6-7540-7ebd-9e50-2aca021a1914" at bounding box center [138, 278] width 49 height 13
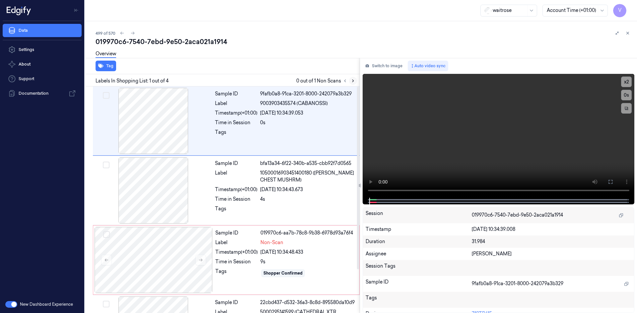
click at [353, 81] on icon at bounding box center [352, 81] width 1 height 2
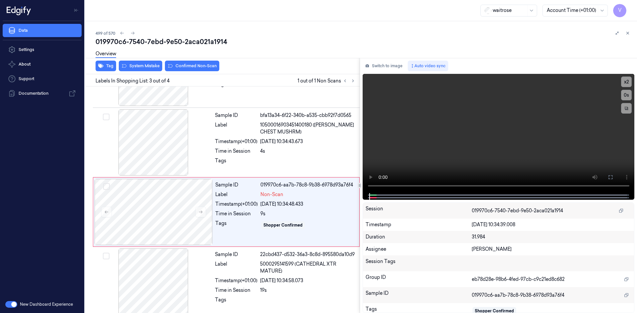
scroll to position [54, 0]
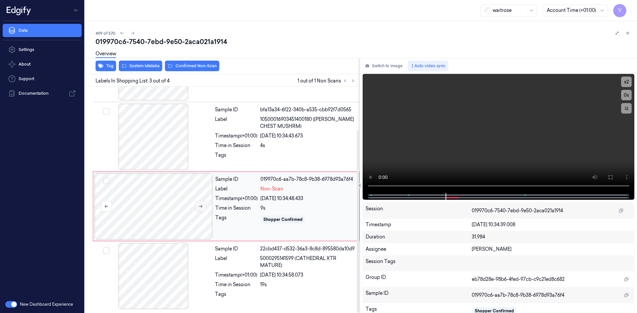
click at [203, 207] on icon at bounding box center [200, 206] width 5 height 5
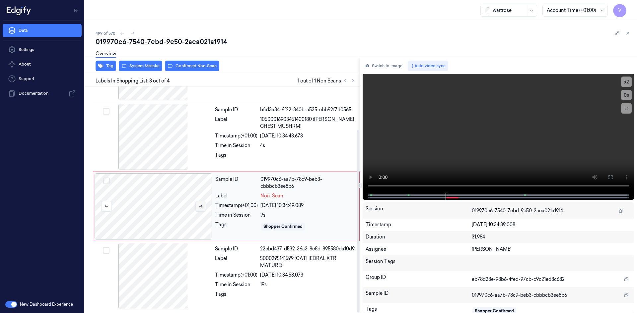
click at [202, 207] on icon at bounding box center [201, 206] width 4 height 3
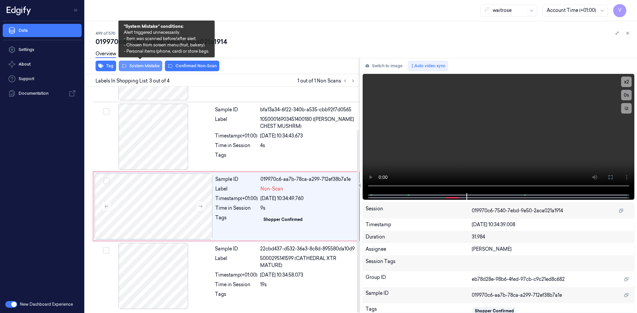
click at [147, 67] on button "System Mistake" at bounding box center [140, 66] width 43 height 11
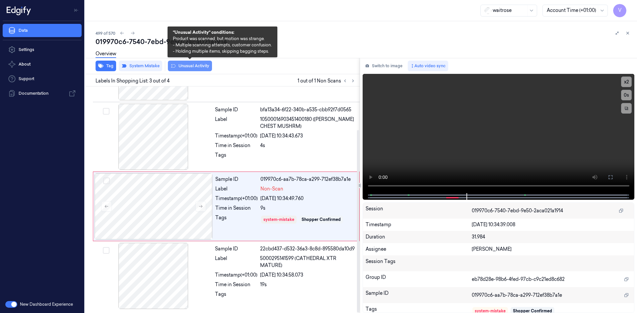
click at [194, 68] on button "Unusual Activity" at bounding box center [190, 66] width 44 height 11
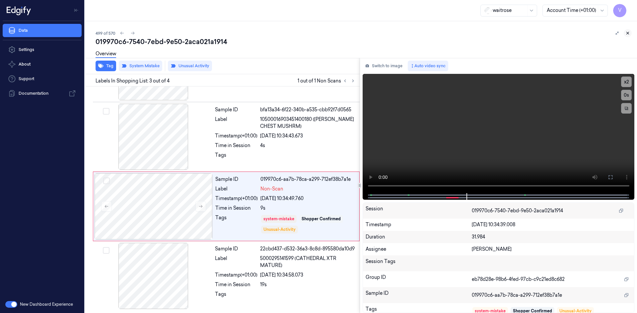
click at [625, 34] on icon at bounding box center [627, 33] width 5 height 5
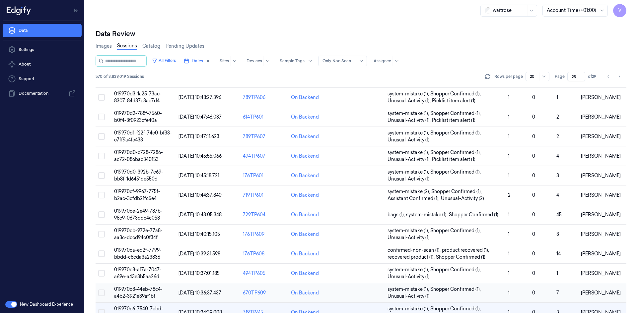
scroll to position [181, 0]
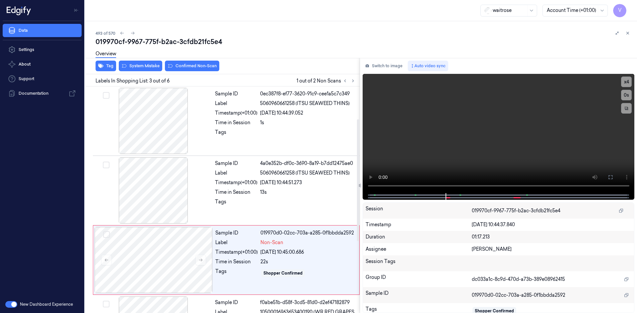
scroll to position [60, 0]
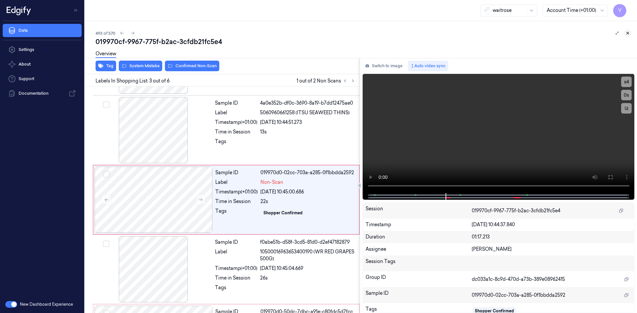
click at [626, 34] on icon at bounding box center [627, 33] width 5 height 5
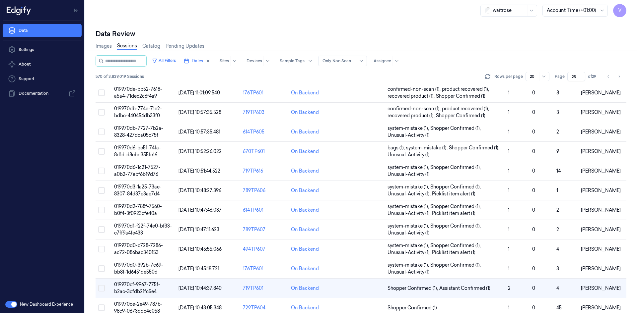
scroll to position [144, 0]
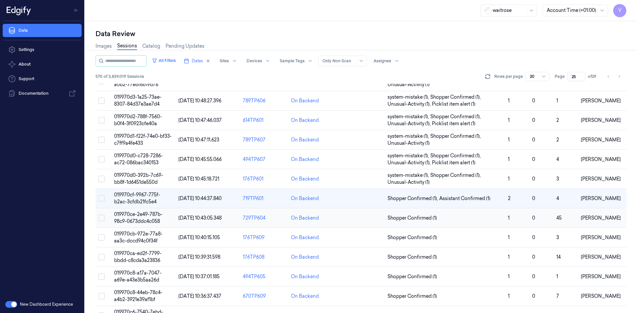
click at [150, 219] on span "019970ce-2e49-787b-98c9-0673ddc4c058" at bounding box center [138, 218] width 48 height 13
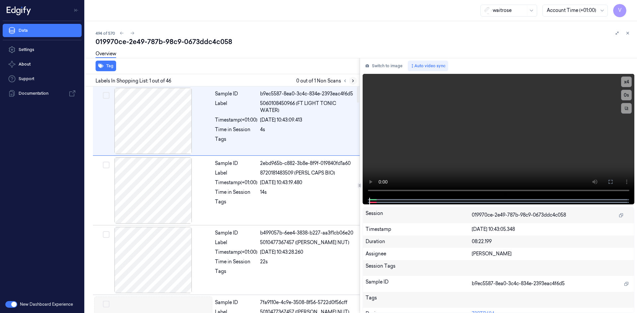
click at [353, 81] on icon at bounding box center [353, 81] width 5 height 5
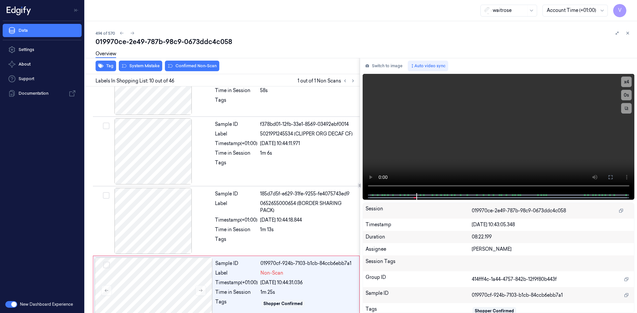
scroll to position [548, 0]
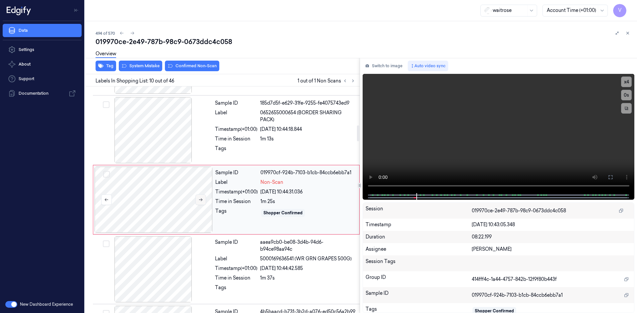
click at [203, 199] on icon at bounding box center [200, 200] width 5 height 5
click at [201, 199] on icon at bounding box center [201, 200] width 4 height 3
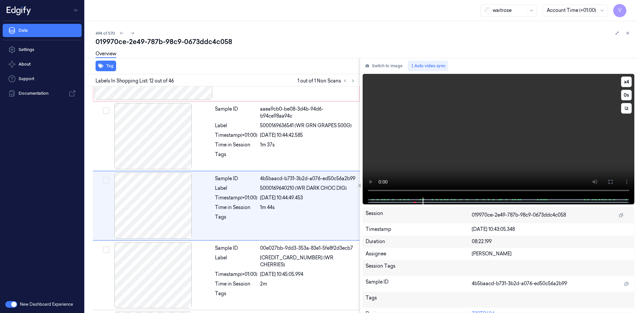
scroll to position [687, 0]
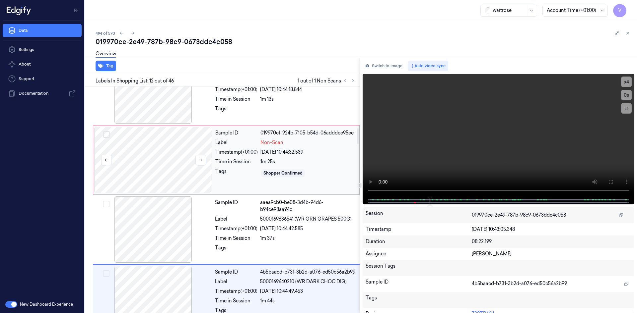
click at [159, 151] on div at bounding box center [154, 160] width 118 height 66
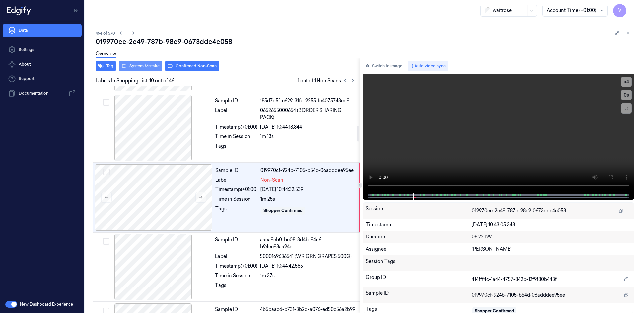
scroll to position [548, 0]
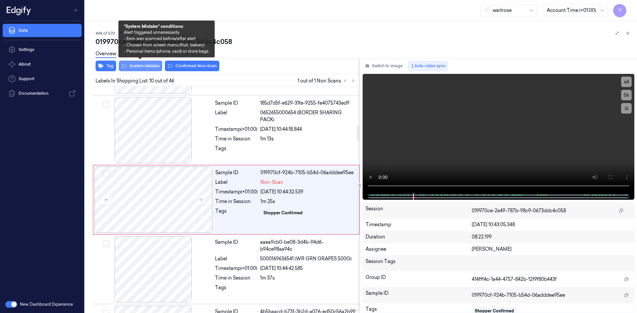
click at [142, 66] on button "System Mistake" at bounding box center [140, 66] width 43 height 11
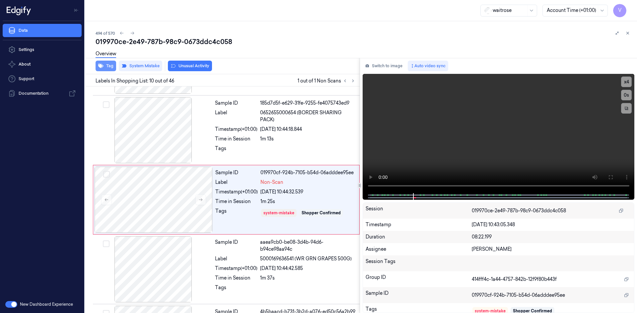
click at [116, 68] on button "Tag" at bounding box center [106, 66] width 21 height 11
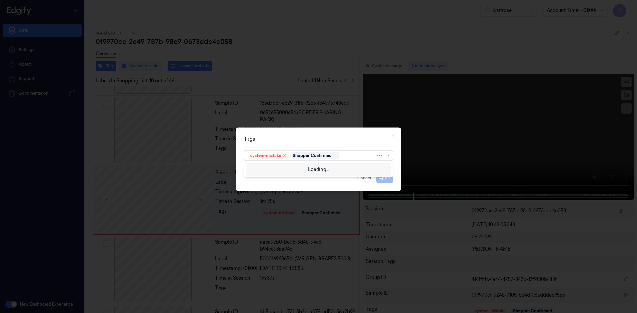
click at [343, 157] on div at bounding box center [358, 155] width 35 height 7
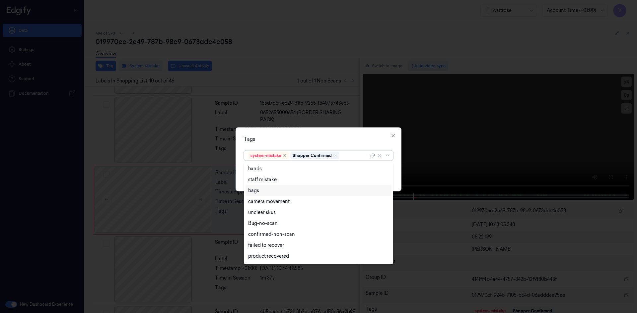
drag, startPoint x: 254, startPoint y: 192, endPoint x: 307, endPoint y: 161, distance: 61.9
click at [273, 189] on div "bags" at bounding box center [318, 190] width 141 height 7
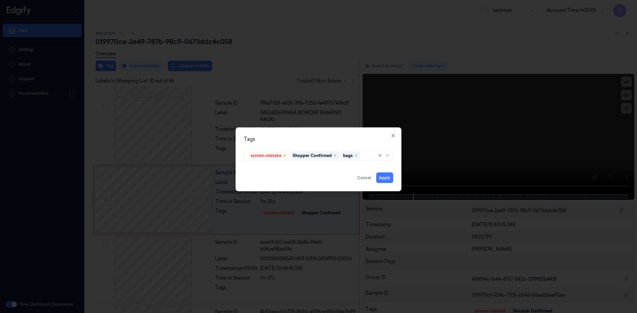
drag, startPoint x: 312, startPoint y: 139, endPoint x: 357, endPoint y: 163, distance: 50.7
click at [312, 139] on div "Tags" at bounding box center [318, 139] width 149 height 7
click at [386, 177] on button "Apply" at bounding box center [384, 177] width 17 height 11
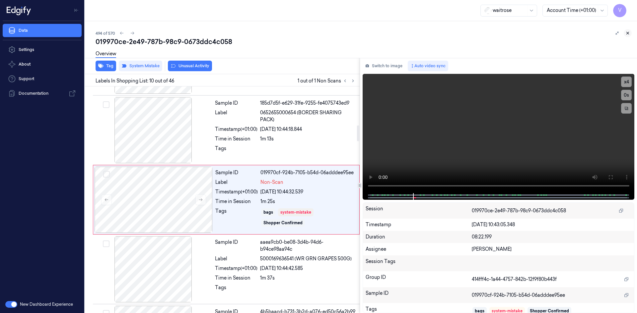
click at [626, 32] on icon at bounding box center [627, 33] width 5 height 5
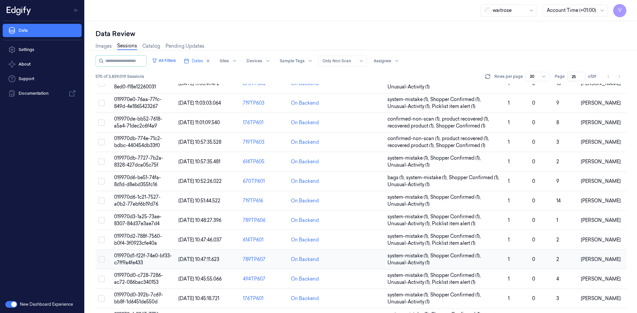
scroll to position [164, 0]
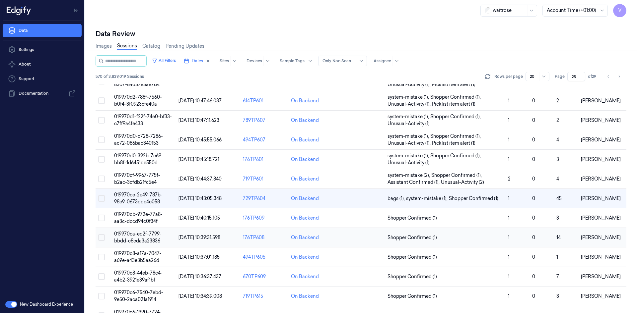
click at [142, 232] on span "019970ca-ed2f-7799-bbdd-c8cda3a23836" at bounding box center [137, 237] width 47 height 13
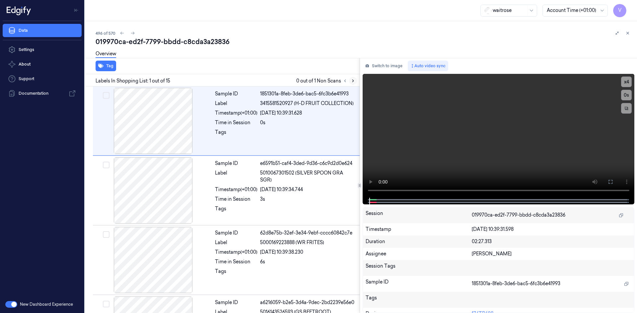
click at [353, 81] on icon at bounding box center [352, 81] width 1 height 2
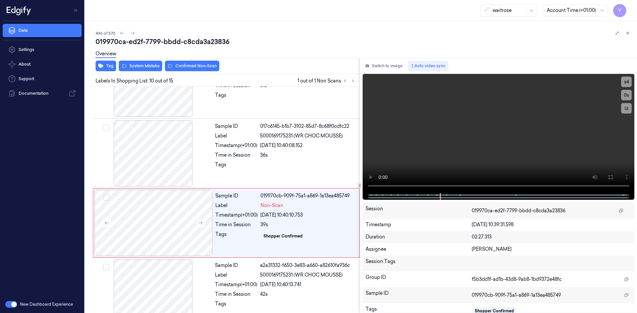
scroll to position [548, 0]
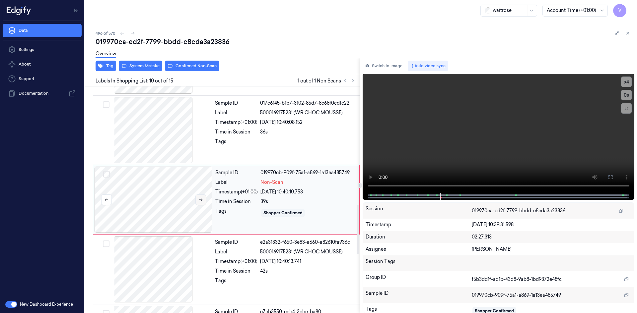
click at [199, 198] on icon at bounding box center [200, 200] width 5 height 5
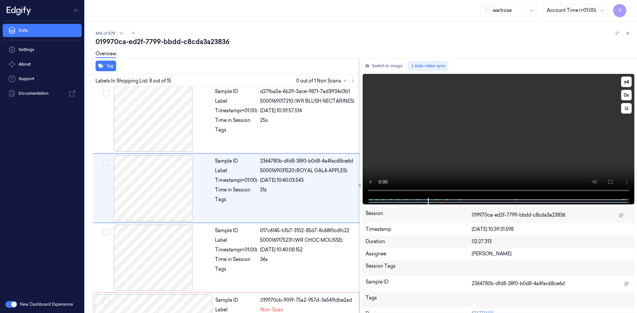
scroll to position [409, 0]
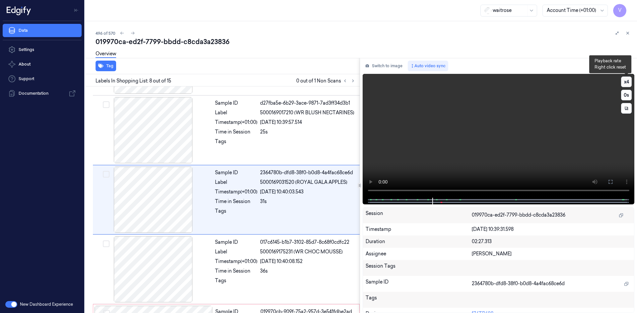
click at [627, 82] on button "x 4" at bounding box center [626, 82] width 11 height 11
click at [627, 82] on button "x 1" at bounding box center [626, 82] width 11 height 11
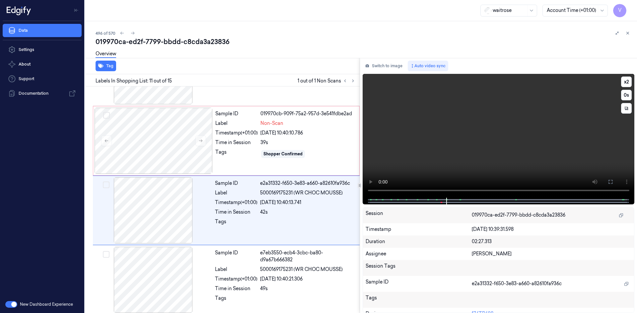
scroll to position [618, 0]
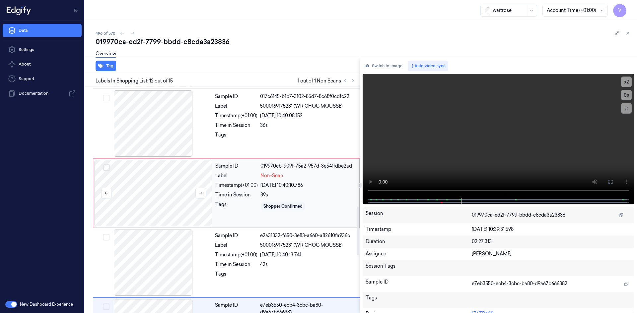
click at [190, 170] on div at bounding box center [154, 193] width 118 height 66
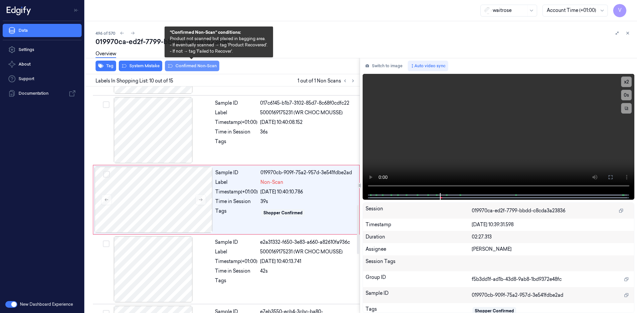
click at [193, 68] on button "Confirmed Non-Scan" at bounding box center [192, 66] width 54 height 11
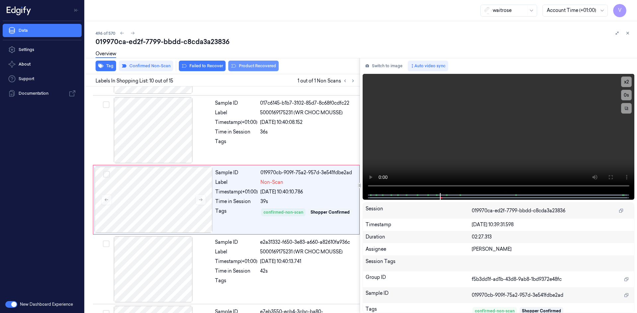
click at [246, 66] on button "Product Recovered" at bounding box center [253, 66] width 50 height 11
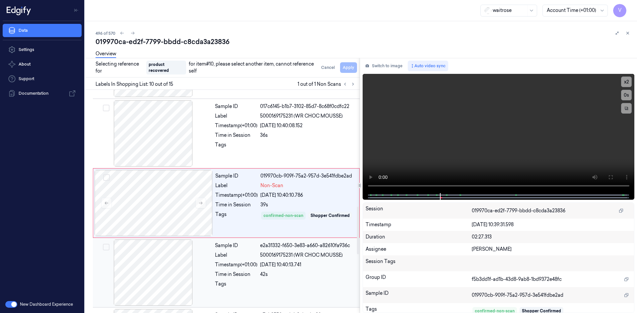
click at [200, 259] on div at bounding box center [153, 273] width 118 height 66
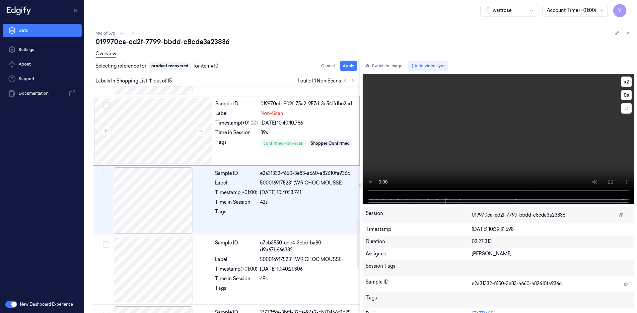
scroll to position [618, 0]
click at [351, 65] on button "Apply" at bounding box center [348, 66] width 17 height 11
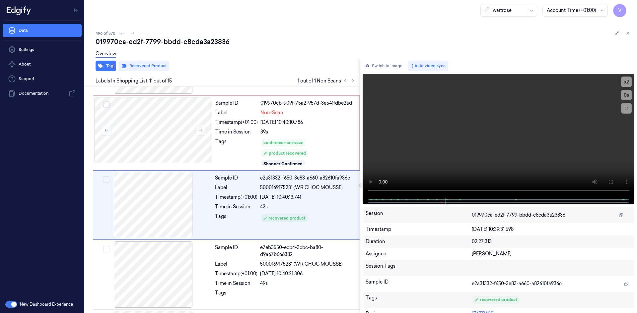
scroll to position [623, 0]
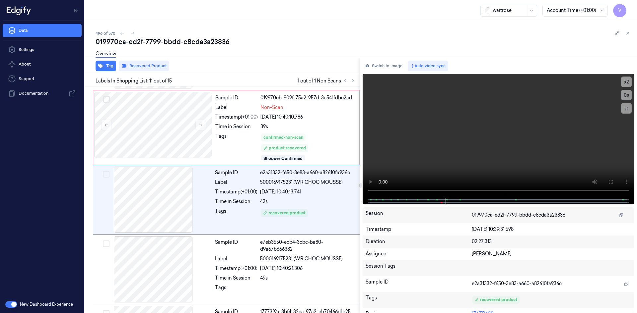
click at [627, 32] on icon at bounding box center [627, 33] width 5 height 5
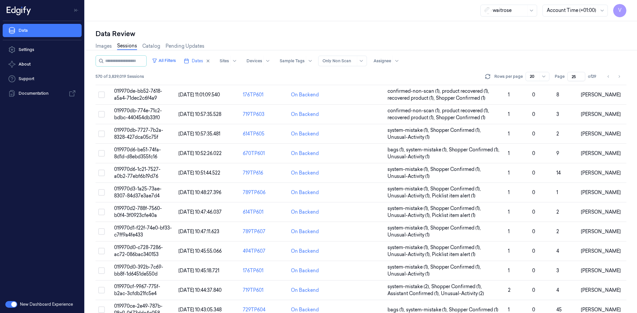
scroll to position [181, 0]
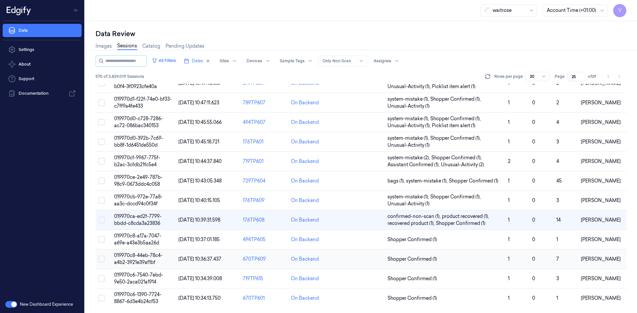
click at [140, 259] on td "019970c8-44eb-78c4-a4b2-3921e39af1bf" at bounding box center [143, 260] width 64 height 20
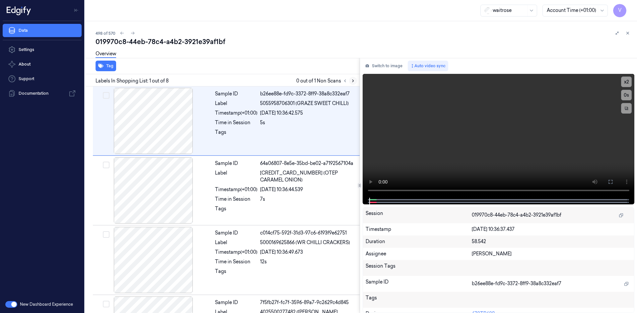
click at [352, 81] on icon at bounding box center [353, 81] width 5 height 5
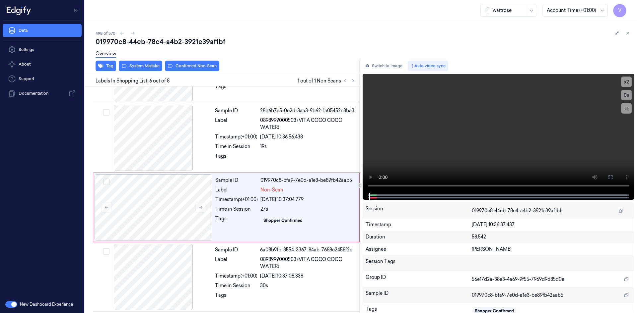
scroll to position [269, 0]
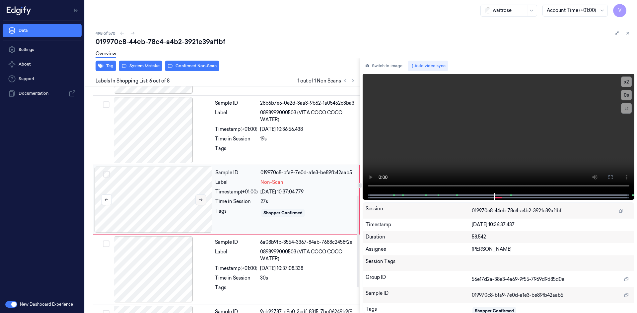
click at [201, 201] on icon at bounding box center [200, 200] width 5 height 5
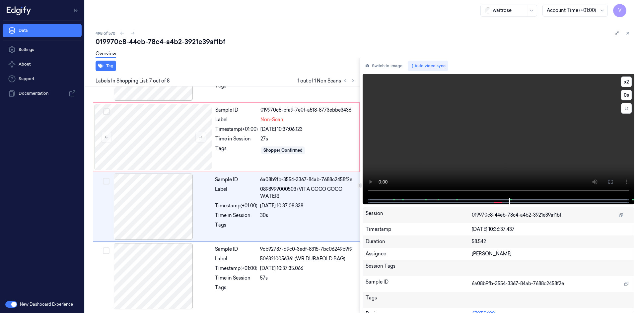
scroll to position [332, 0]
click at [192, 133] on div at bounding box center [154, 137] width 118 height 66
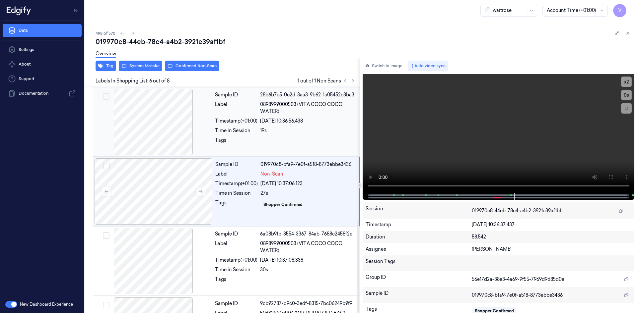
scroll to position [269, 0]
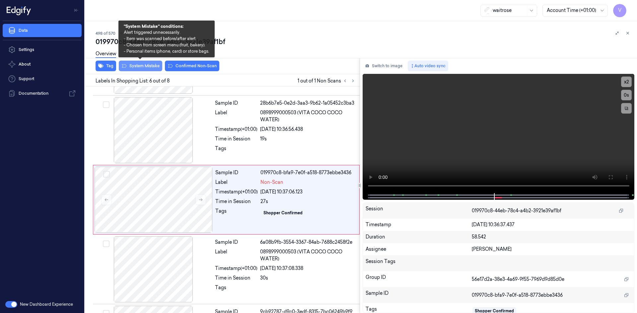
click at [151, 67] on button "System Mistake" at bounding box center [140, 66] width 43 height 11
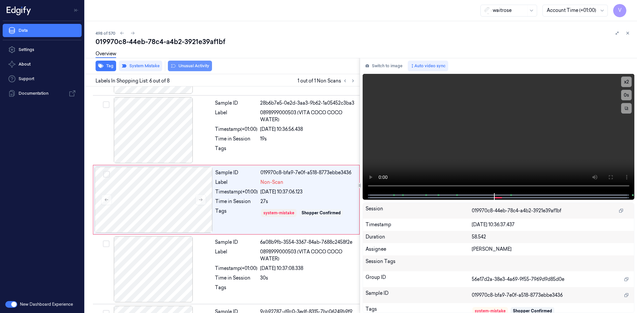
click at [190, 66] on button "Unusual Activity" at bounding box center [190, 66] width 44 height 11
click at [629, 34] on icon at bounding box center [627, 33] width 5 height 5
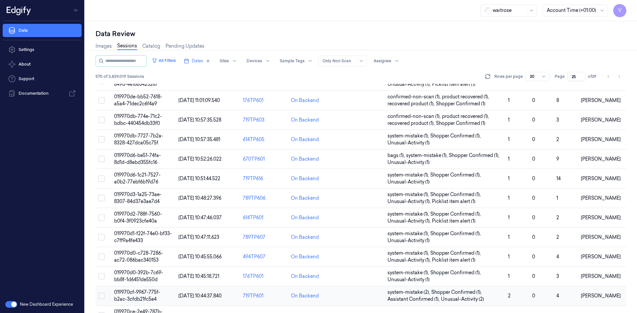
scroll to position [181, 0]
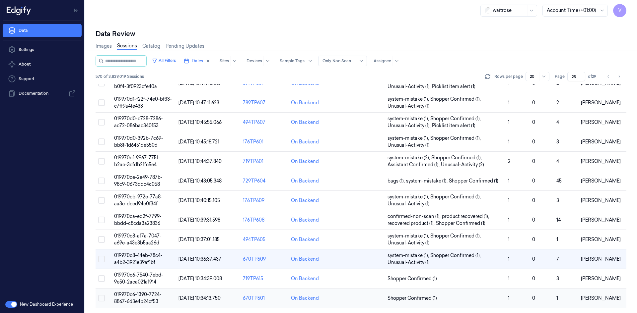
click at [149, 297] on span "019970c6-1390-7724-8867-6d3e4b24cf53" at bounding box center [137, 298] width 47 height 13
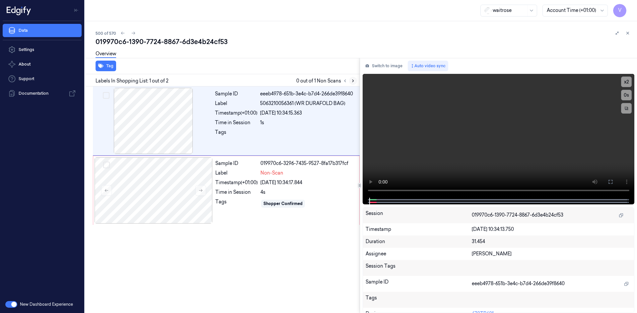
click at [354, 80] on icon at bounding box center [353, 81] width 5 height 5
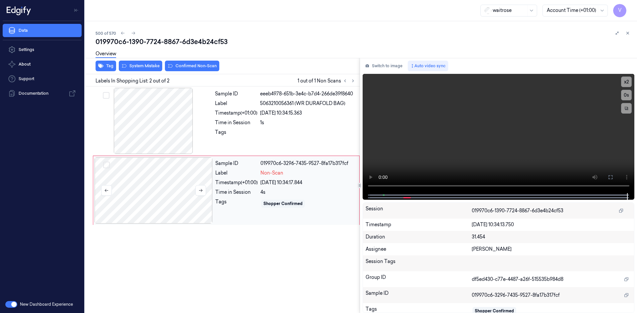
click at [189, 174] on div at bounding box center [154, 191] width 118 height 66
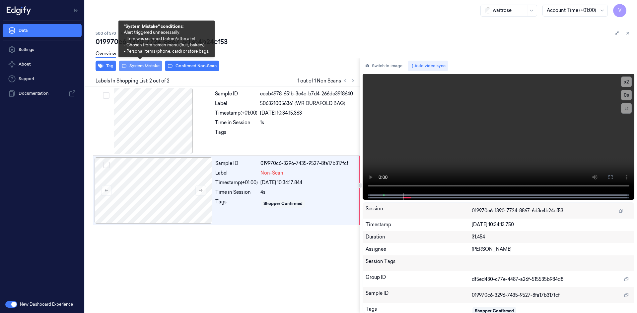
click at [151, 68] on button "System Mistake" at bounding box center [140, 66] width 43 height 11
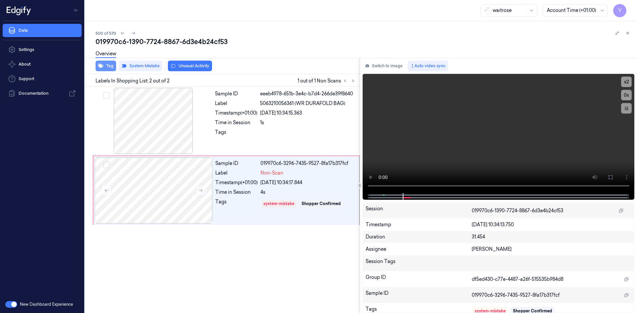
click at [107, 67] on button "Tag" at bounding box center [106, 66] width 21 height 11
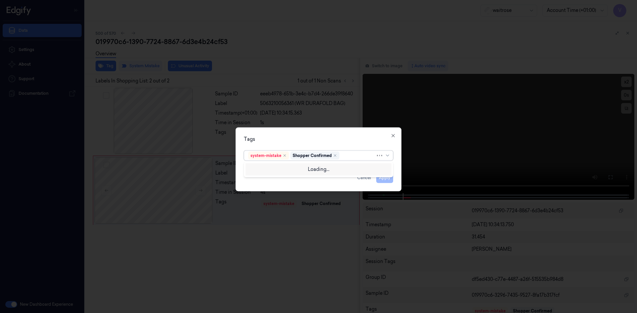
click at [349, 156] on div at bounding box center [358, 155] width 35 height 7
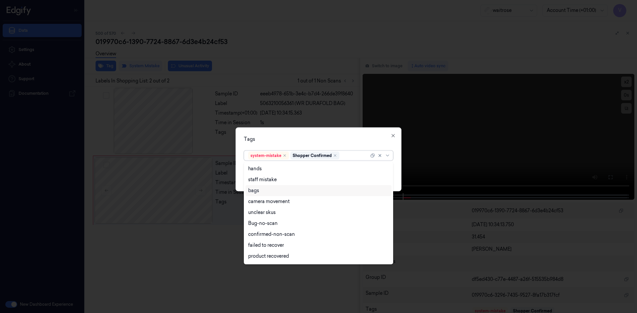
click at [266, 191] on div "bags" at bounding box center [318, 190] width 141 height 7
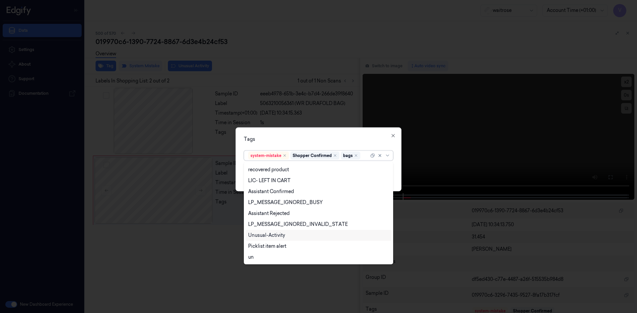
click at [266, 234] on div "Unusual-Activity" at bounding box center [266, 235] width 37 height 7
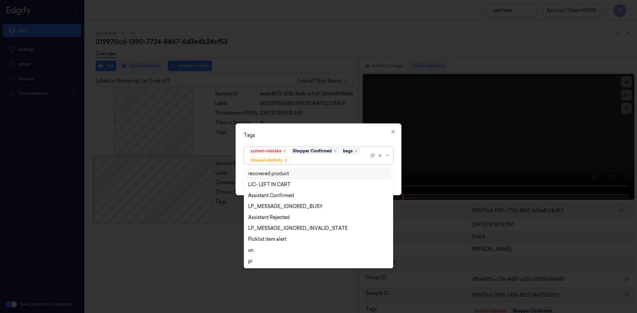
click at [318, 131] on div "Tags option Unusual-Activity, selected. 20 results available. Use Up and Down t…" at bounding box center [318, 159] width 166 height 72
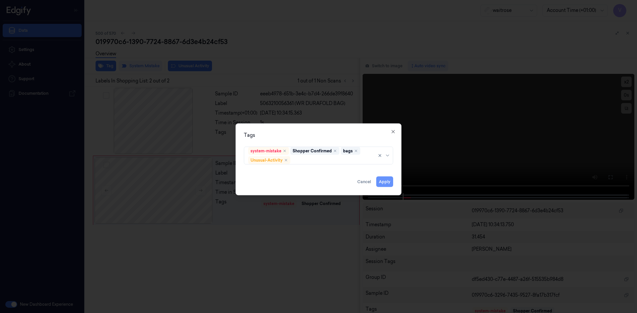
click at [388, 180] on button "Apply" at bounding box center [384, 181] width 17 height 11
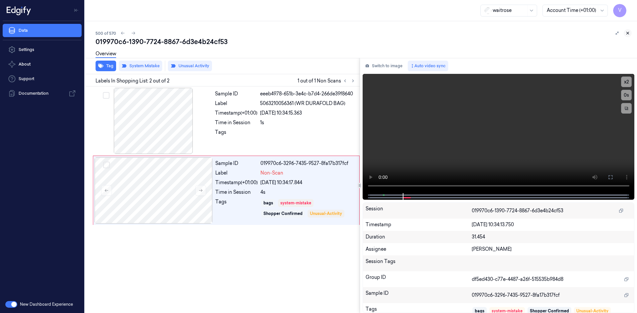
click at [628, 33] on icon at bounding box center [627, 33] width 5 height 5
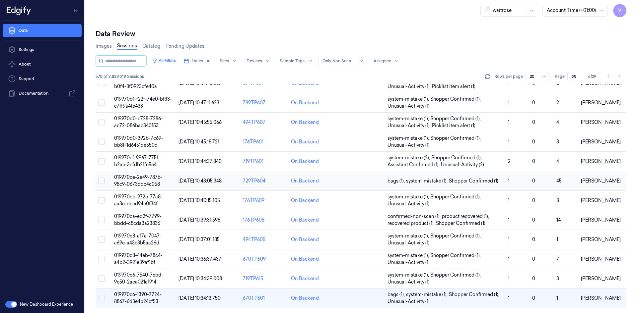
scroll to position [181, 0]
